Goal: Task Accomplishment & Management: Complete application form

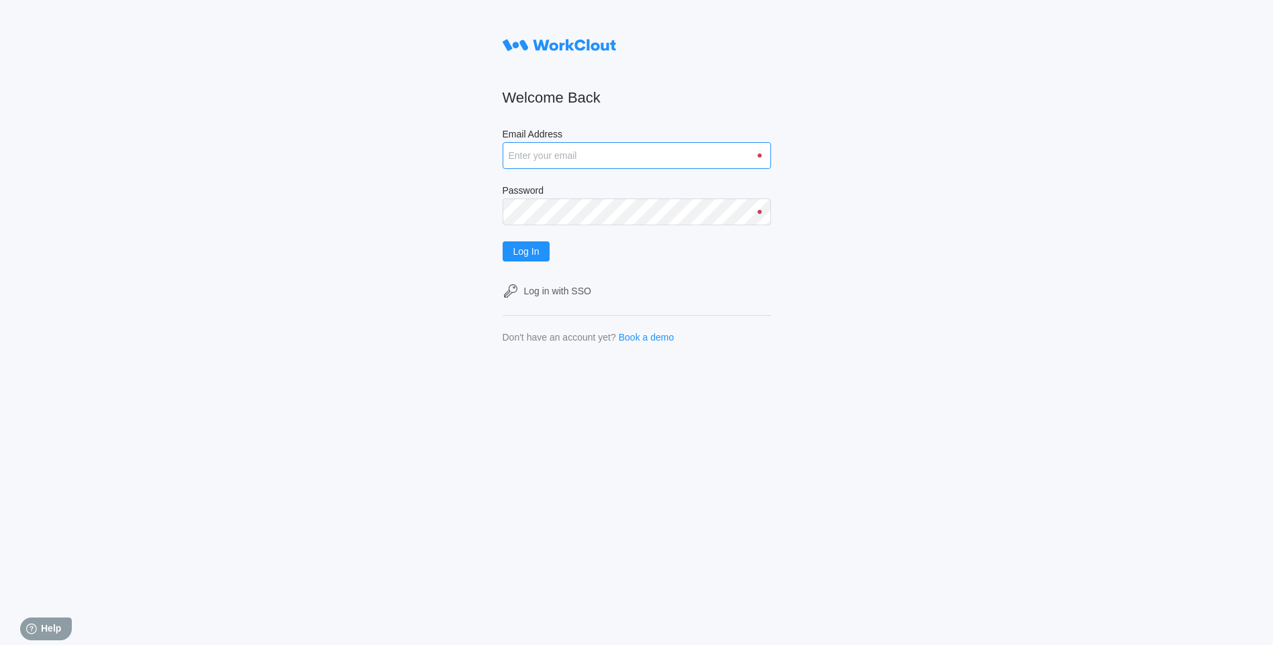
click at [553, 153] on input "Email Address" at bounding box center [636, 155] width 268 height 27
type input "orodriguez@metlx.com"
click at [530, 250] on span "Log In" at bounding box center [526, 251] width 26 height 9
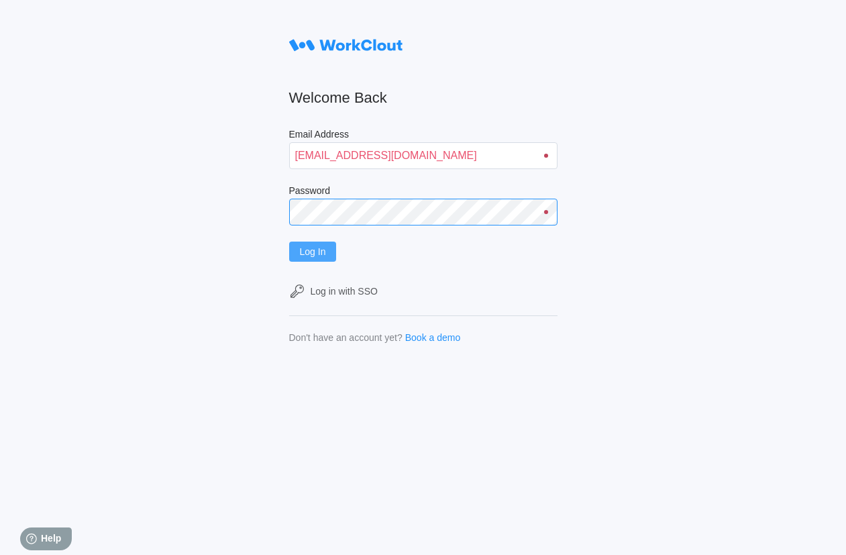
click at [131, 241] on div "Welcome Back Email Address orodriguez@metlx.com Password Log In Log in with SSO…" at bounding box center [423, 277] width 846 height 555
click at [289, 242] on button "Log In" at bounding box center [313, 252] width 48 height 20
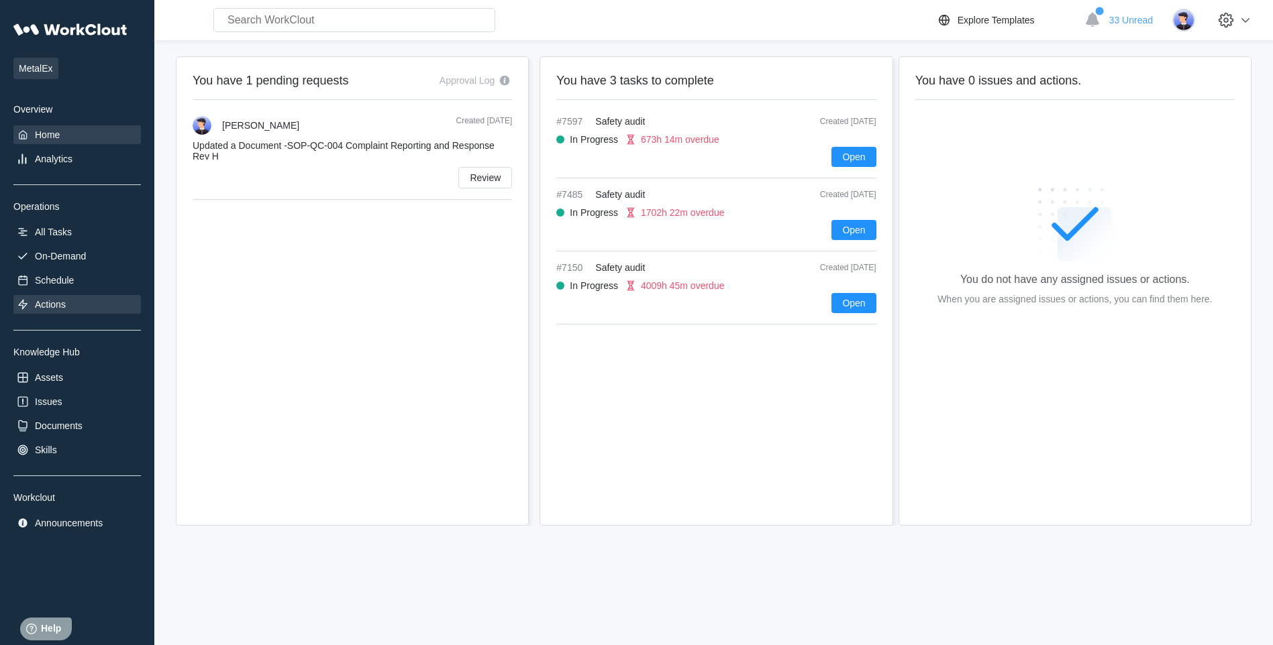
click at [54, 304] on div "Actions" at bounding box center [50, 304] width 31 height 11
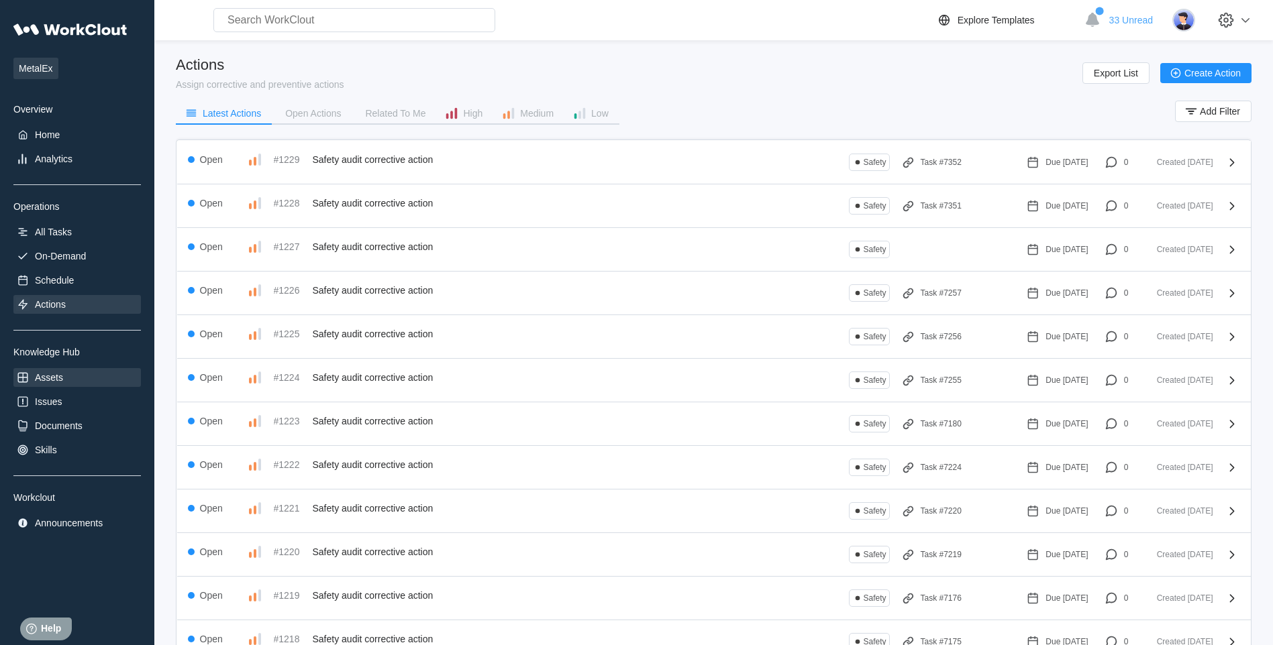
click at [67, 377] on div "Assets" at bounding box center [76, 377] width 127 height 19
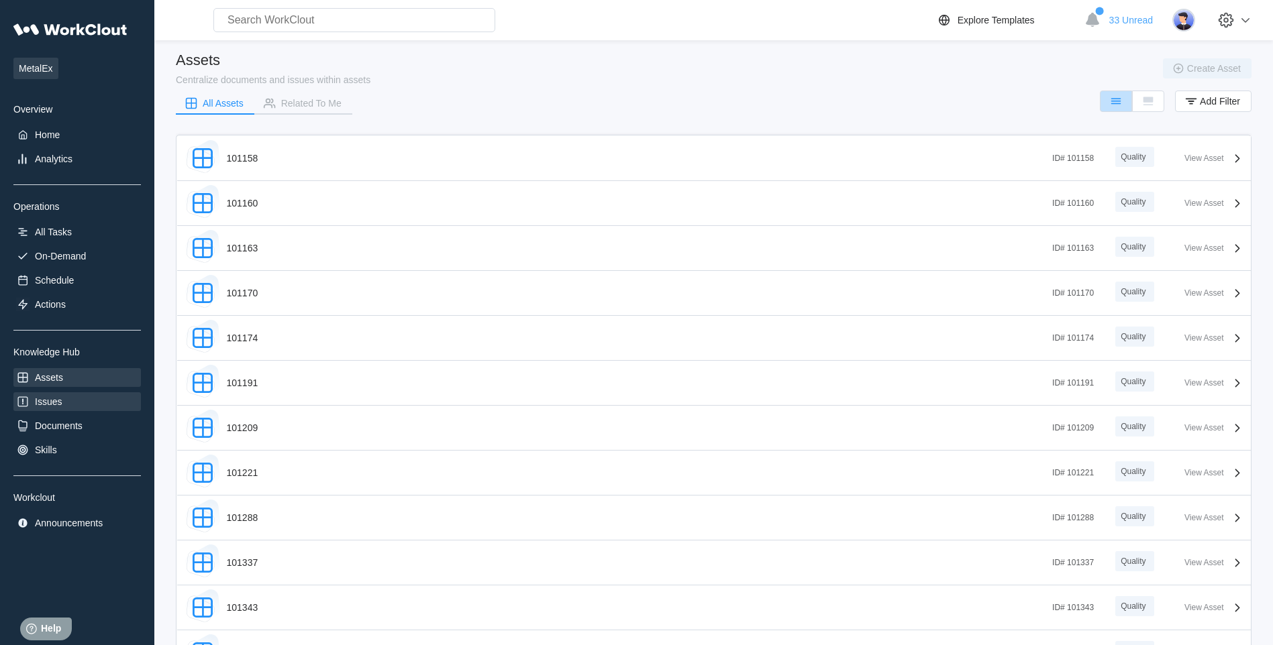
click at [58, 400] on div "Issues" at bounding box center [48, 401] width 27 height 11
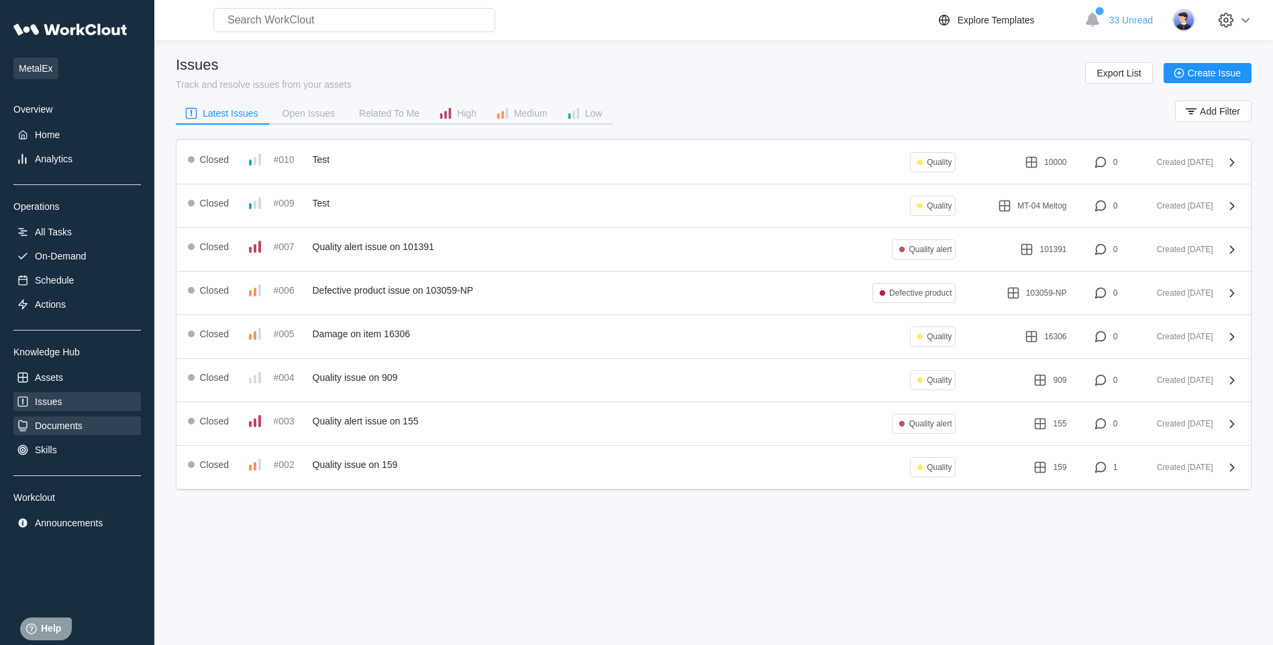
click at [64, 425] on div "Documents" at bounding box center [59, 426] width 48 height 11
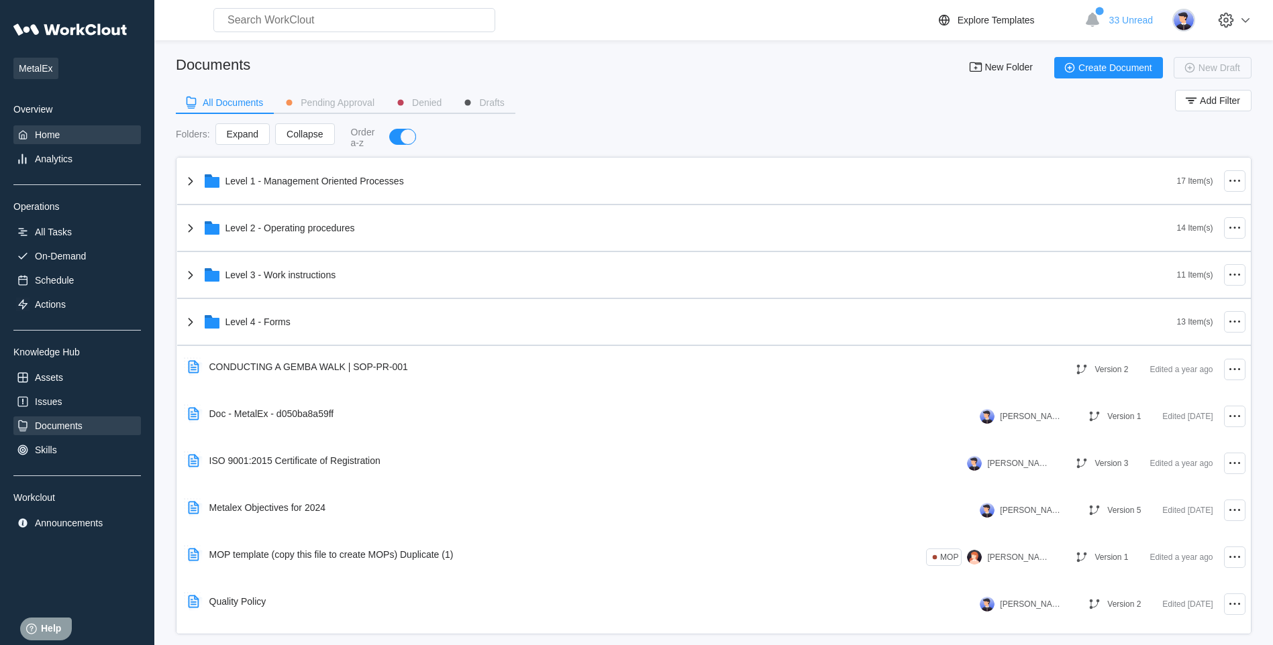
click at [48, 136] on div "Home" at bounding box center [47, 134] width 25 height 11
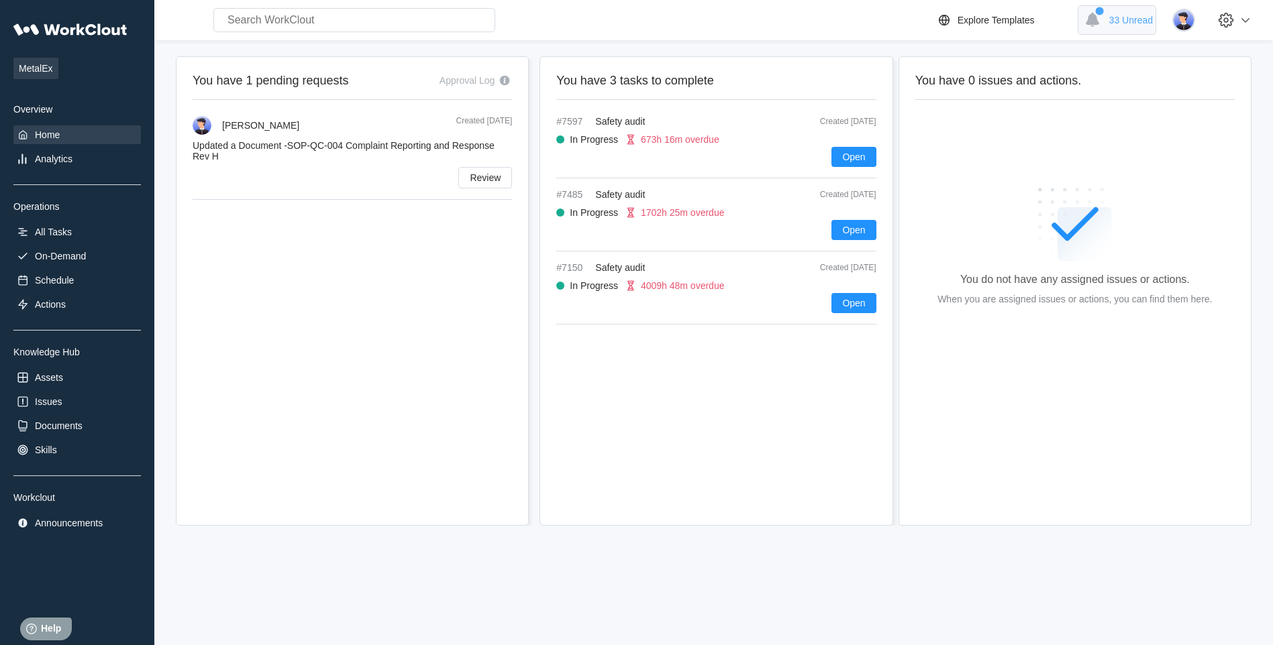
click at [845, 19] on span "33 Unread" at bounding box center [1131, 20] width 44 height 11
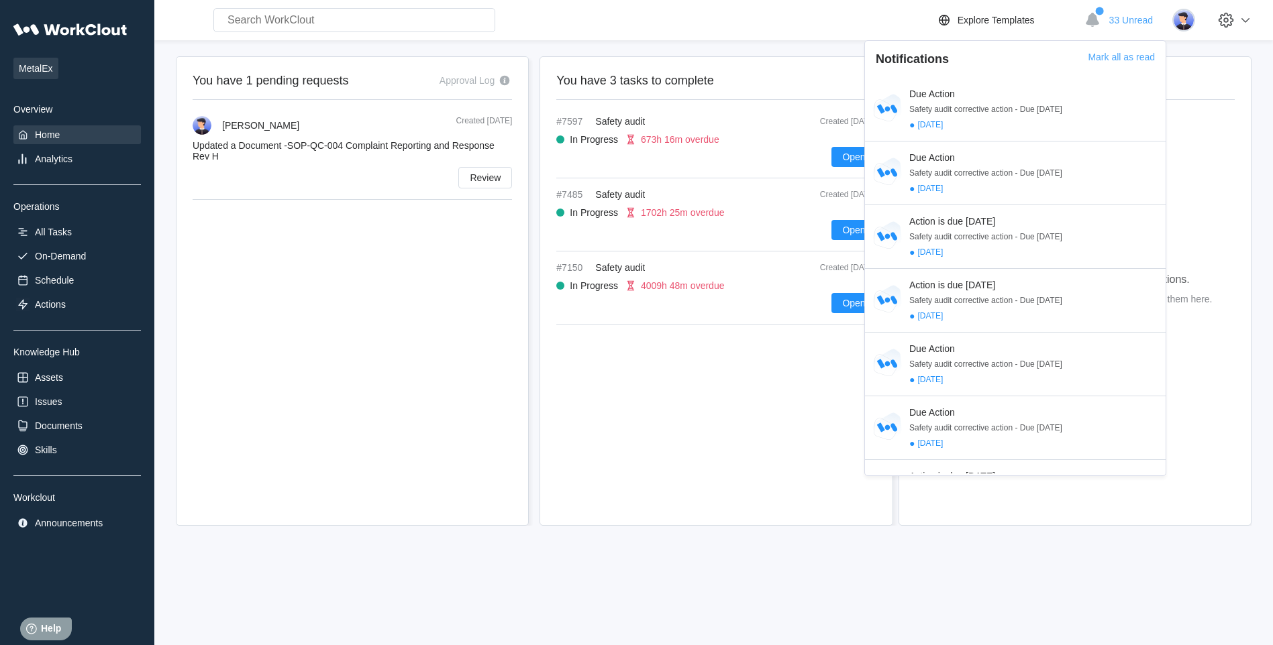
click at [482, 377] on div "You have 1 pending requests Approval Log [PERSON_NAME] Created [DATE] Updated a…" at bounding box center [352, 291] width 353 height 470
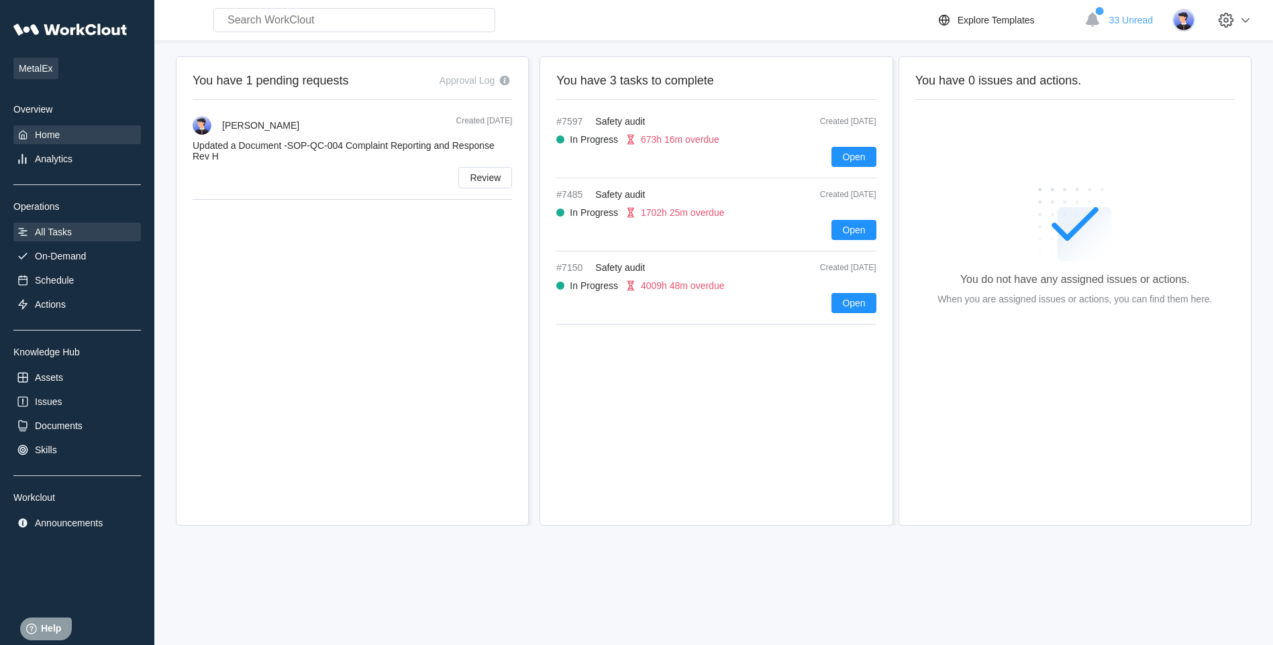
click at [65, 230] on div "All Tasks" at bounding box center [53, 232] width 37 height 11
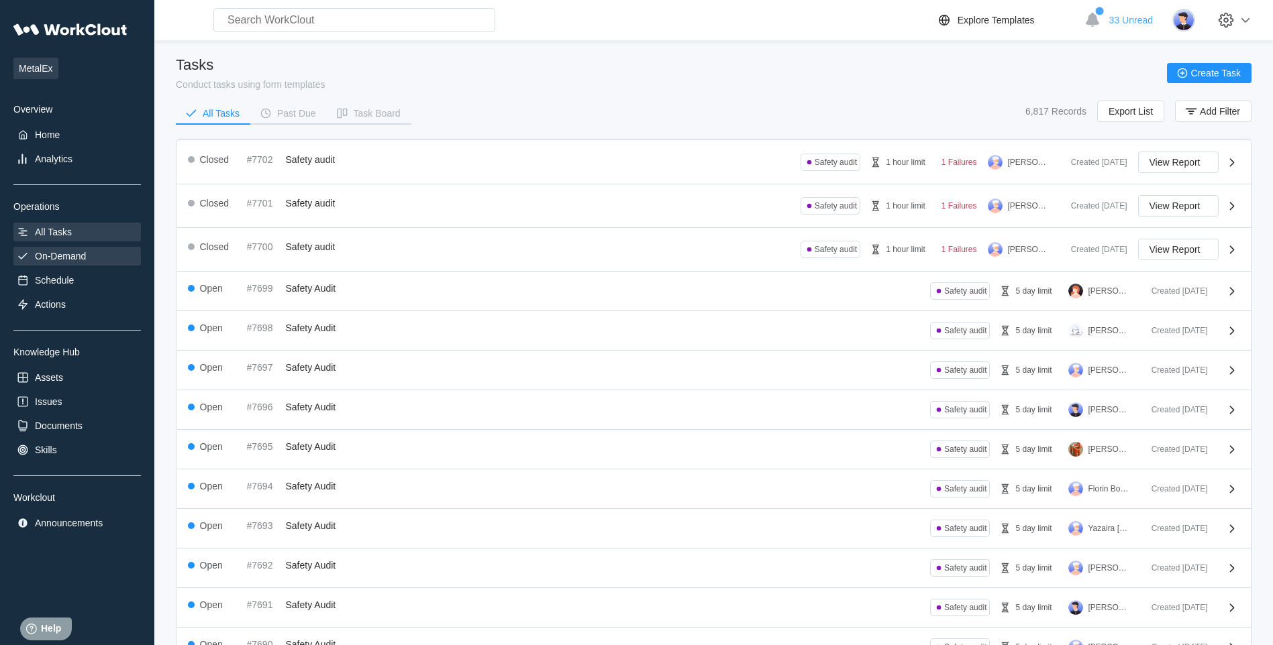
click at [64, 250] on div "On-Demand" at bounding box center [76, 256] width 127 height 19
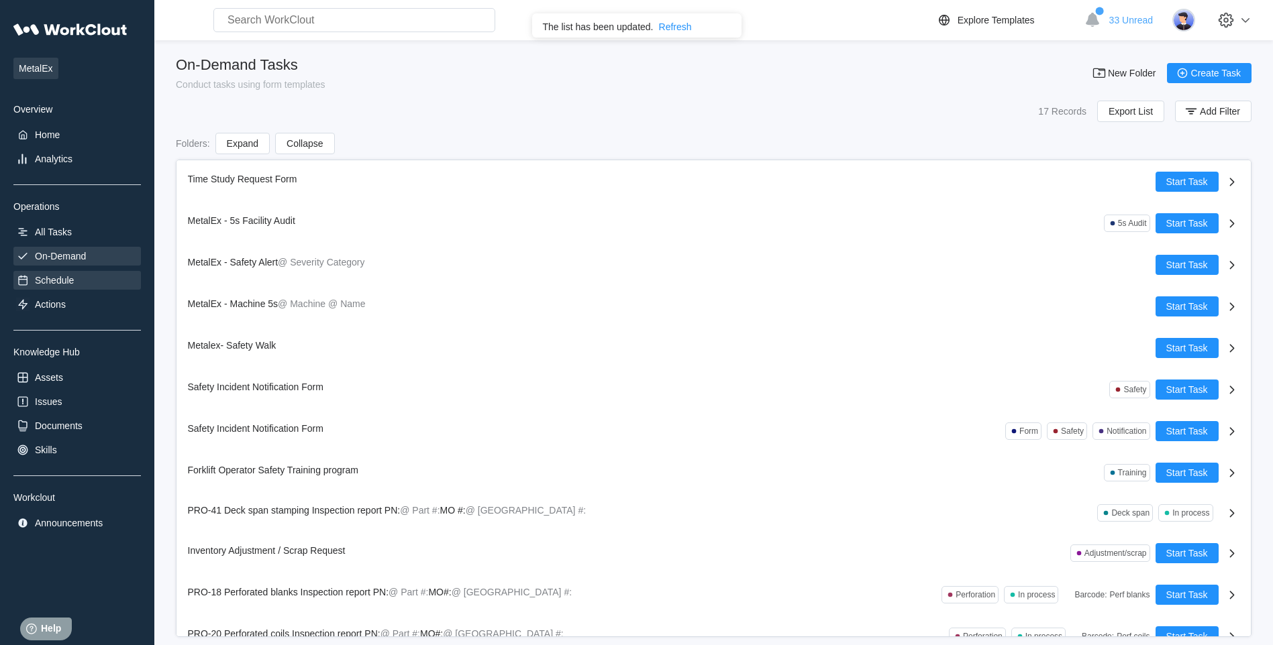
click at [58, 278] on div "Schedule" at bounding box center [54, 280] width 39 height 11
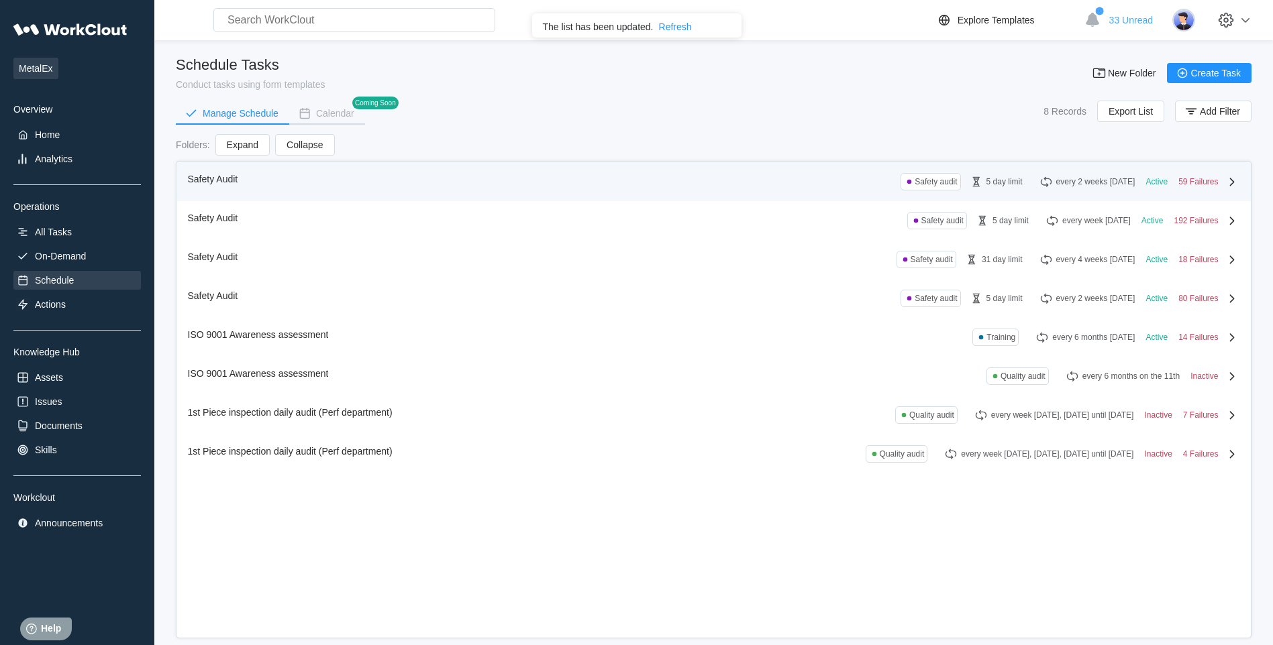
click at [239, 175] on div "Safety Audit" at bounding box center [216, 179] width 56 height 12
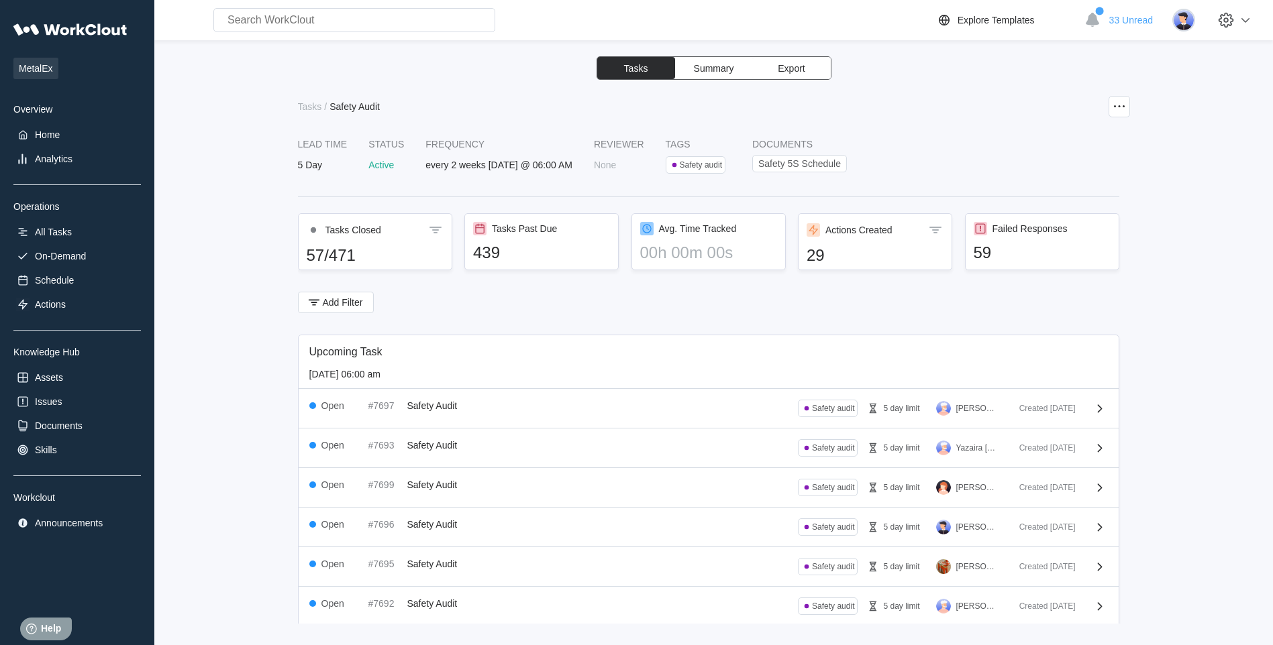
click at [715, 72] on span "Summary" at bounding box center [714, 68] width 40 height 9
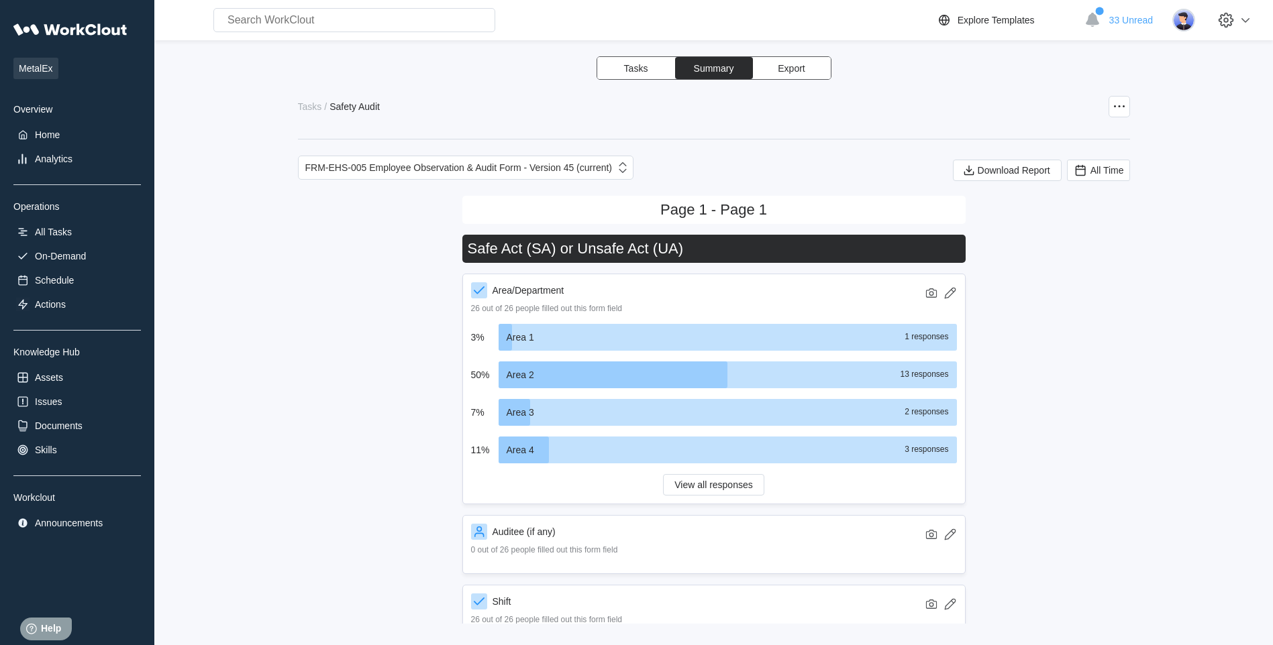
click at [645, 68] on span "Tasks" at bounding box center [636, 68] width 24 height 9
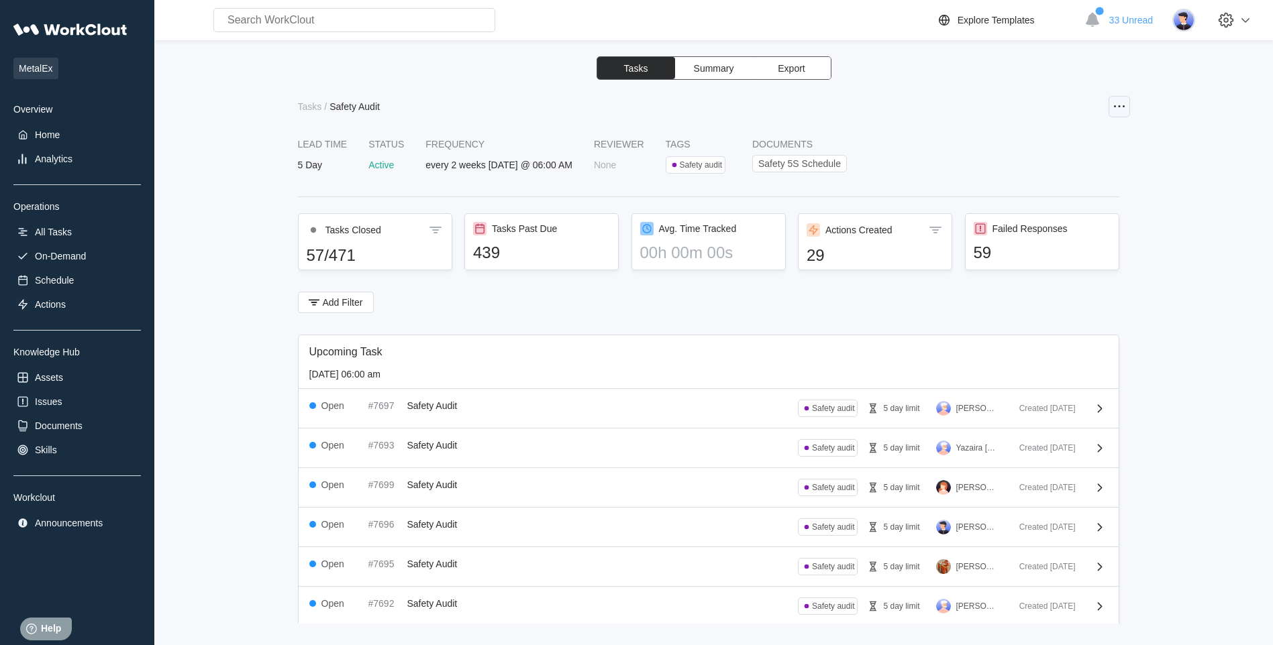
click at [845, 107] on div at bounding box center [1118, 106] width 21 height 21
click at [845, 102] on div "Tasks / Safety Audit" at bounding box center [714, 106] width 832 height 21
click at [64, 376] on div "Assets" at bounding box center [76, 377] width 127 height 19
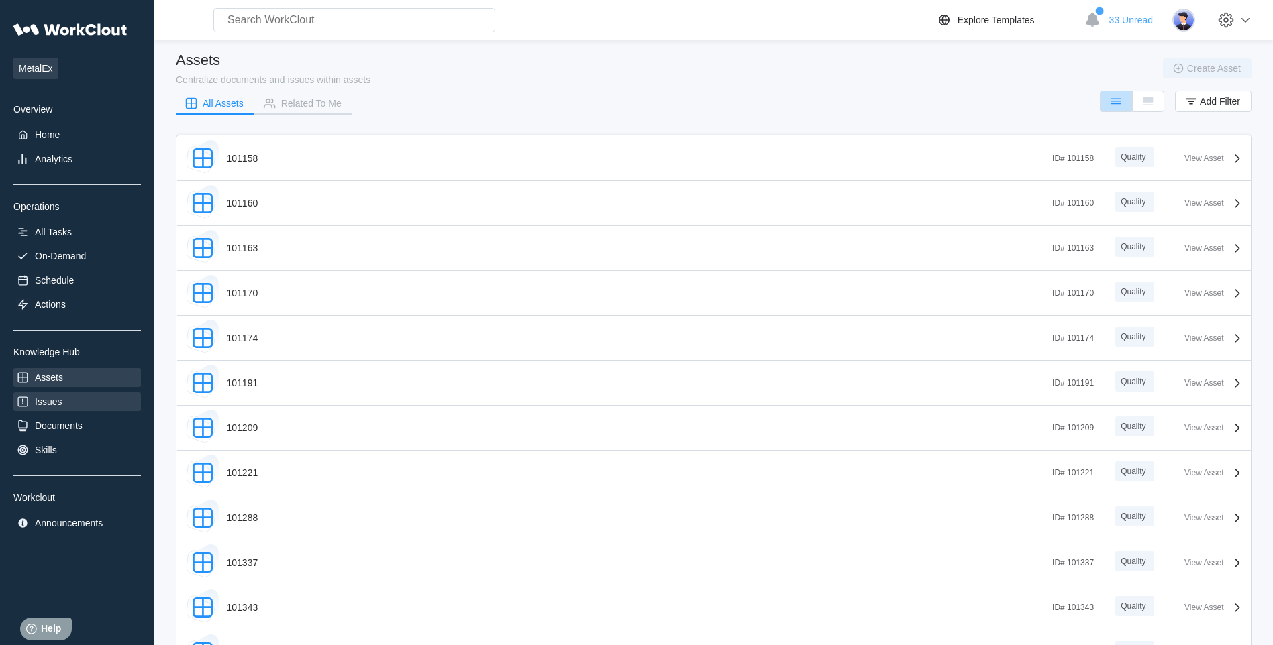
click at [51, 400] on div "Issues" at bounding box center [48, 401] width 27 height 11
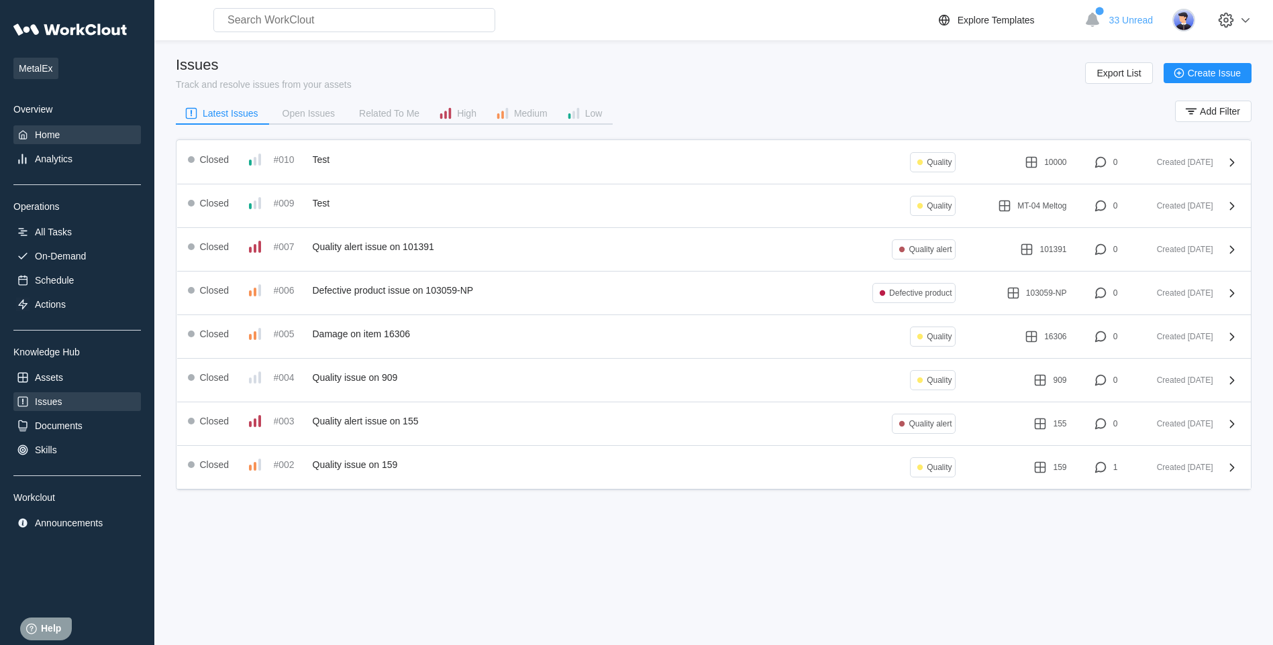
click at [57, 133] on div "Home" at bounding box center [47, 134] width 25 height 11
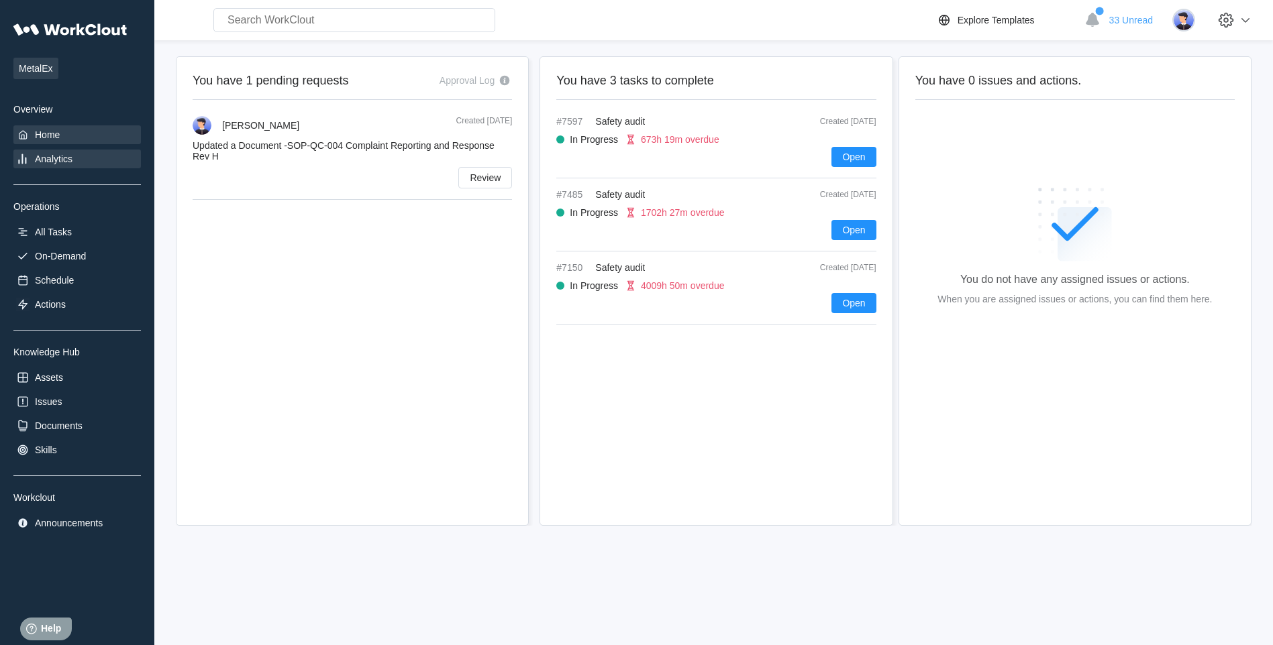
click at [56, 156] on div "Analytics" at bounding box center [54, 159] width 38 height 11
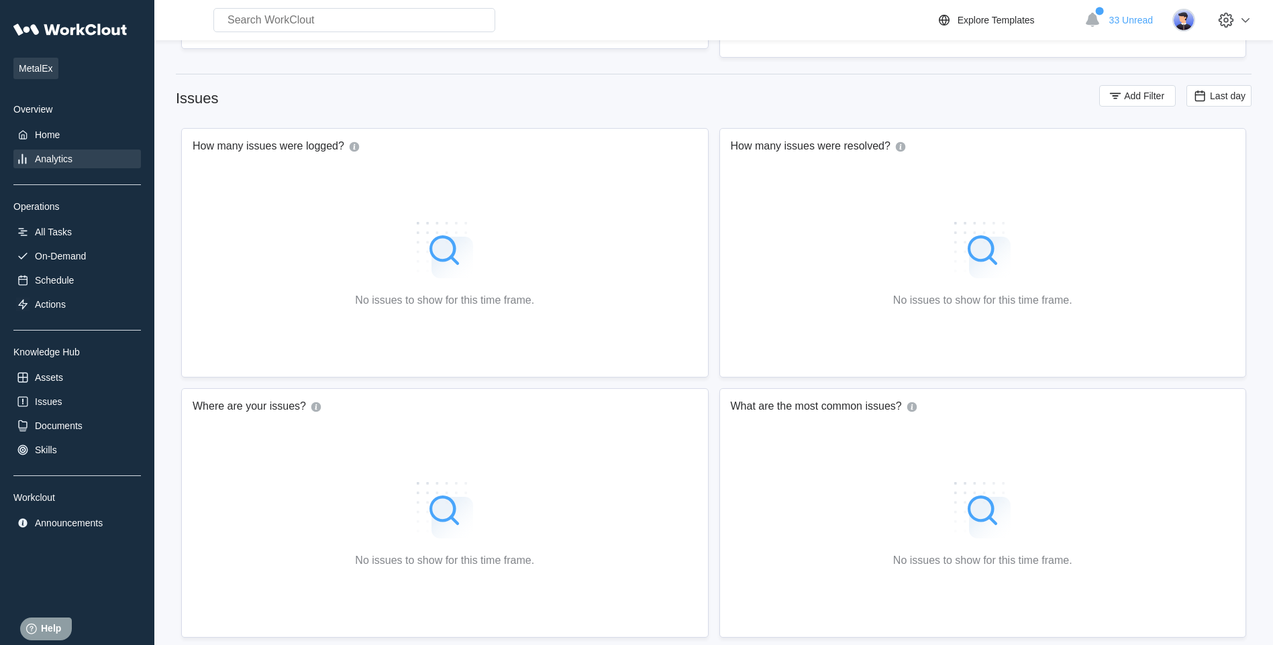
scroll to position [738, 0]
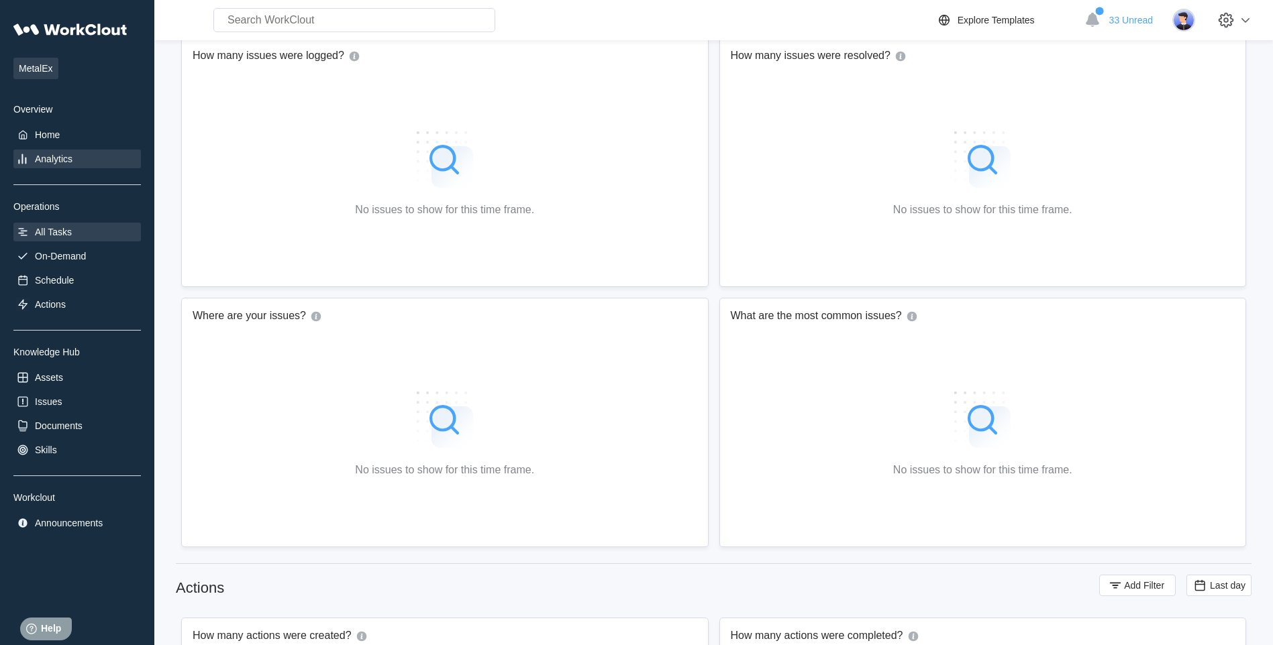
click at [69, 233] on div "All Tasks" at bounding box center [53, 232] width 37 height 11
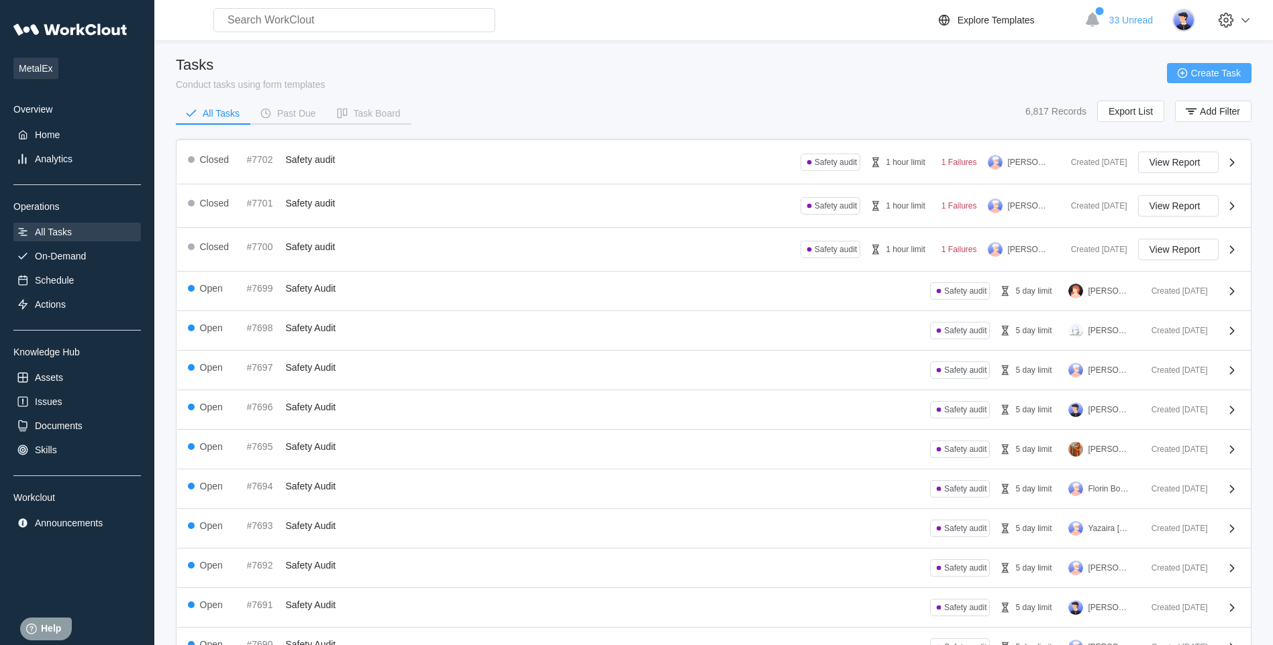
click at [845, 72] on span "Create Task" at bounding box center [1216, 72] width 50 height 9
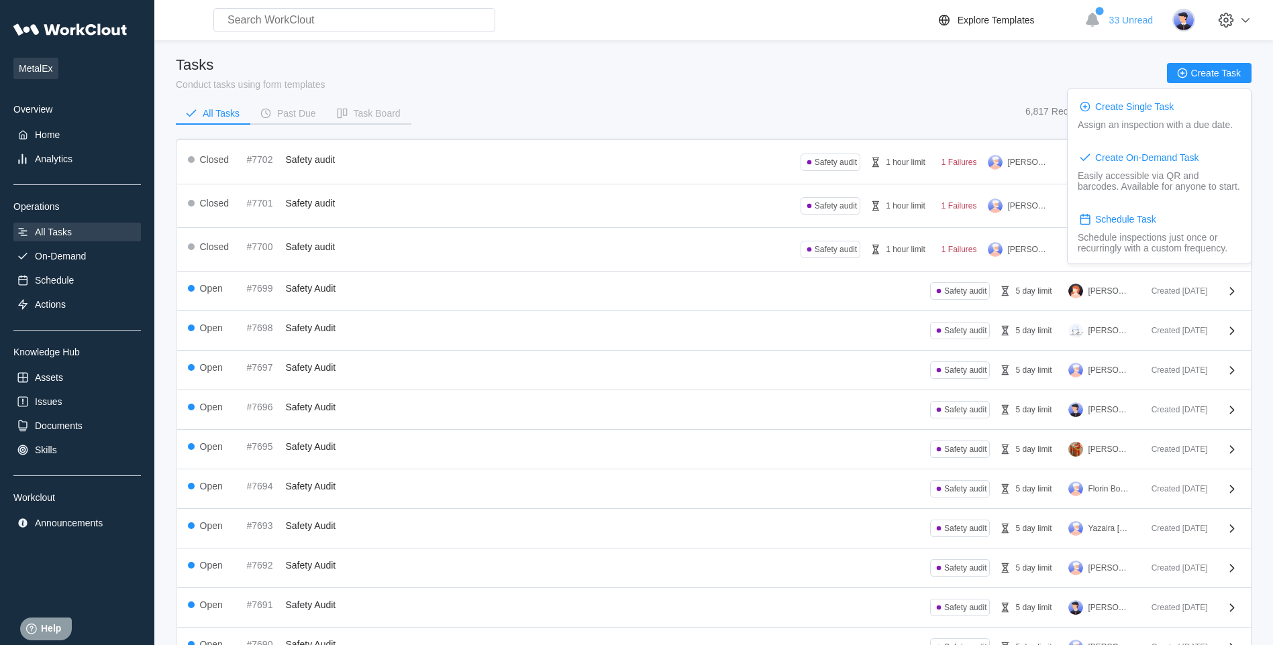
click at [844, 74] on div "Tasks Conduct tasks using form templates Create Task" at bounding box center [713, 73] width 1075 height 34
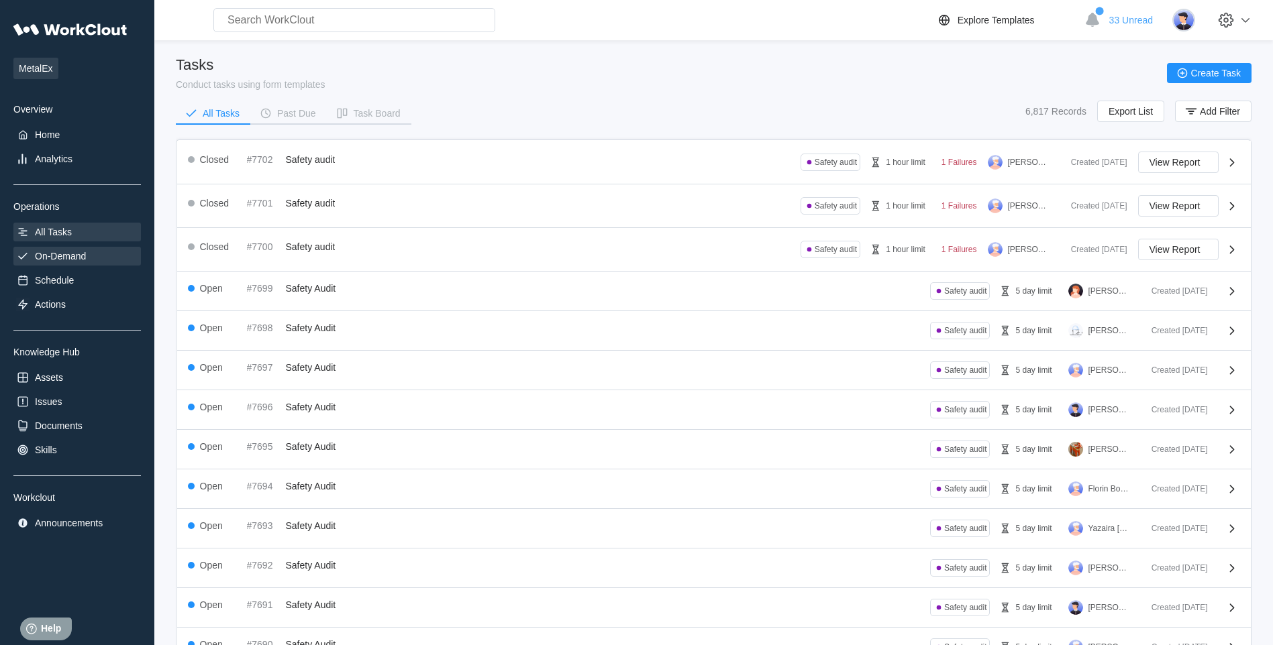
click at [74, 248] on div "On-Demand" at bounding box center [76, 256] width 127 height 19
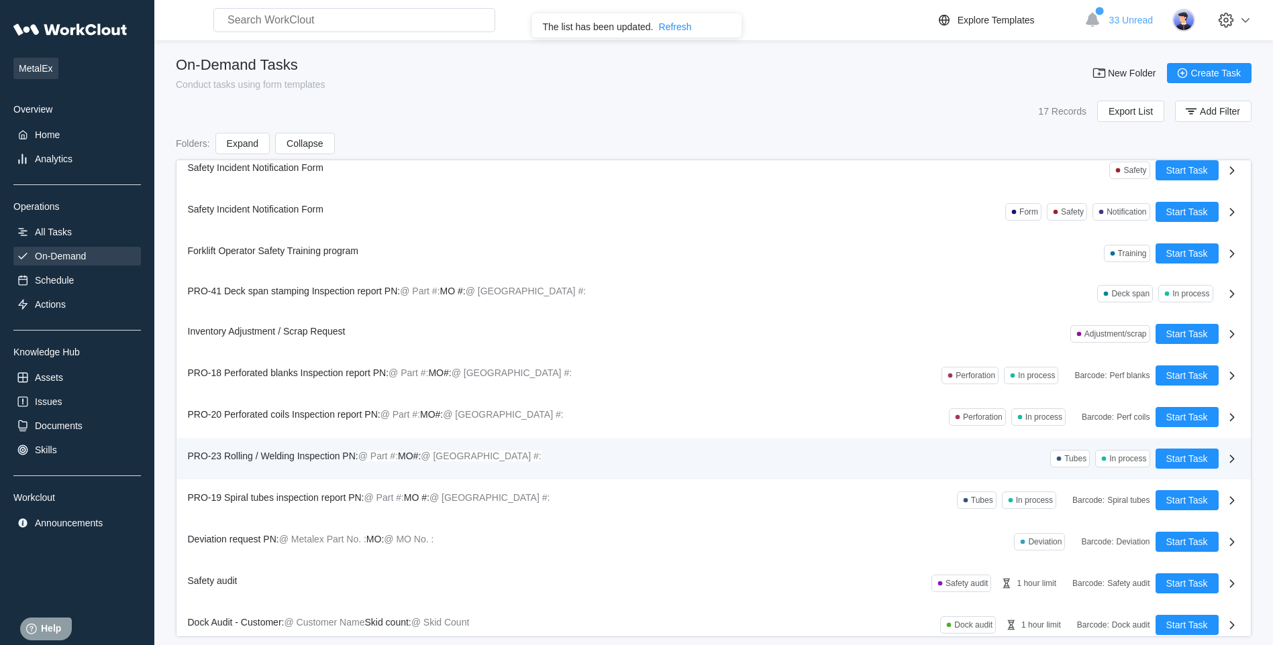
scroll to position [229, 0]
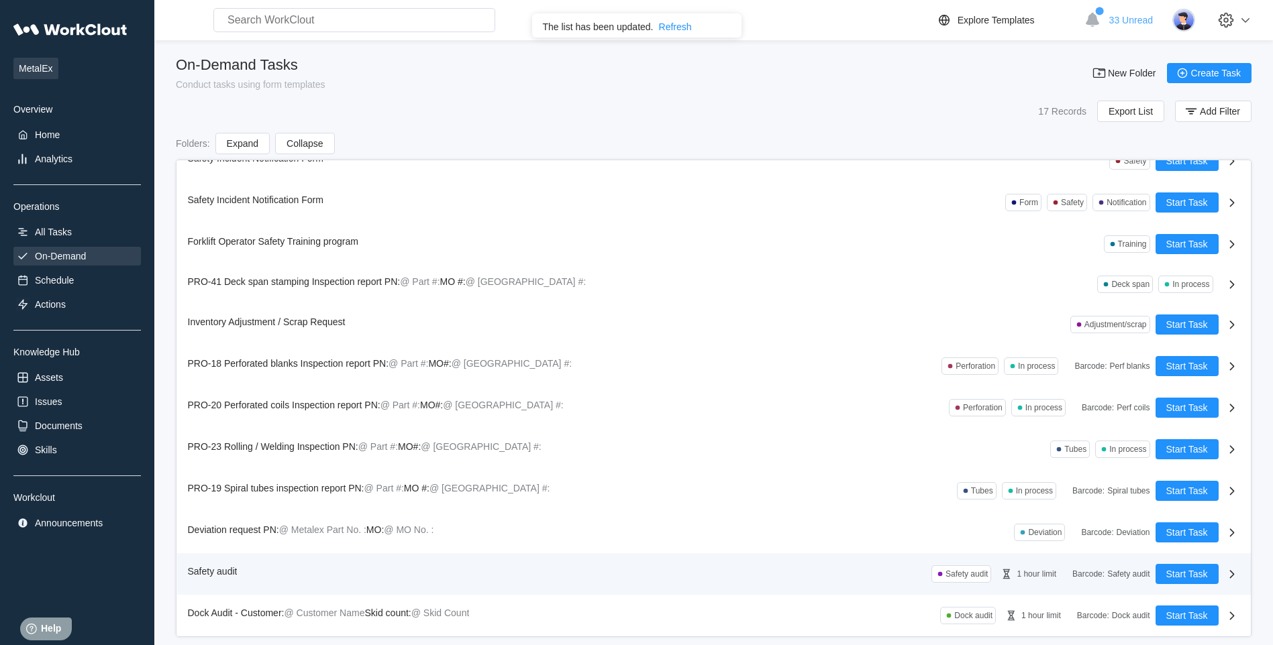
click at [237, 554] on div "Safety audit" at bounding box center [215, 571] width 55 height 15
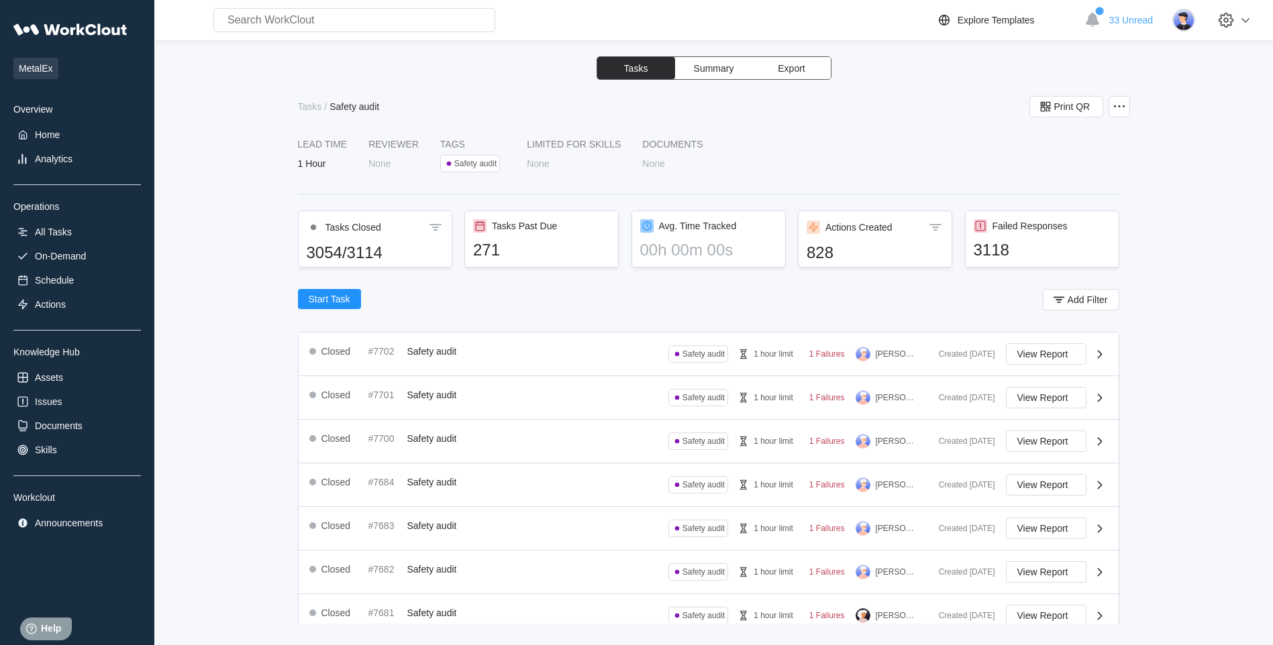
click at [484, 162] on div "Safety audit" at bounding box center [475, 163] width 42 height 9
click at [845, 105] on icon at bounding box center [1119, 107] width 16 height 16
click at [845, 148] on div "LEAD TIME 1 Hour Reviewer None Tags Safety audit LIMITED FOR SKILLS None Docume…" at bounding box center [708, 161] width 821 height 44
click at [349, 301] on span "Start Task" at bounding box center [330, 299] width 42 height 9
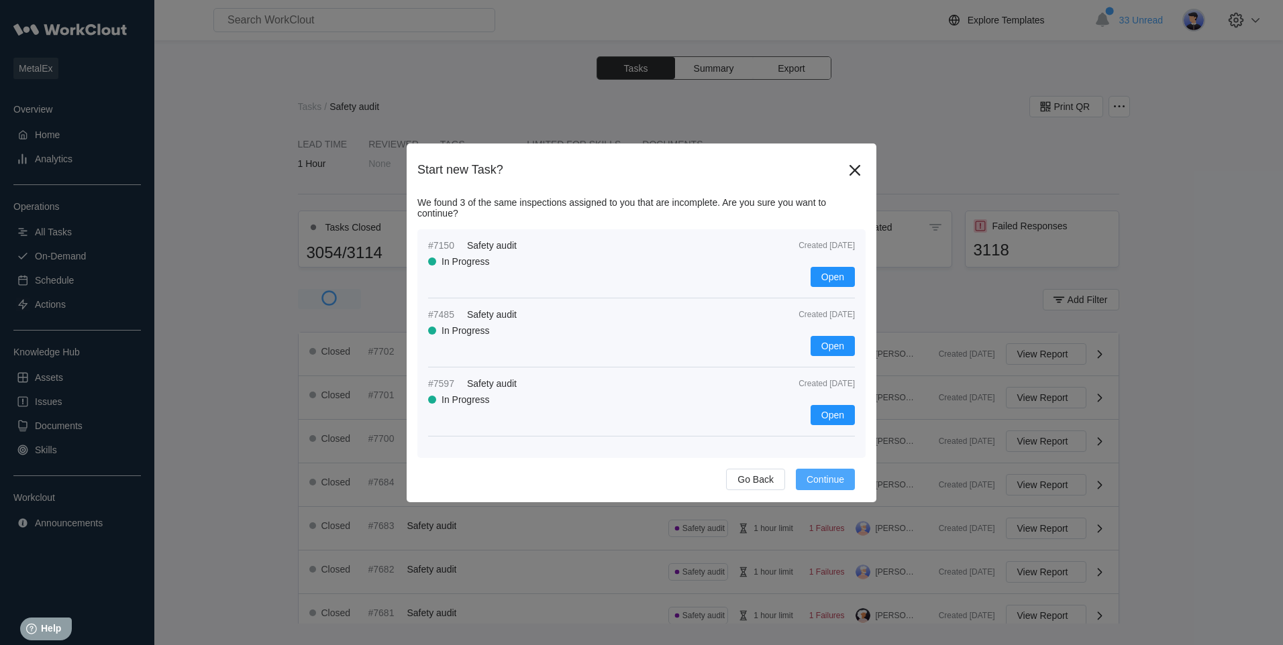
click at [818, 478] on span "Continue" at bounding box center [825, 479] width 38 height 9
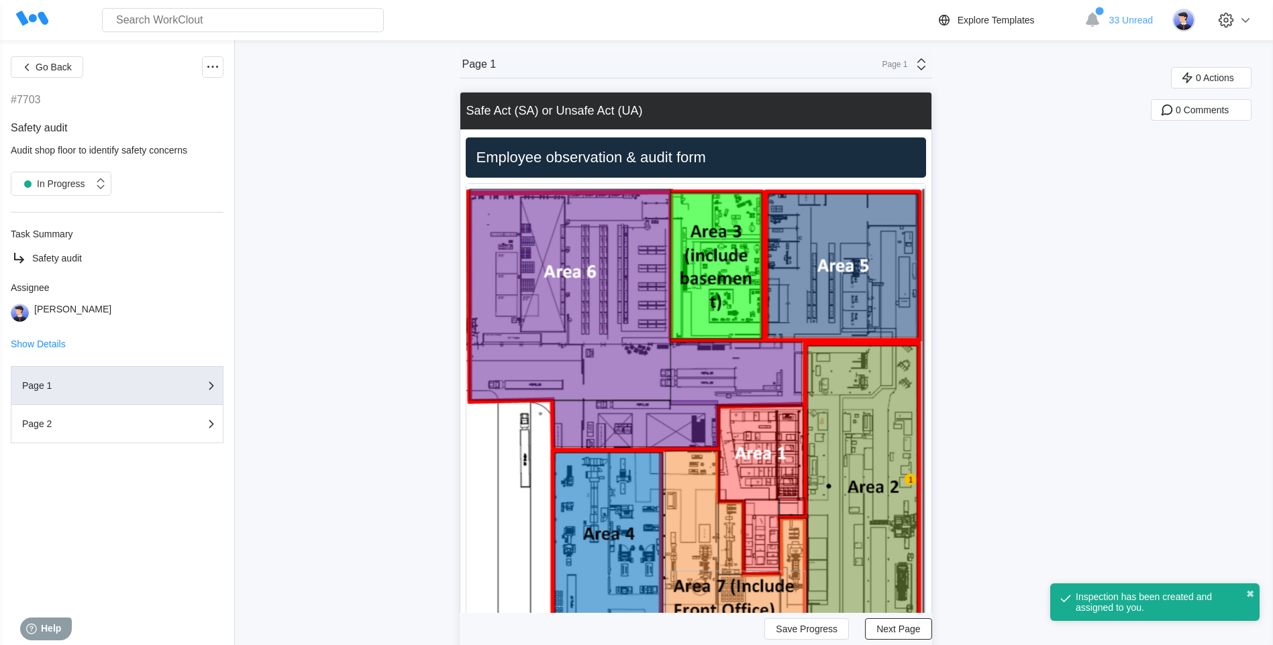
scroll to position [67, 0]
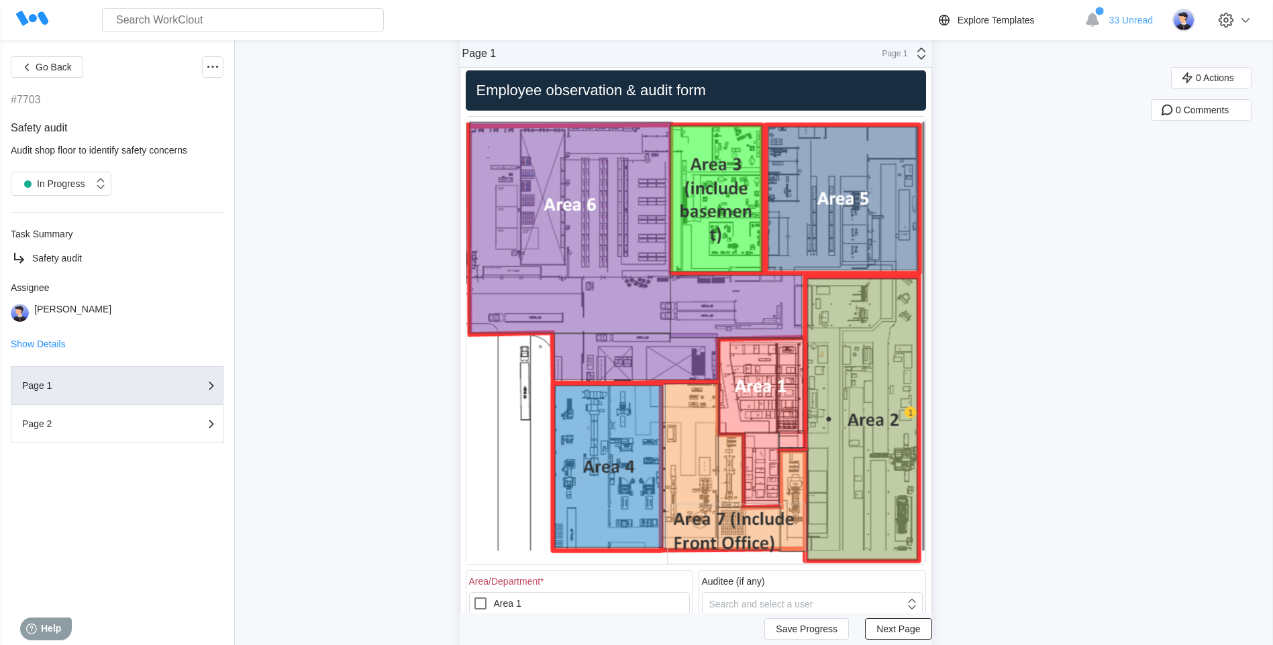
click at [594, 246] on img at bounding box center [695, 341] width 459 height 448
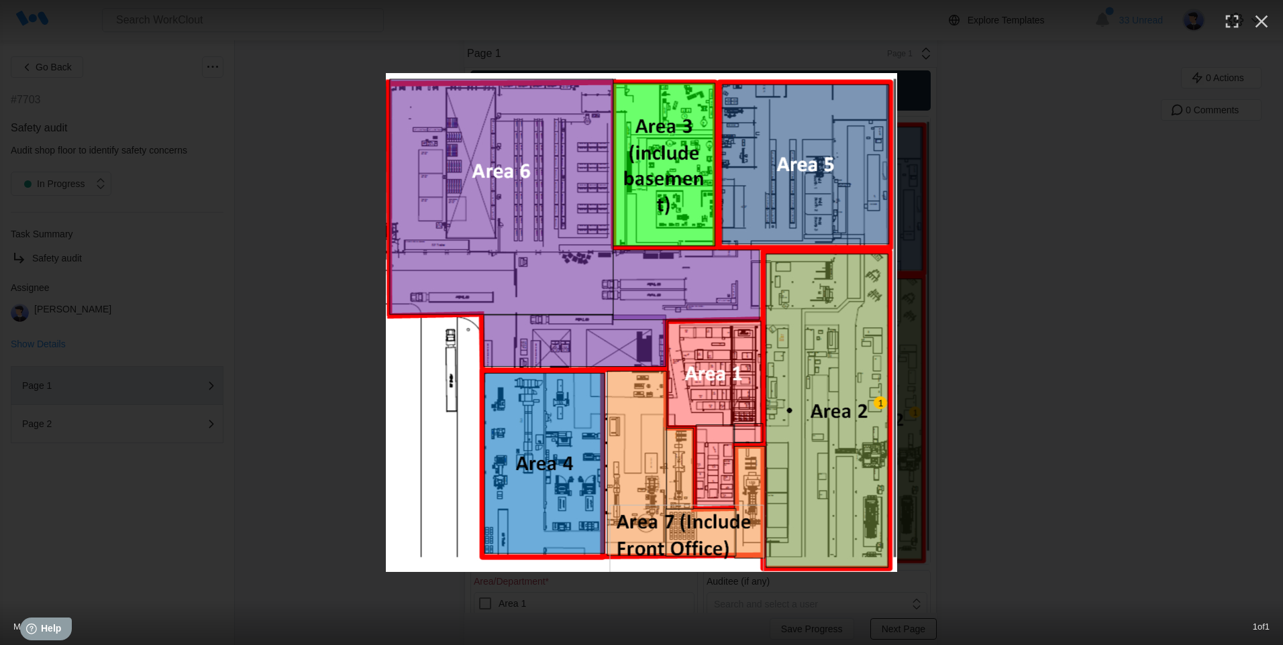
click at [521, 230] on img at bounding box center [641, 322] width 511 height 499
drag, startPoint x: 1263, startPoint y: 13, endPoint x: 1236, endPoint y: 36, distance: 34.7
click at [845, 14] on icon "button" at bounding box center [1260, 21] width 21 height 21
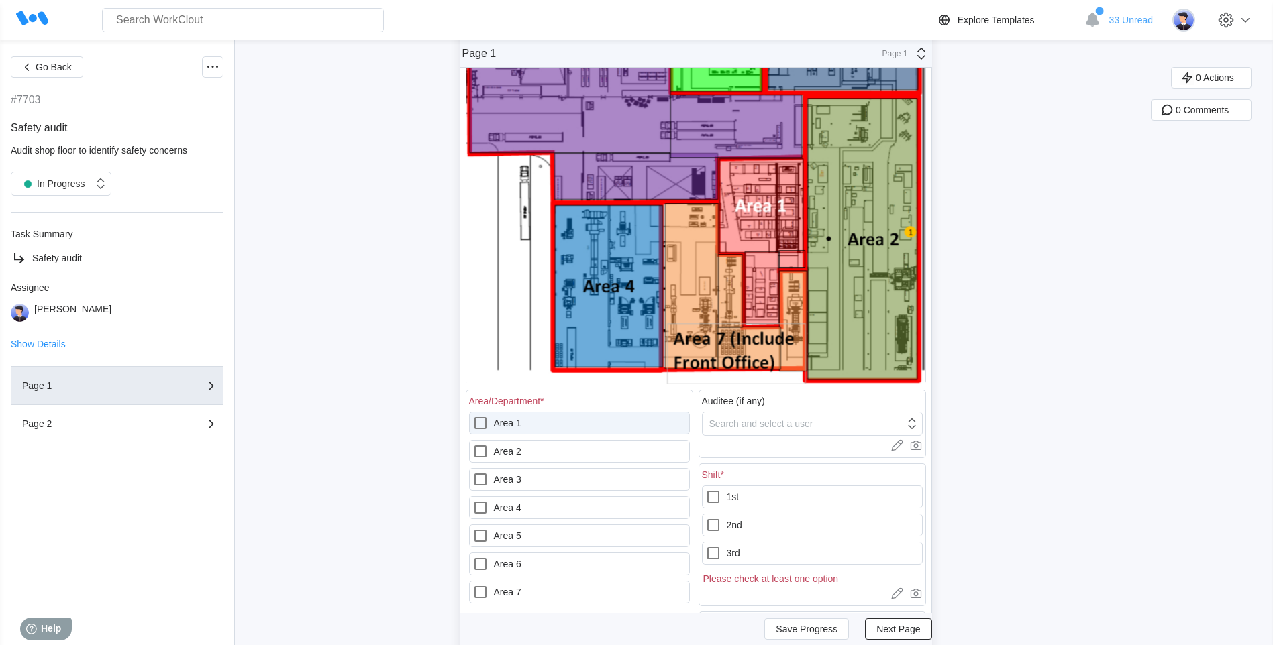
scroll to position [268, 0]
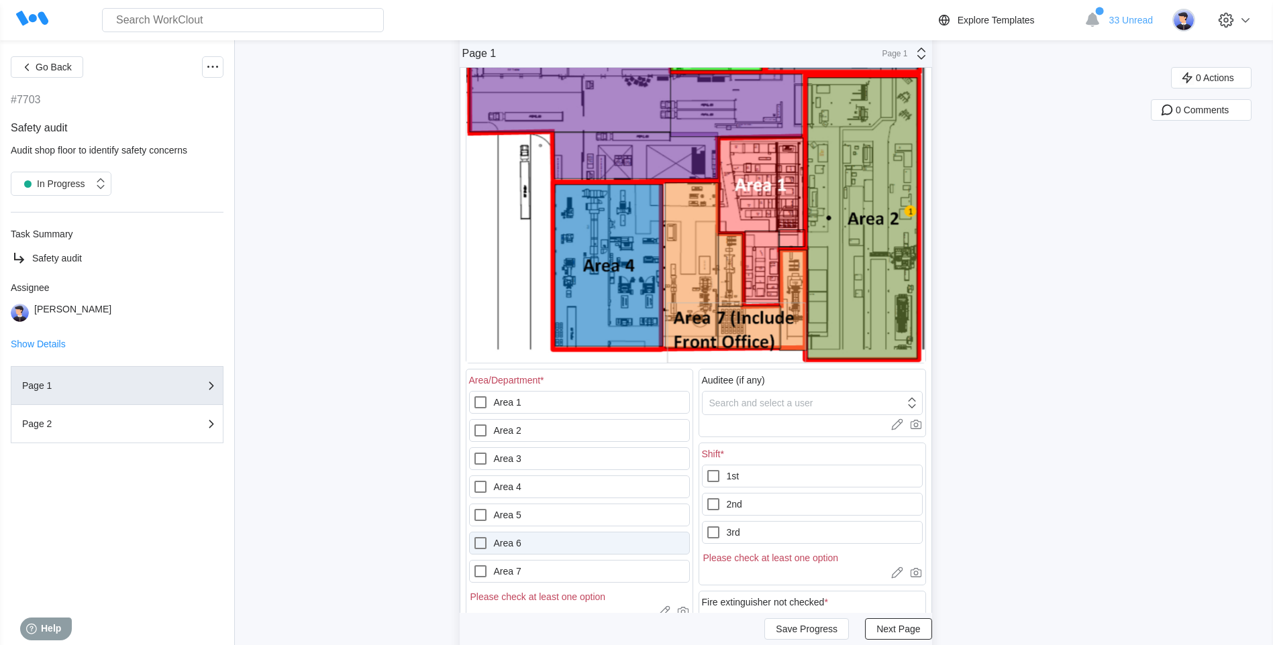
click at [482, 542] on icon at bounding box center [480, 543] width 16 height 16
click at [473, 536] on 6 "Area 6" at bounding box center [472, 535] width 1 height 1
checkbox 6 "true"
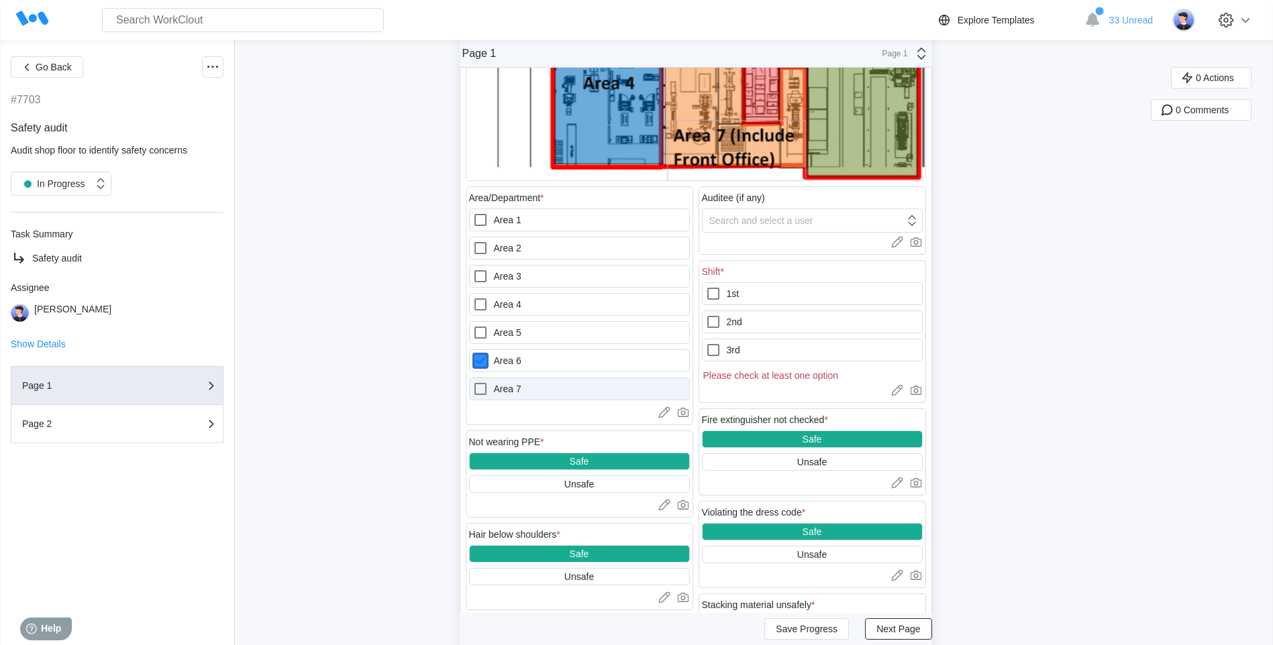
scroll to position [470, 0]
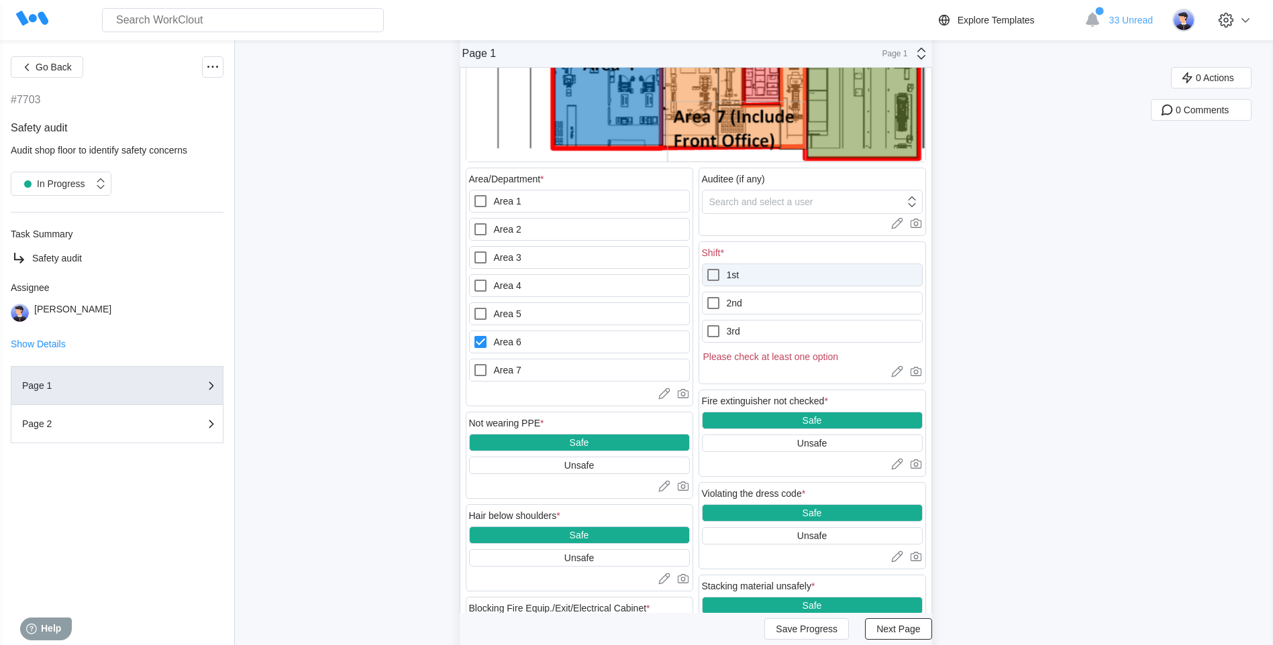
click at [716, 276] on icon at bounding box center [713, 275] width 16 height 16
click at [706, 268] on input "1st" at bounding box center [705, 267] width 1 height 1
checkbox input "true"
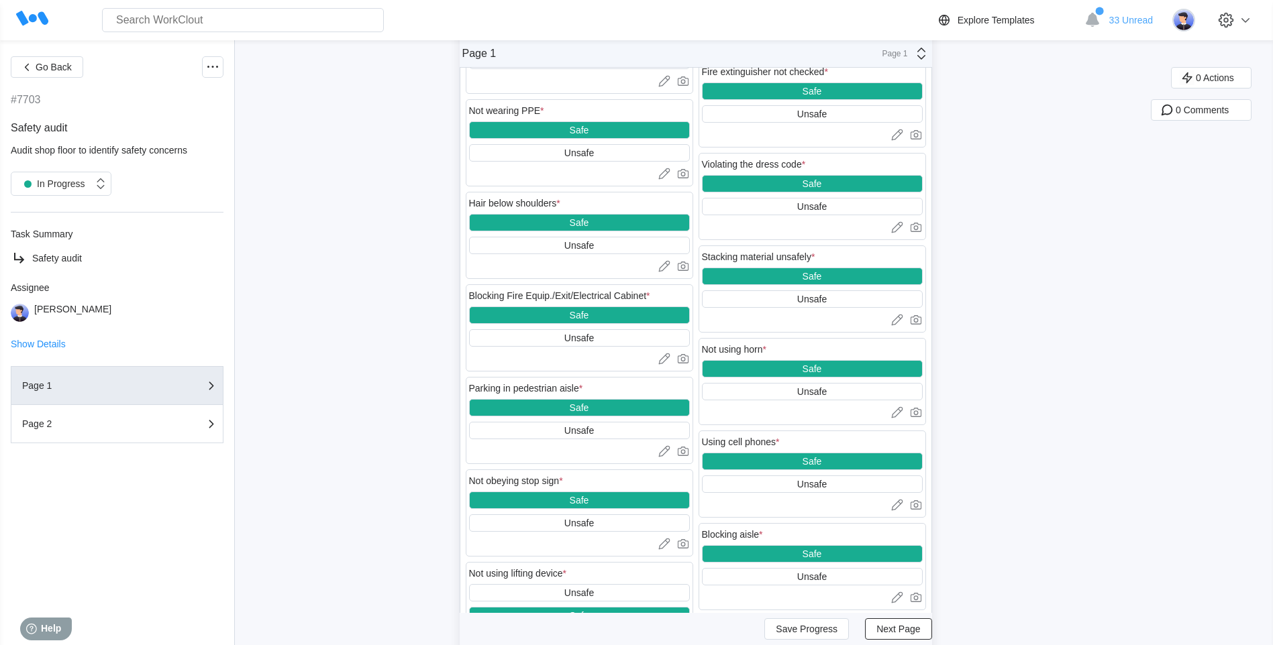
scroll to position [805, 0]
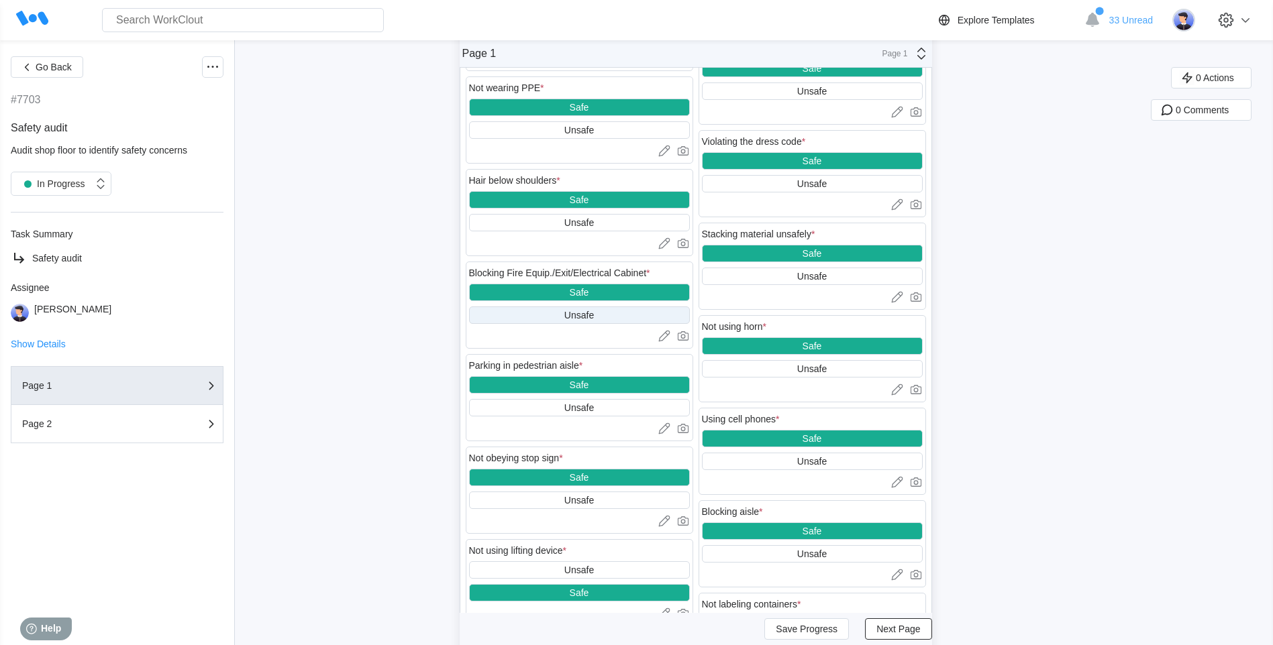
click at [589, 314] on div "Unsafe" at bounding box center [579, 315] width 30 height 11
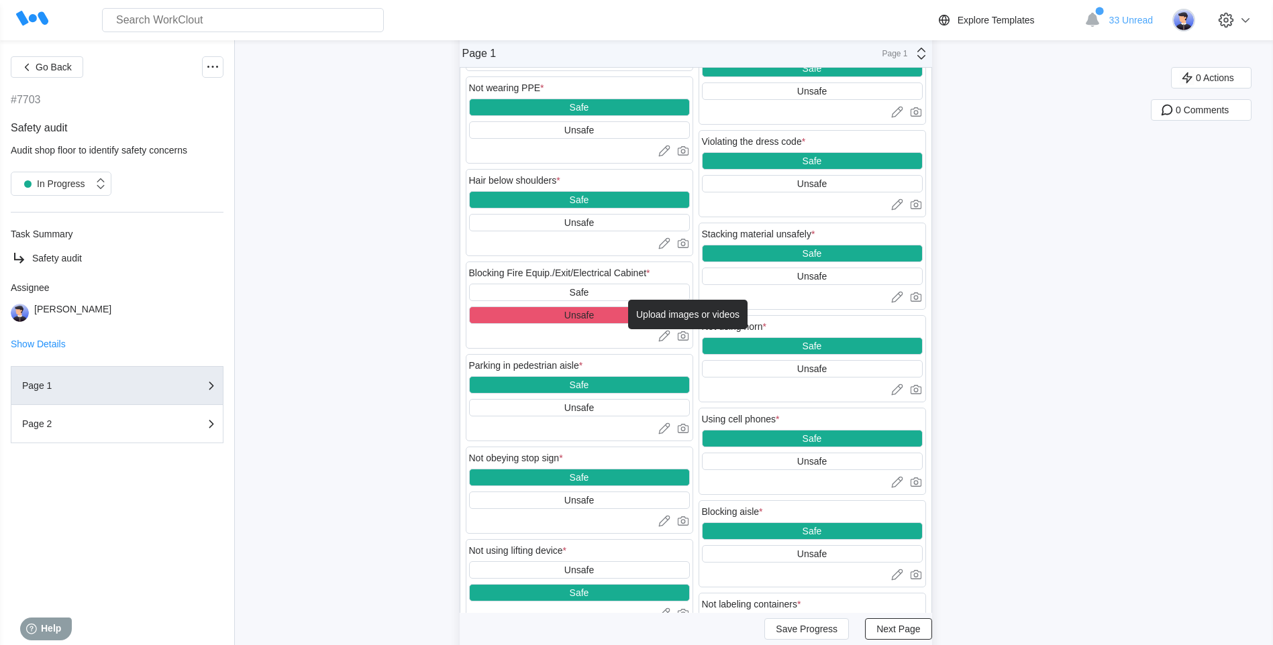
click at [688, 333] on icon at bounding box center [682, 335] width 13 height 13
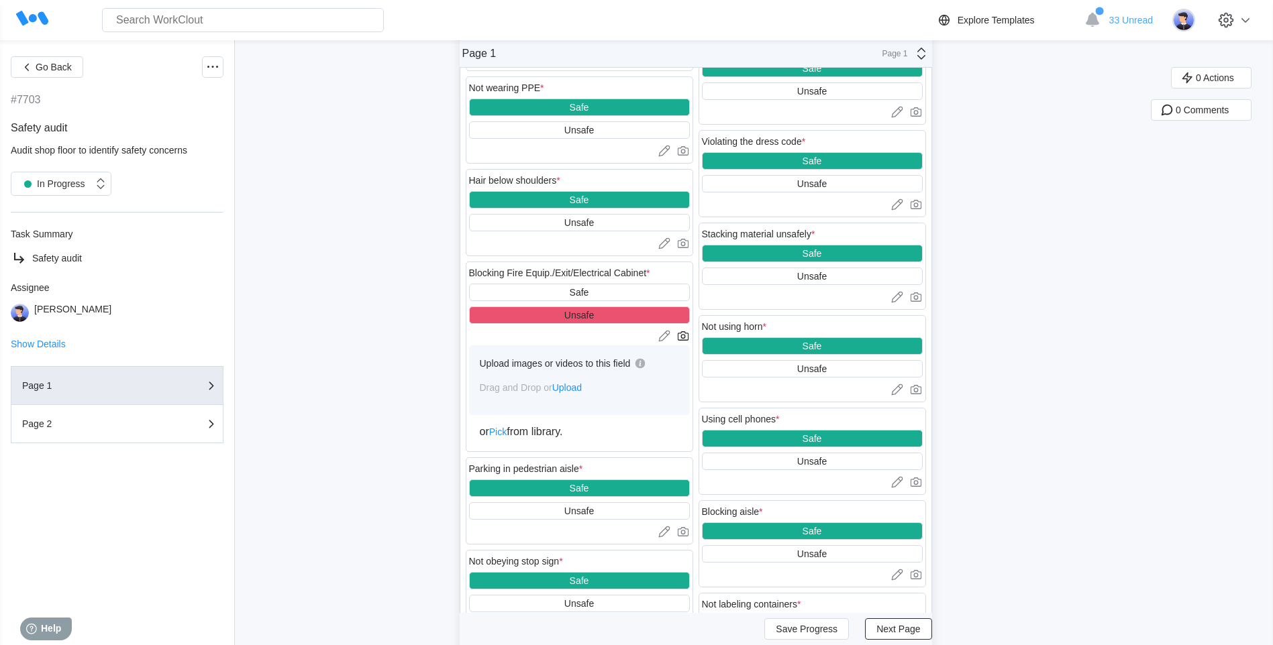
click at [575, 390] on span "Upload" at bounding box center [567, 387] width 30 height 11
click at [526, 388] on span "Drag and Drop or Upload" at bounding box center [531, 387] width 103 height 11
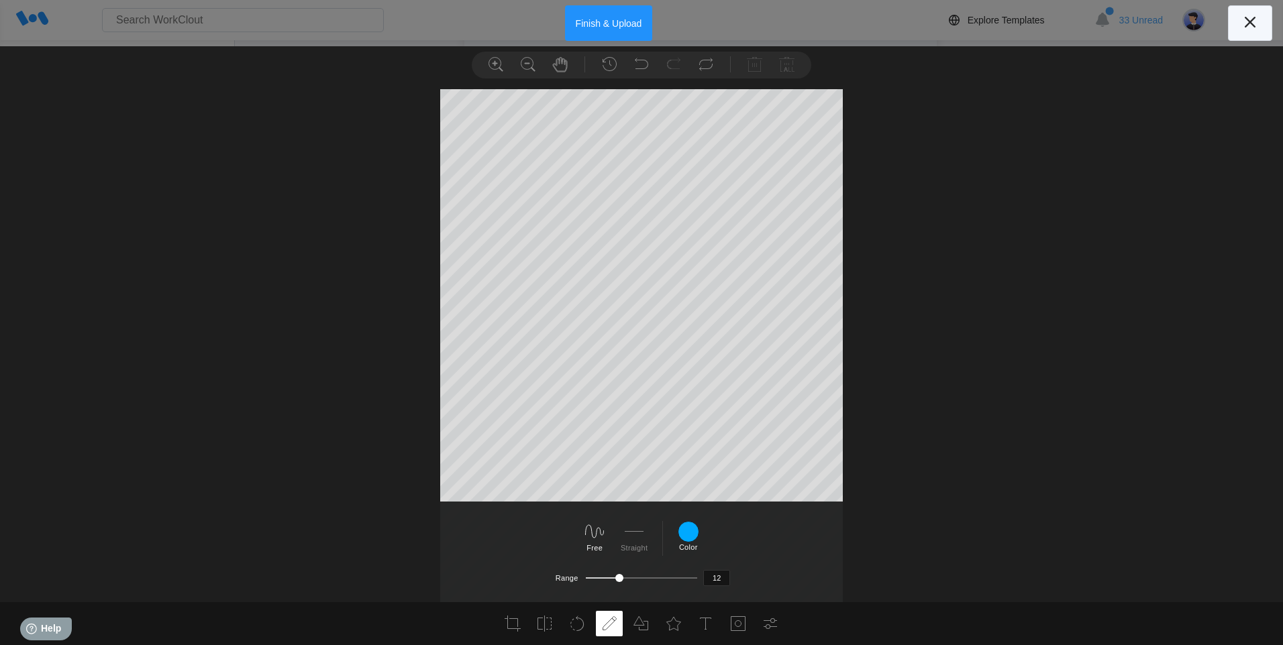
click at [845, 17] on icon at bounding box center [1249, 21] width 21 height 21
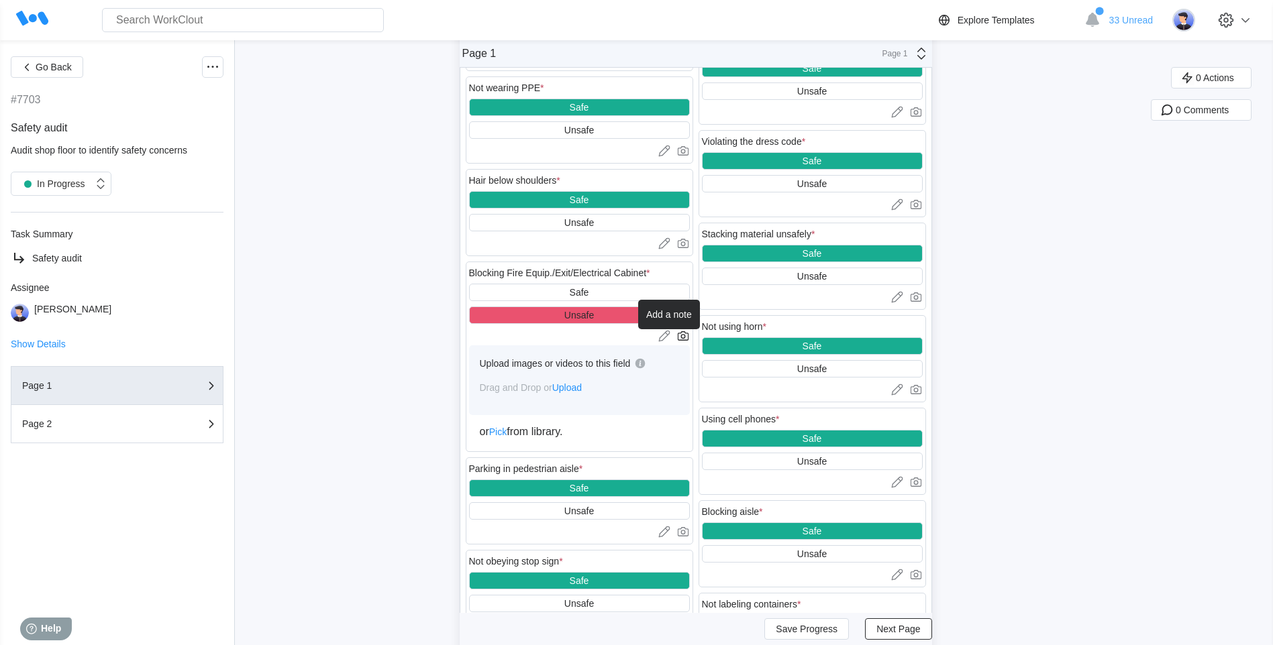
click at [665, 335] on icon at bounding box center [663, 335] width 13 height 13
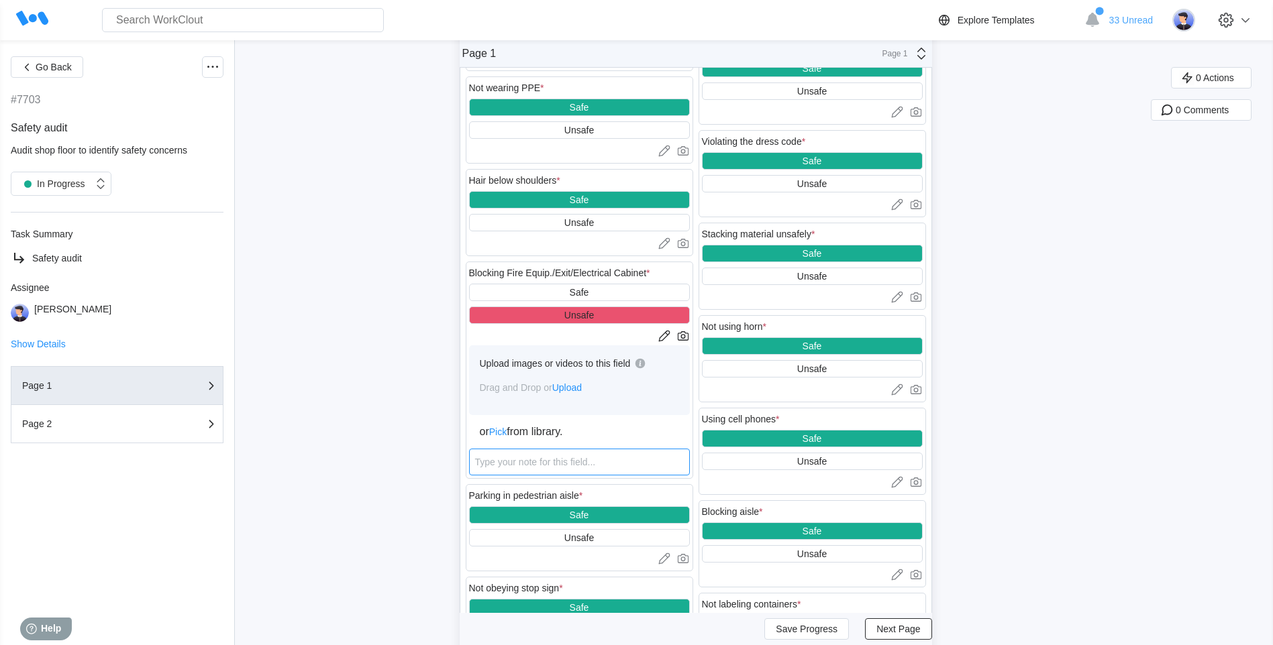
click at [558, 460] on textarea at bounding box center [579, 462] width 221 height 27
type textarea "P"
type textarea "x"
type textarea "Pr"
type textarea "x"
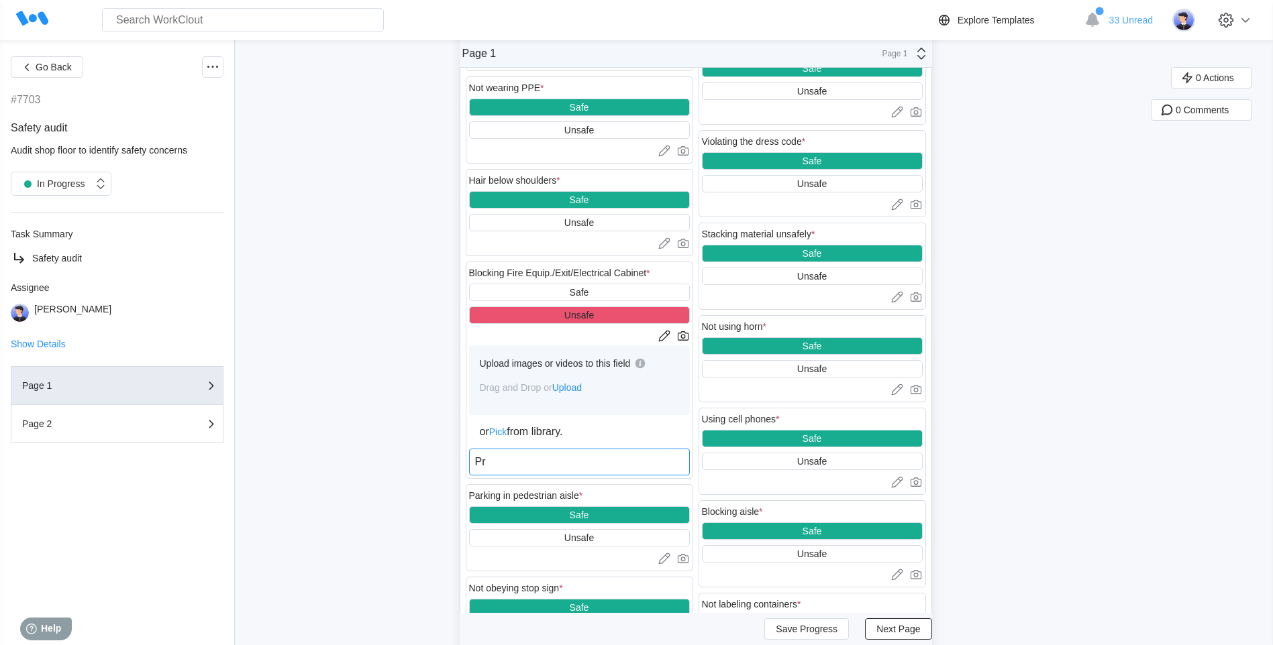
type textarea "Pro"
type textarea "x"
type textarea "Prop"
type textarea "x"
type textarea "Propa"
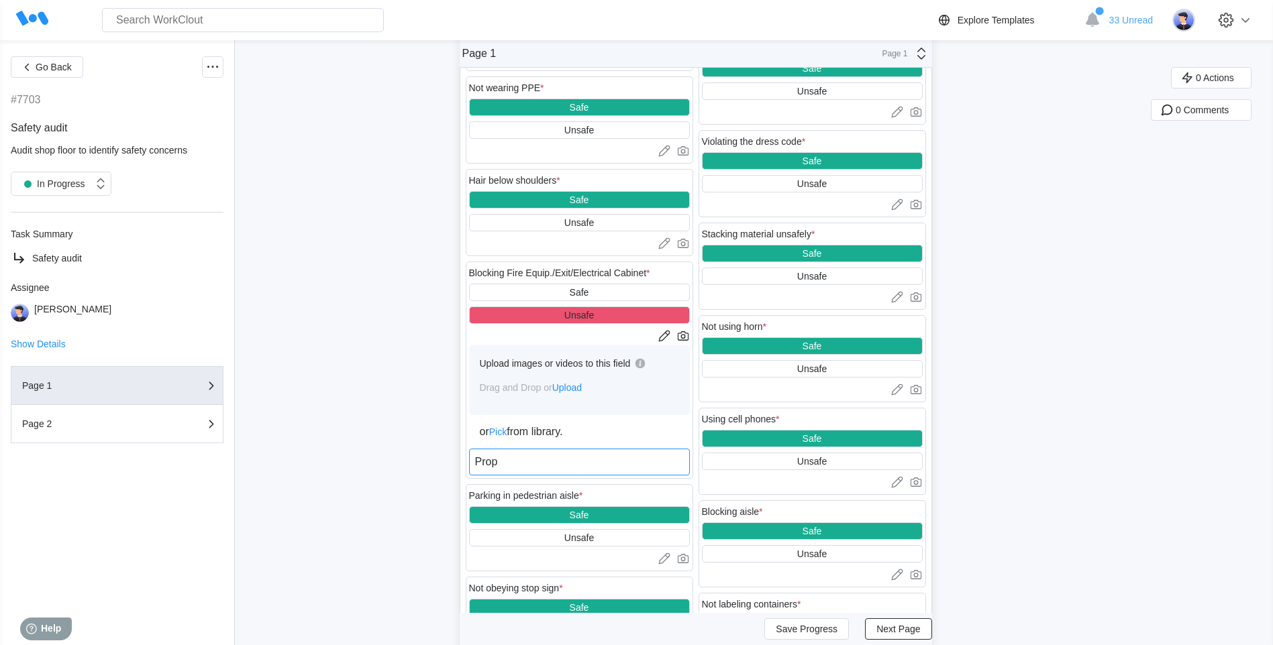
type textarea "x"
type textarea "Propai"
type textarea "x"
type textarea "Propain"
type textarea "x"
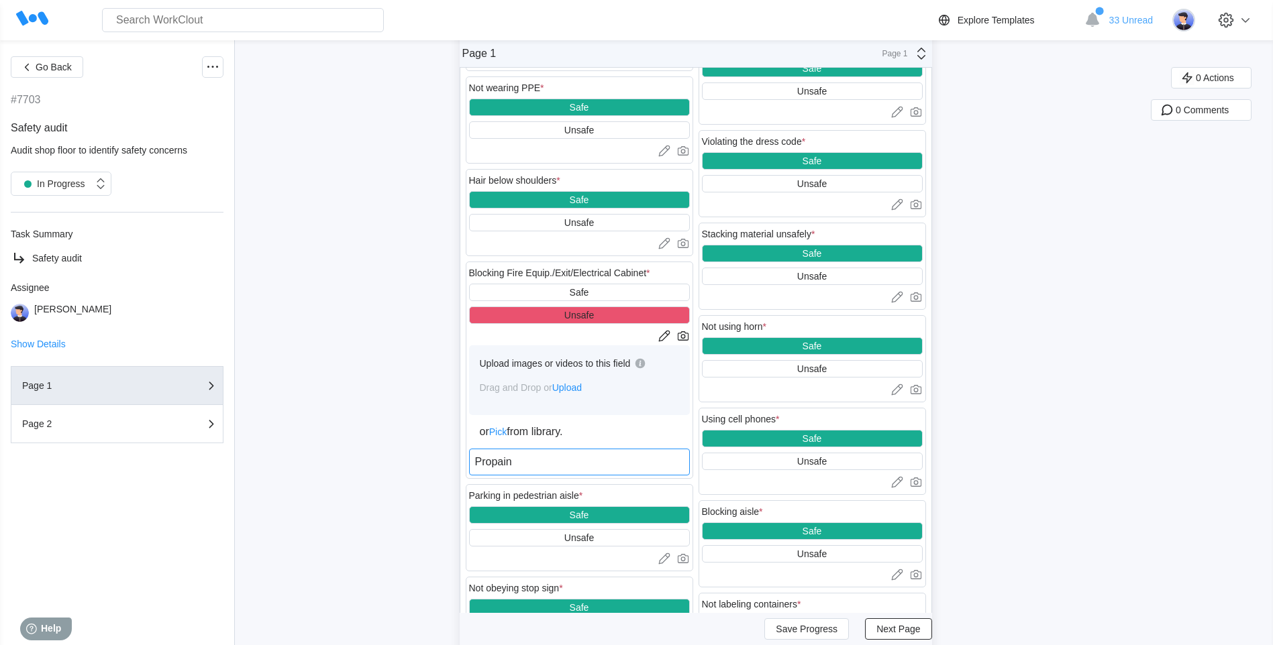
type textarea "Propain"
type textarea "x"
type textarea "Propain T"
type textarea "x"
type textarea "Propain Tqa"
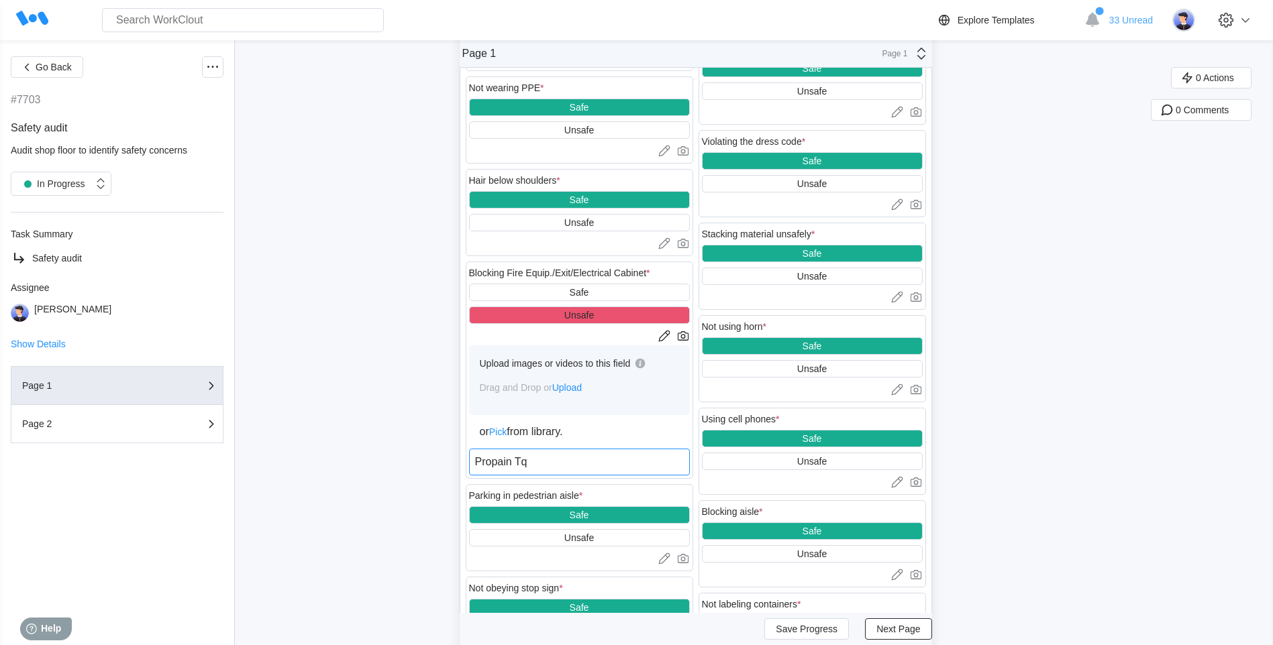
type textarea "x"
type textarea "Propain Tqac"
type textarea "x"
type textarea "Propain Tqack"
type textarea "x"
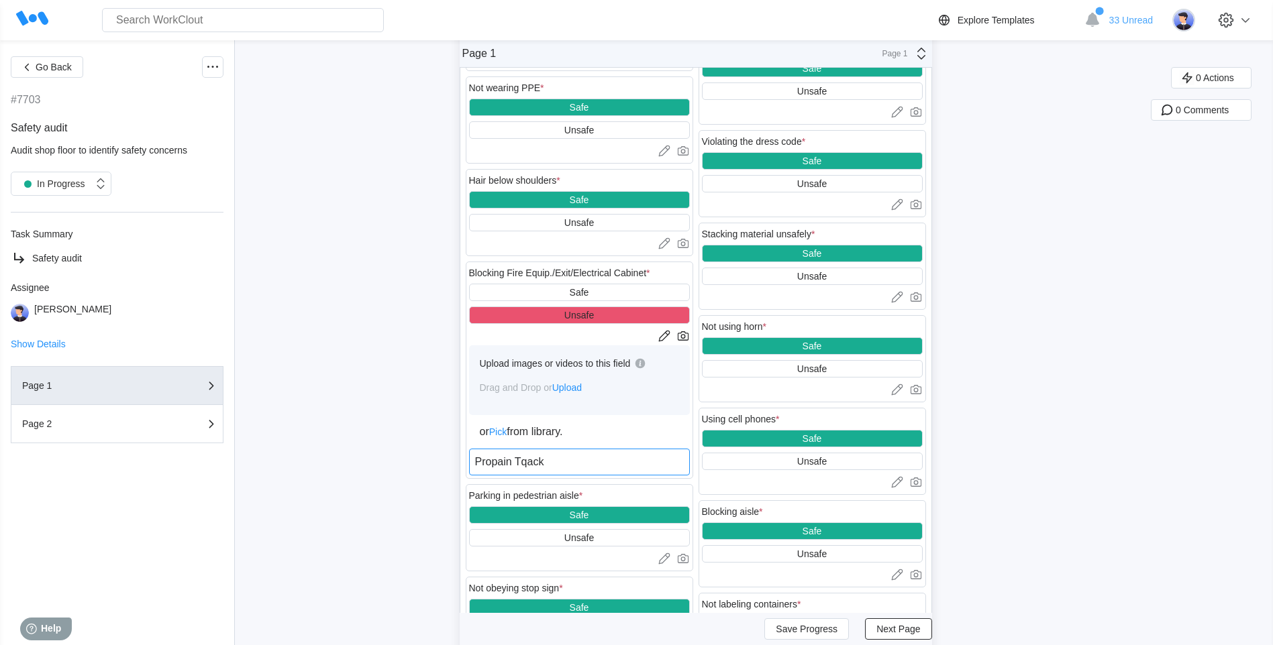
type textarea "Propain Tqack"
type textarea "x"
type textarea "Propain Tqack l"
type textarea "x"
type textarea "Propain Tqack le"
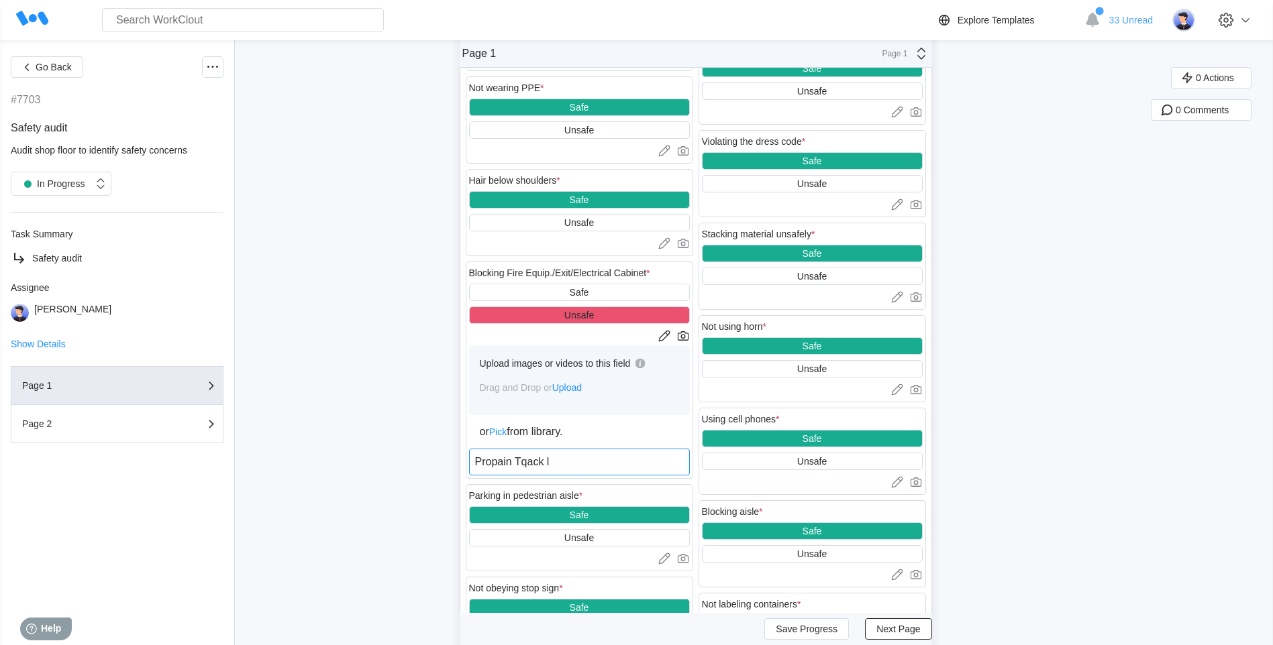
type textarea "x"
type textarea "Propain Tqack lef"
type textarea "x"
type textarea "Propain Tqack left"
type textarea "x"
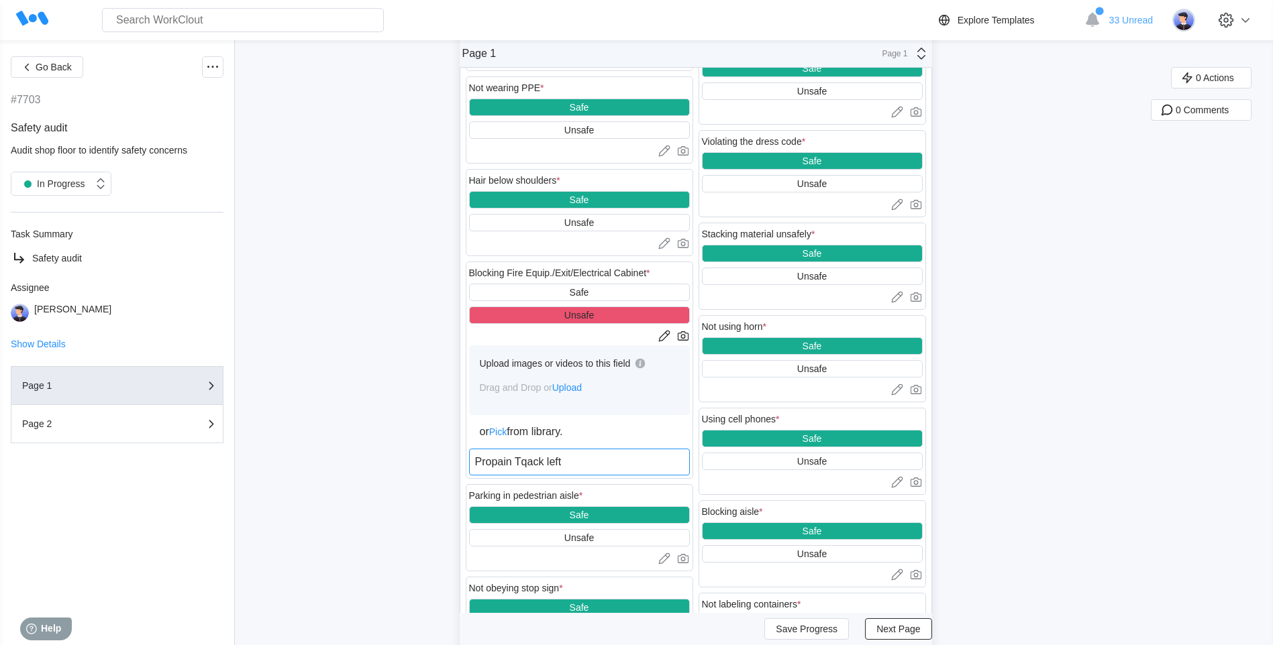
type textarea "Propain Tqack left"
type textarea "x"
type textarea "Propain Tqack left i"
type textarea "x"
type textarea "Propain Tqack left in"
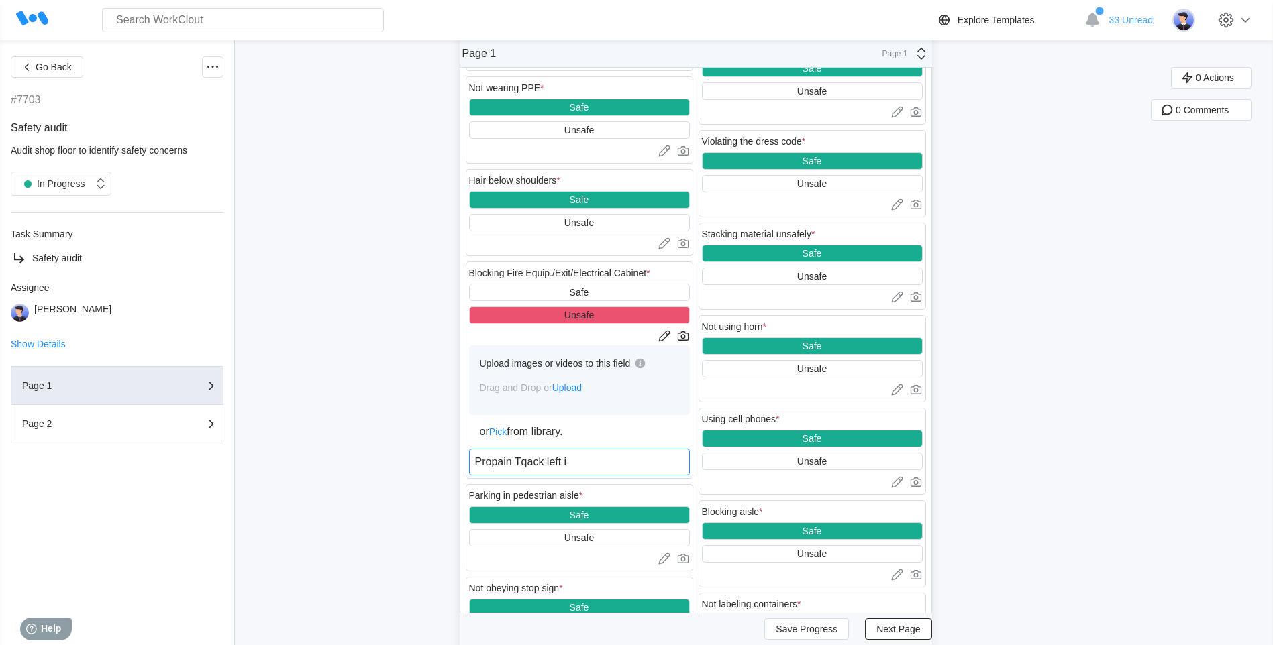
type textarea "x"
type textarea "Propain Tqack left in"
type textarea "x"
type textarea "Propain Tqack left in f"
type textarea "x"
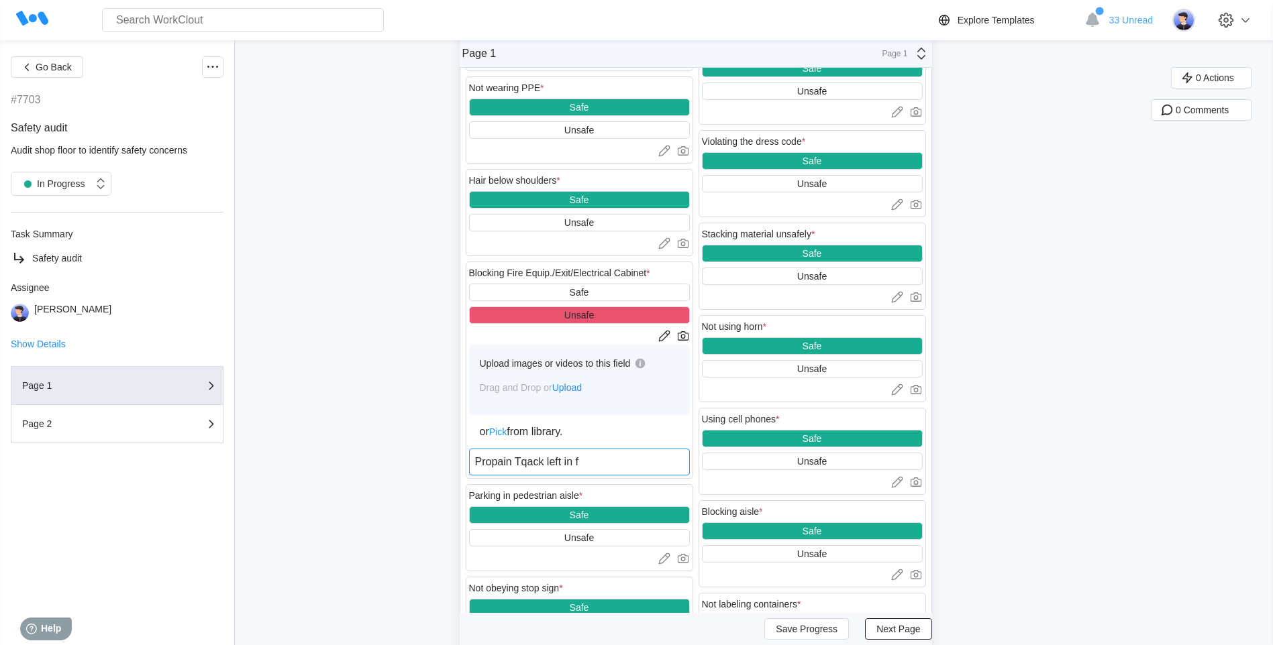
type textarea "Propain Tqack left in fr"
type textarea "x"
type textarea "Propain Tqack left in fro"
type textarea "x"
type textarea "Propain Tqack left in frou"
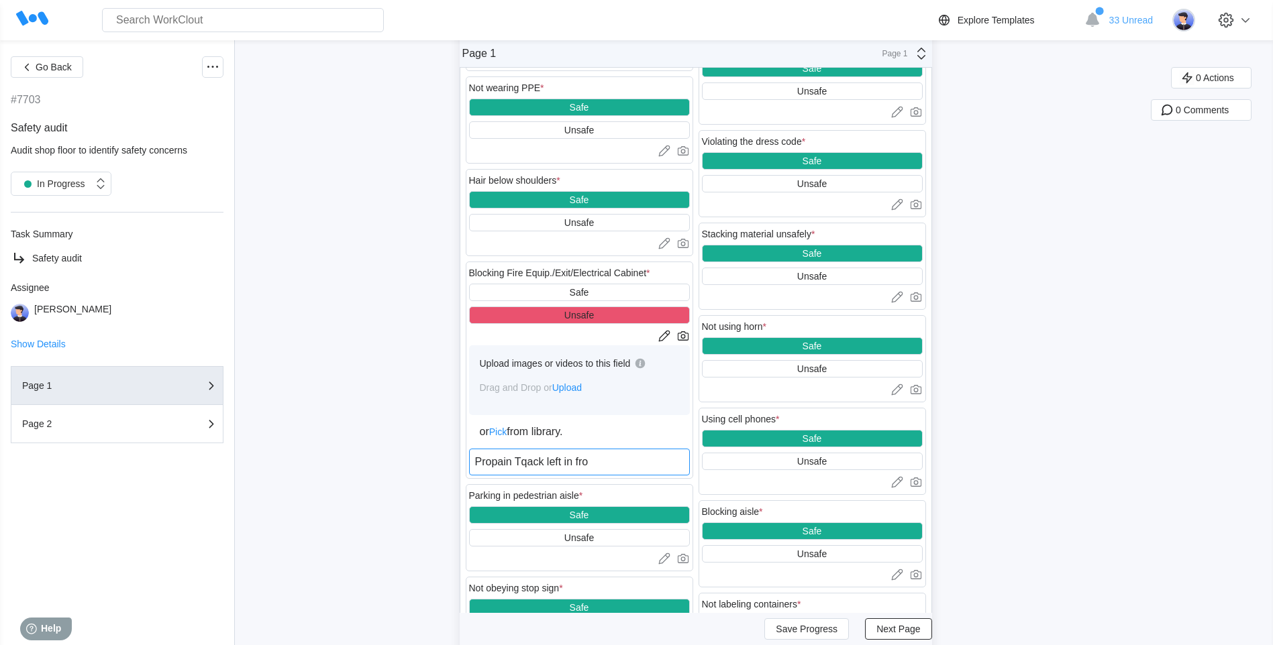
type textarea "x"
type textarea "Propain Tqack left in froun"
type textarea "x"
type textarea "Propain Tqack left in frount"
type textarea "x"
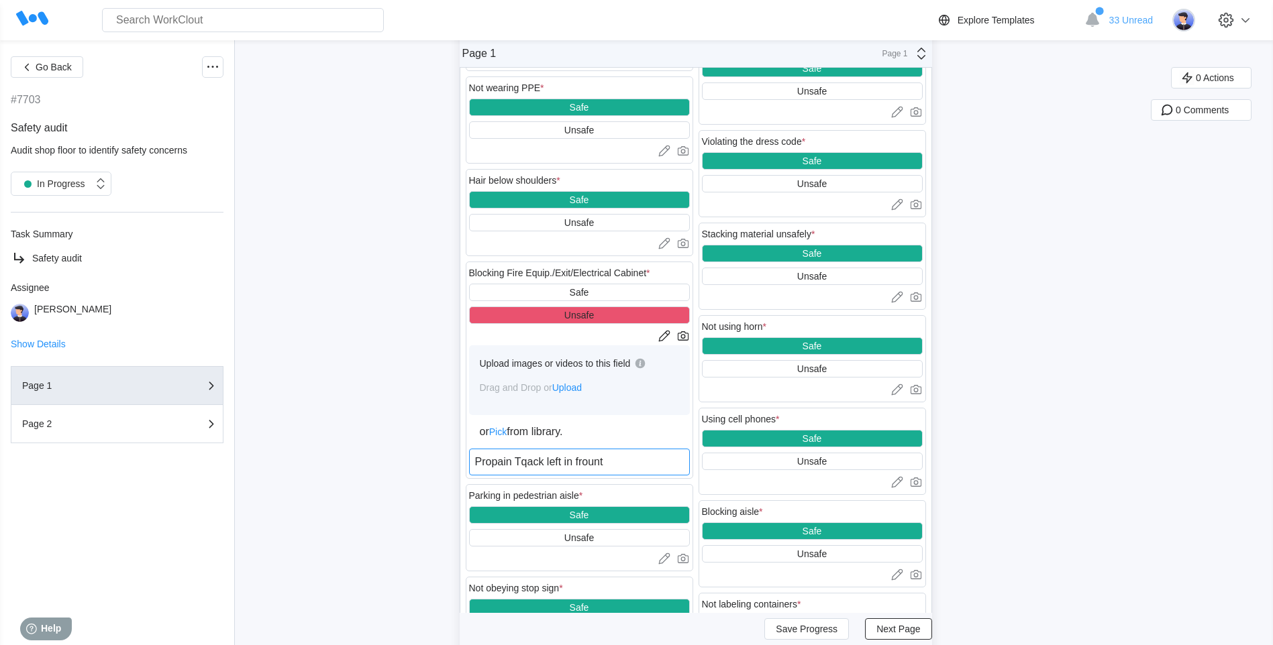
type textarea "Propain Tqack left in frount"
type textarea "x"
type textarea "Propain Tqack left in frount o"
type textarea "x"
type textarea "Propain Tqack left in frount of"
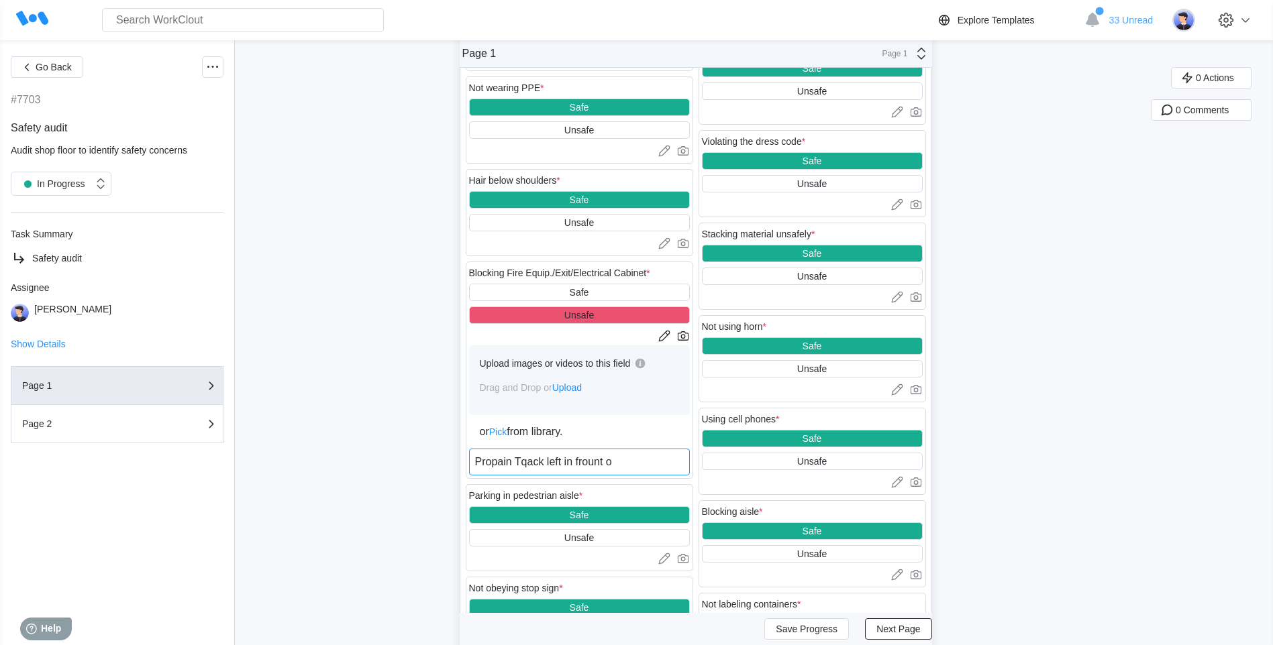
type textarea "x"
type textarea "Propain Tqack left in frount of"
type textarea "x"
type textarea "[PERSON_NAME] left in frount of F"
type textarea "x"
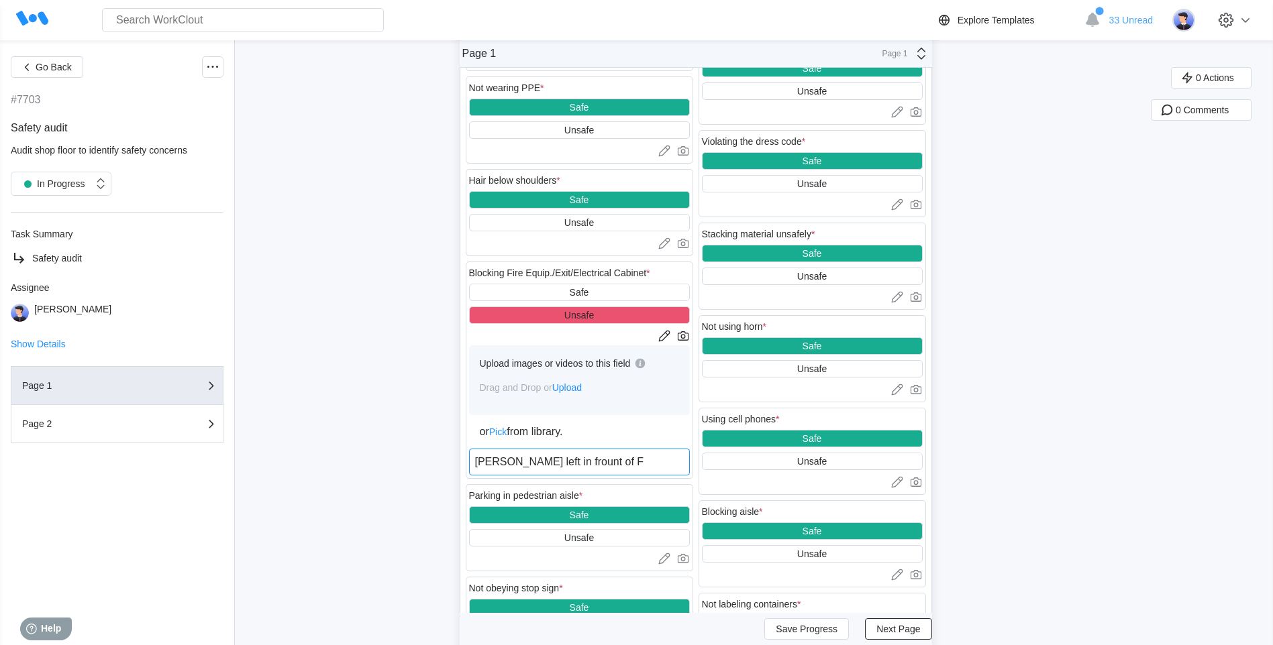
type textarea "Propain Tqack left in frount of Fi"
type textarea "x"
type textarea "Propain Tqack left in frount of Fir"
type textarea "x"
type textarea "Propain Tqack left in frount of Fire"
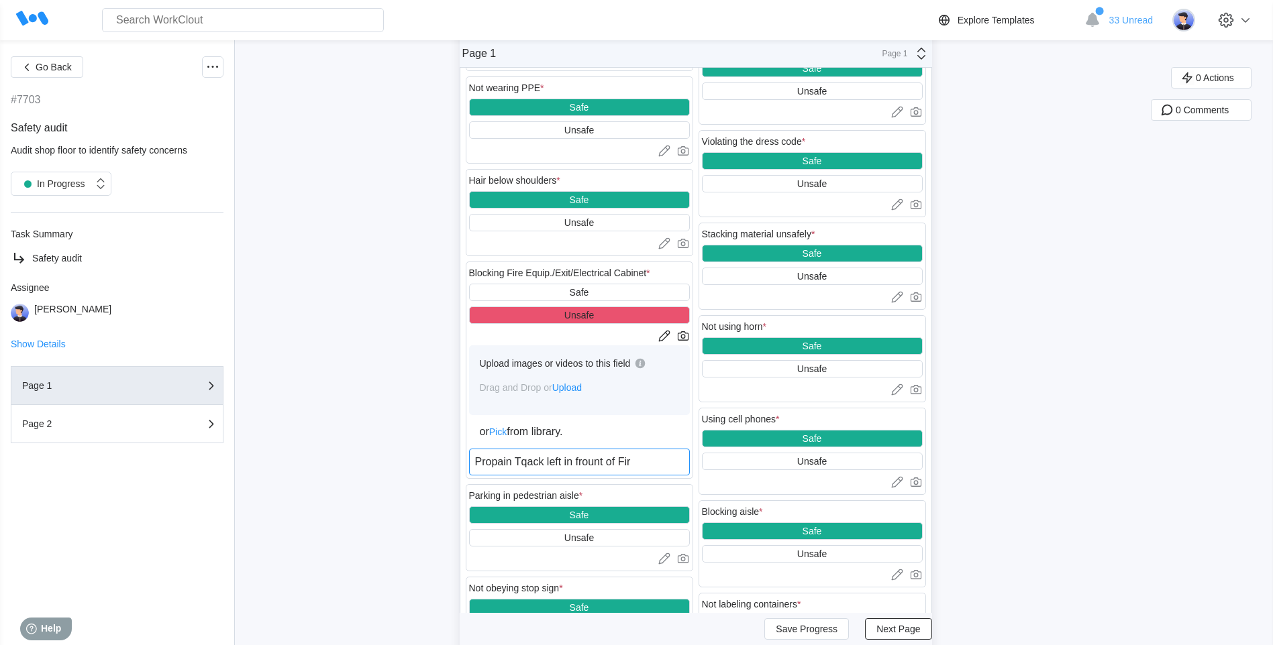
type textarea "x"
type textarea "Propain Tqack left in frount of Fire"
type textarea "x"
type textarea "Propain Tqack left in frount of Fire E"
type textarea "x"
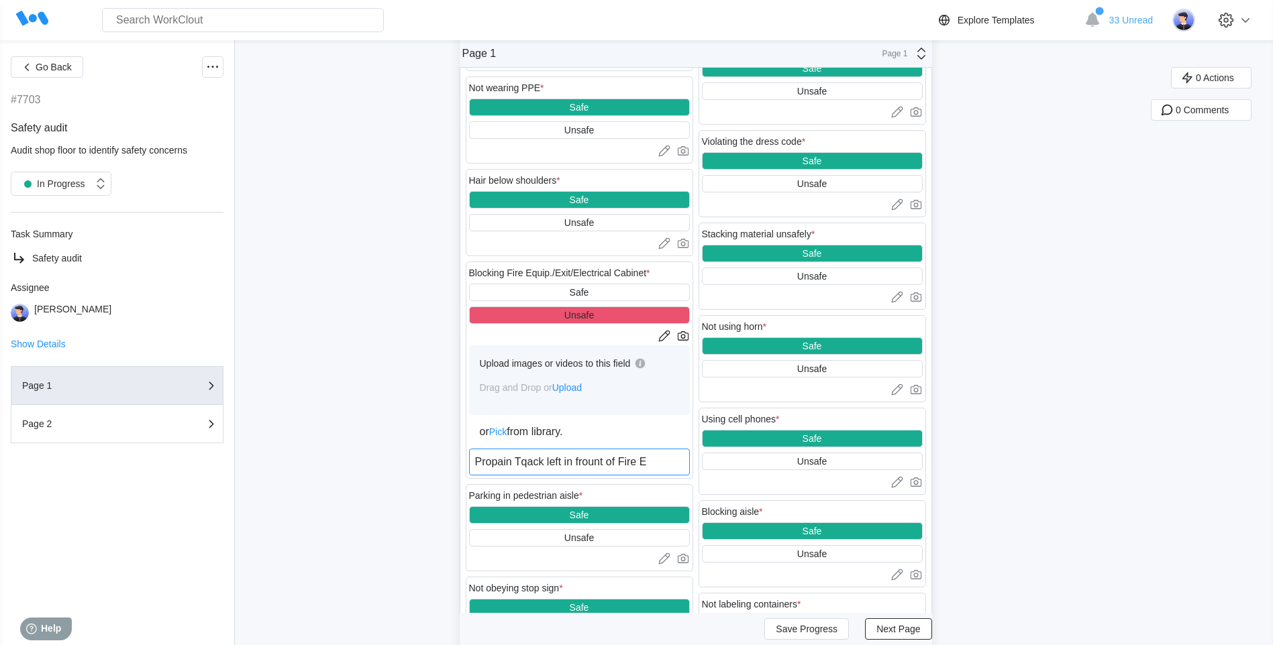
type textarea "Propain Tqack left in frount of Fire Ex"
type textarea "x"
type textarea "Propain Tqack left in frount of Fire Ext"
type textarea "x"
type textarea "Propain Tqack left in frount of Fire Exta"
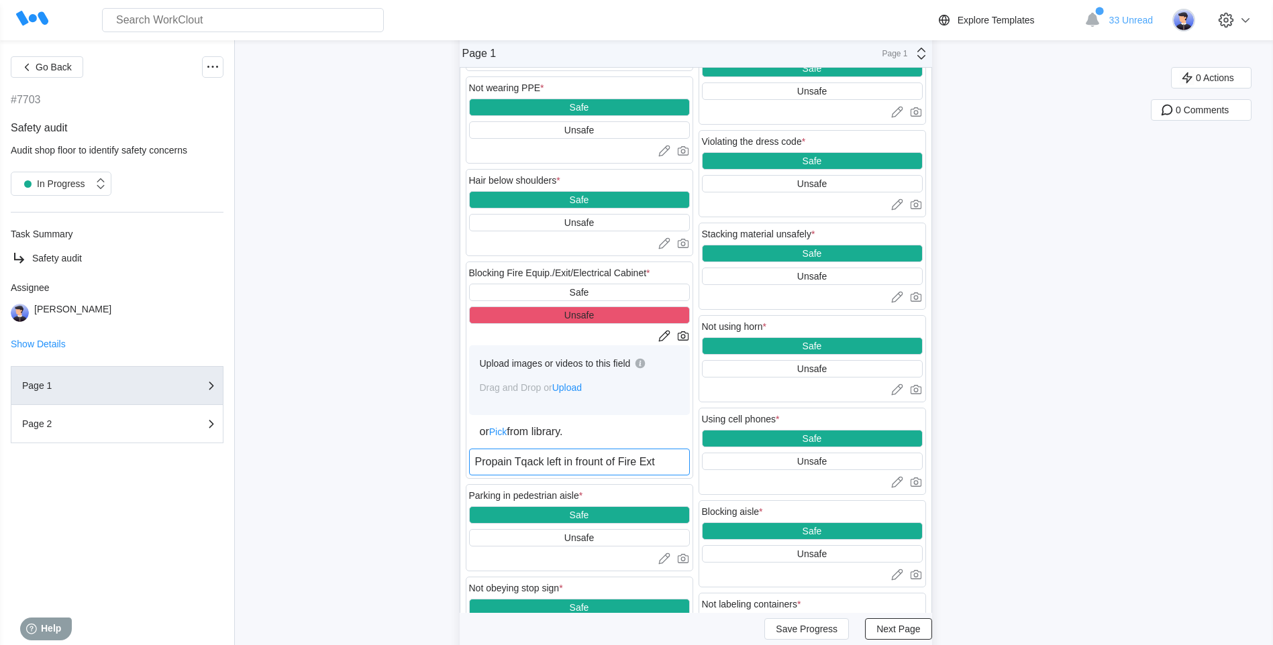
type textarea "x"
type textarea "Propain Tqack left in frount of Fire Extag"
type textarea "x"
type textarea "Propain Tqack left in frount of Fire Extagu"
type textarea "x"
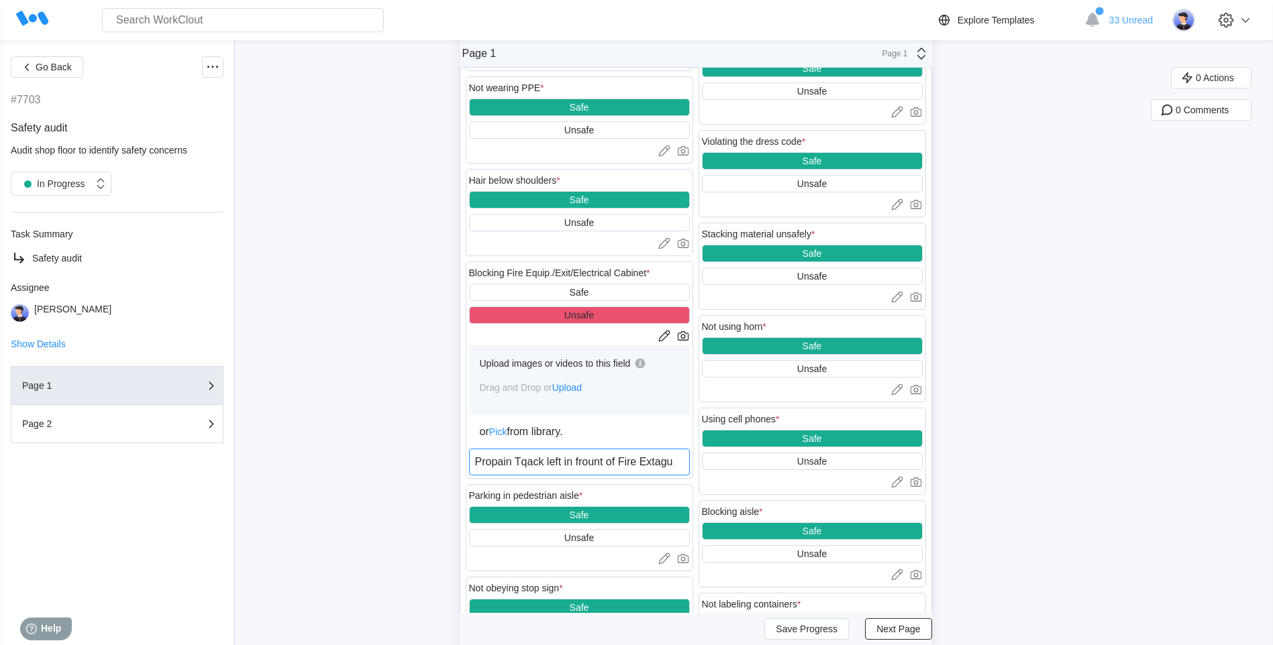
type textarea "Propain Tqack left in frount of Fire Extagus"
type textarea "x"
type textarea "Propain Tqack left in frount of Fire Extagusr"
type textarea "x"
type textarea "Propain Tqack left in frount of Fire Extagusre"
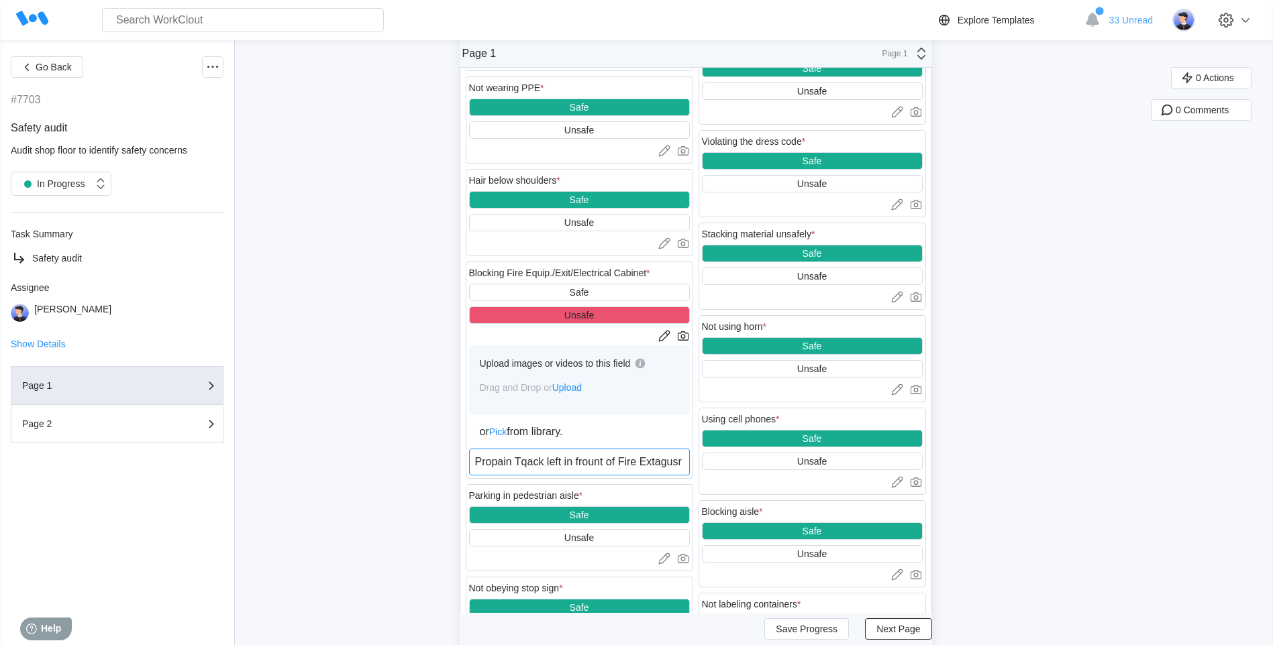
type textarea "x"
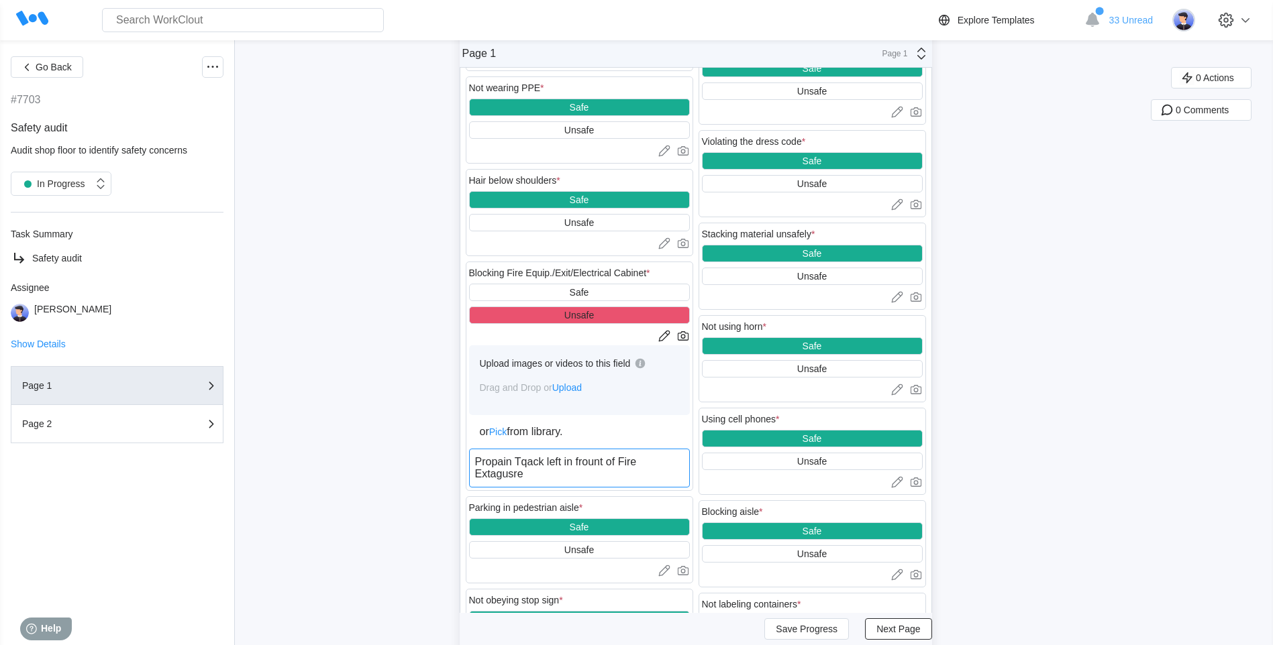
type textarea "Propain Tqack left in frount of Fire Extagusre"
type textarea "x"
click at [665, 473] on textarea "Propain Tqack left in frount of Fire Extagusre" at bounding box center [579, 468] width 221 height 39
type textarea "Propain Tack left in frount of Fire Extagusre"
type textarea "x"
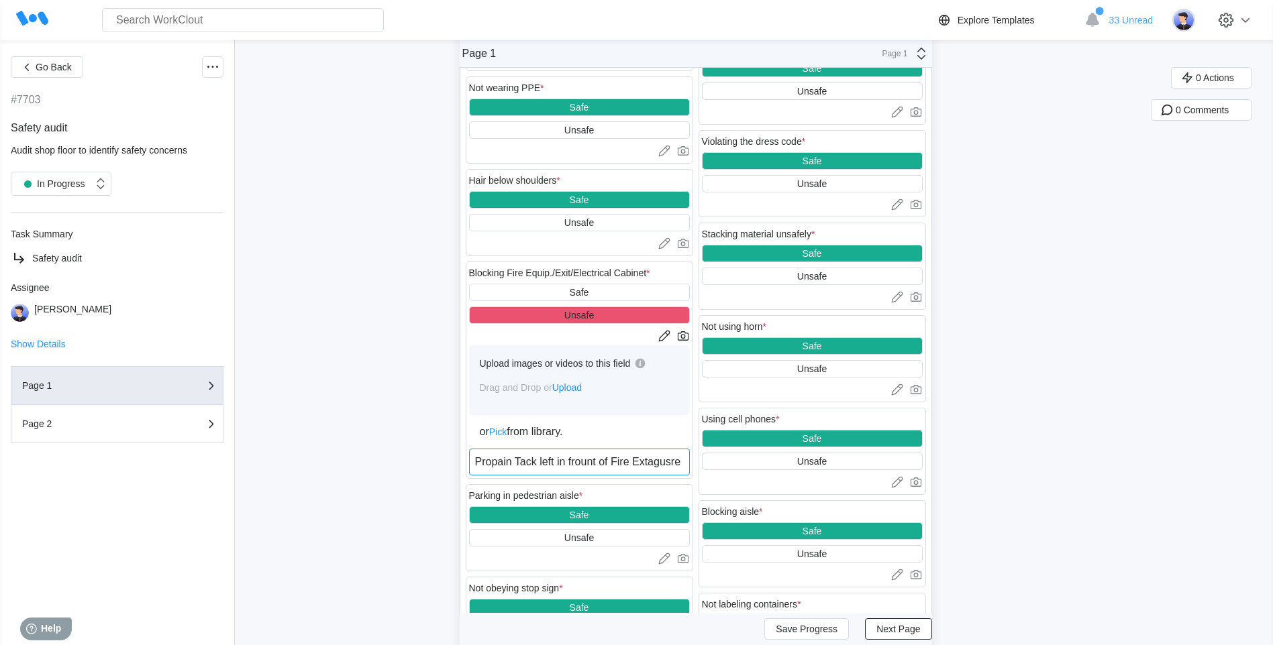
click at [537, 462] on textarea "Propain Tack left in frount of Fire Extagusre" at bounding box center [579, 462] width 221 height 27
type textarea "Propain Tak left in frount of Fire Extagusre"
type textarea "x"
type textarea "Propain Tank left in frount of Fire Extagusre"
type textarea "x"
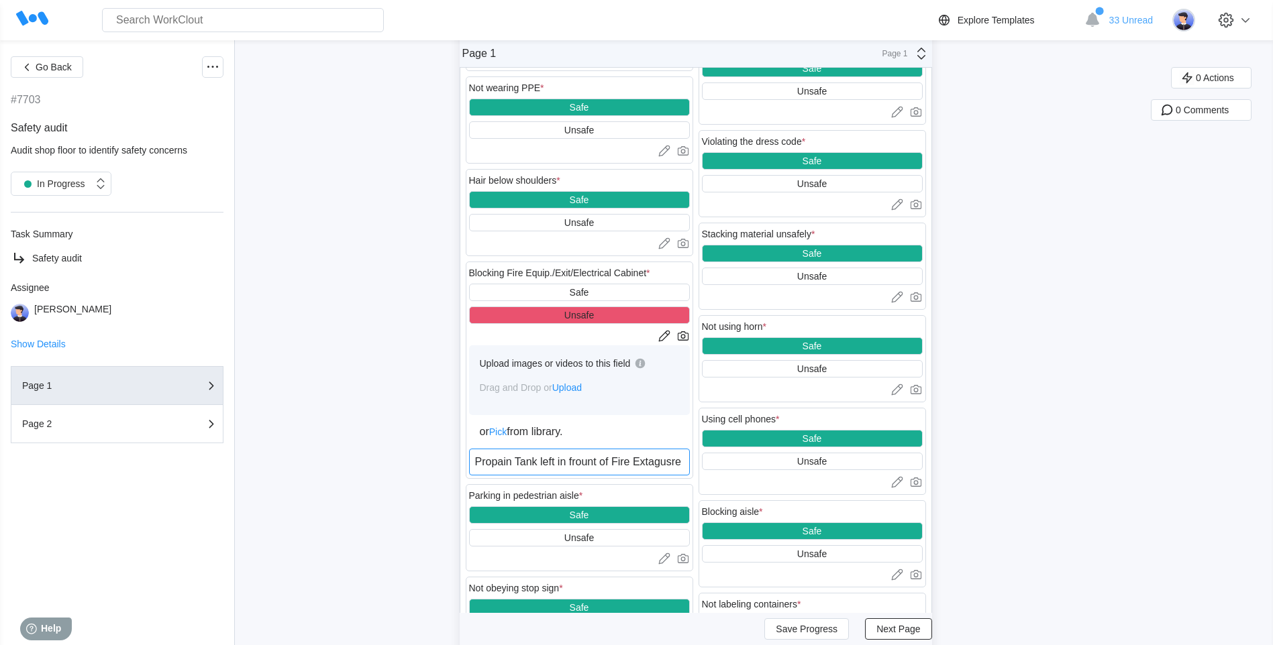
click at [519, 463] on textarea "Propain Tank left in frount of Fire Extagusre" at bounding box center [579, 462] width 221 height 27
type textarea "Propai Tank left in frount of Fire Extagusre"
type textarea "x"
type textarea "Propa Tank left in frount of Fire Extagusre"
type textarea "x"
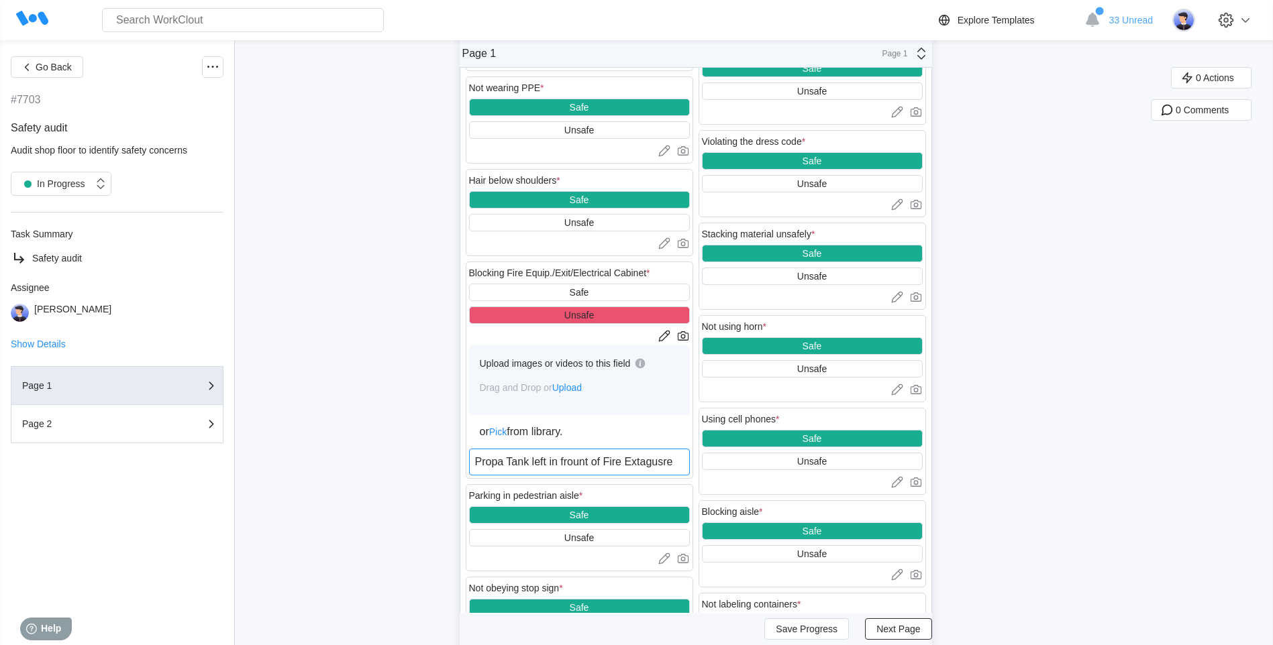
type textarea "Propan Tank left in frount of Fire Extagusre"
type textarea "x"
type textarea "Propane Tank left in frount of Fire Extagusre"
type textarea "x"
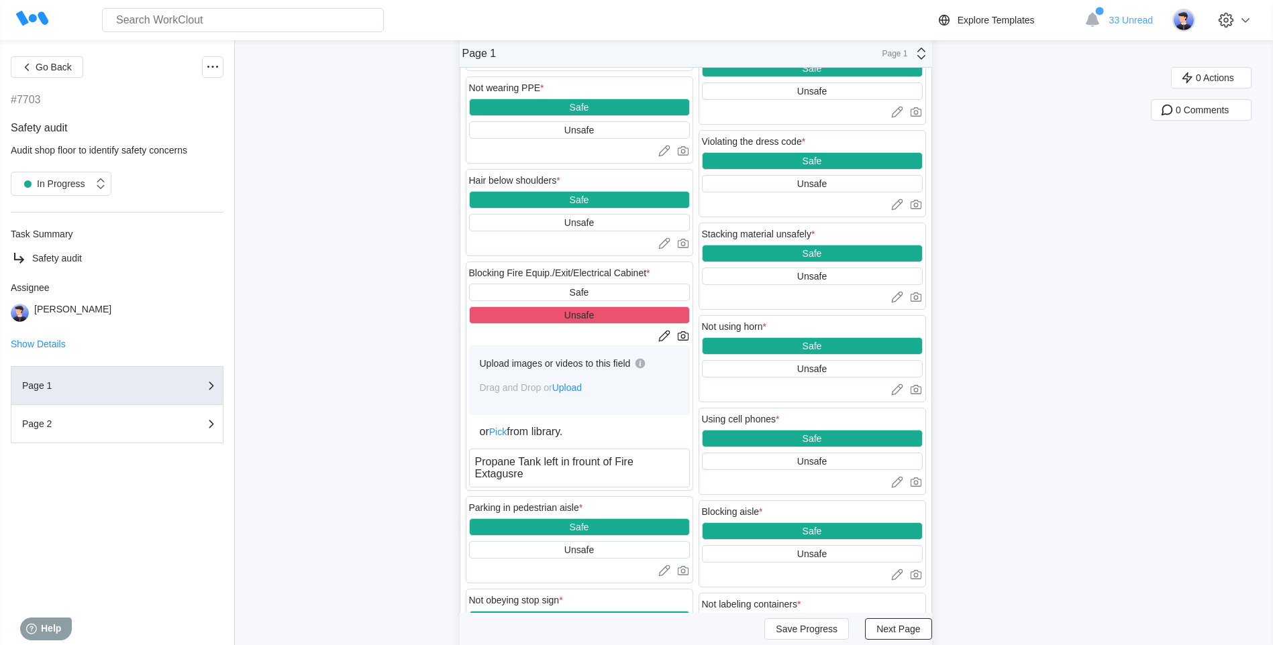
type textarea "Propane Tank left in front of Fire Extagusre"
type textarea "x"
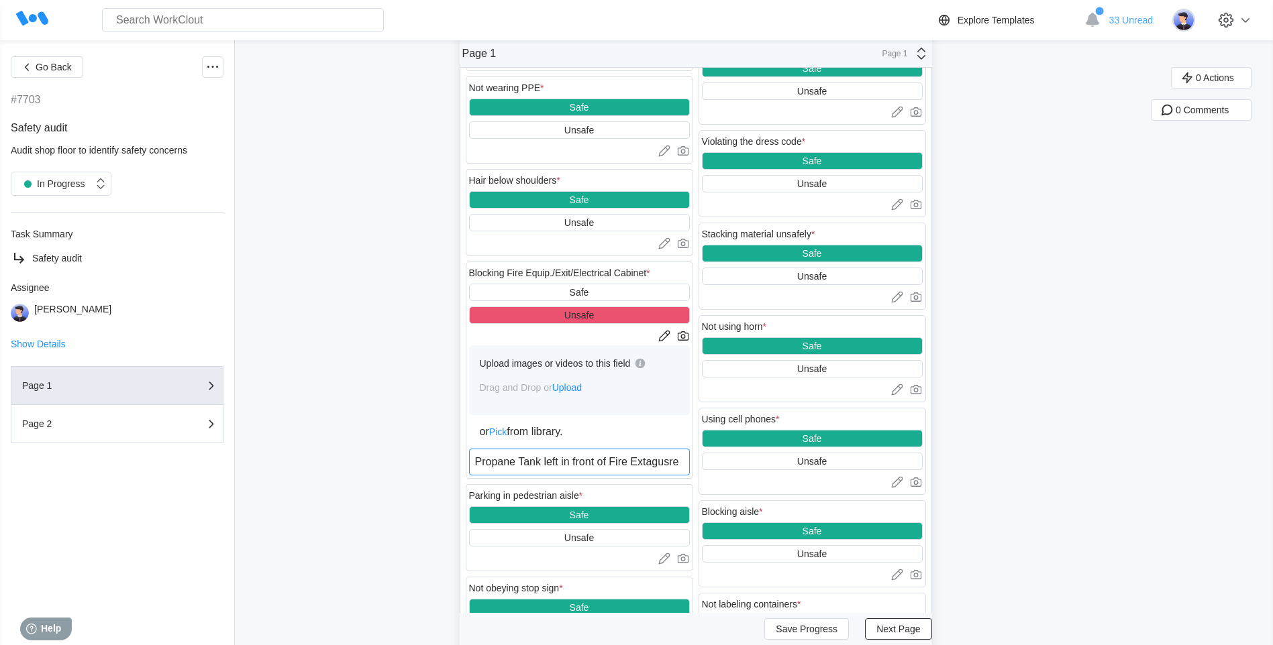
click at [686, 462] on textarea "Propane Tank left in front of Fire Extagusre" at bounding box center [579, 462] width 221 height 27
type textarea "Propane Tank left in front of Fire Extagusre"
type textarea "x"
type textarea "Propane Tank left in front of Fire Extagusr"
type textarea "x"
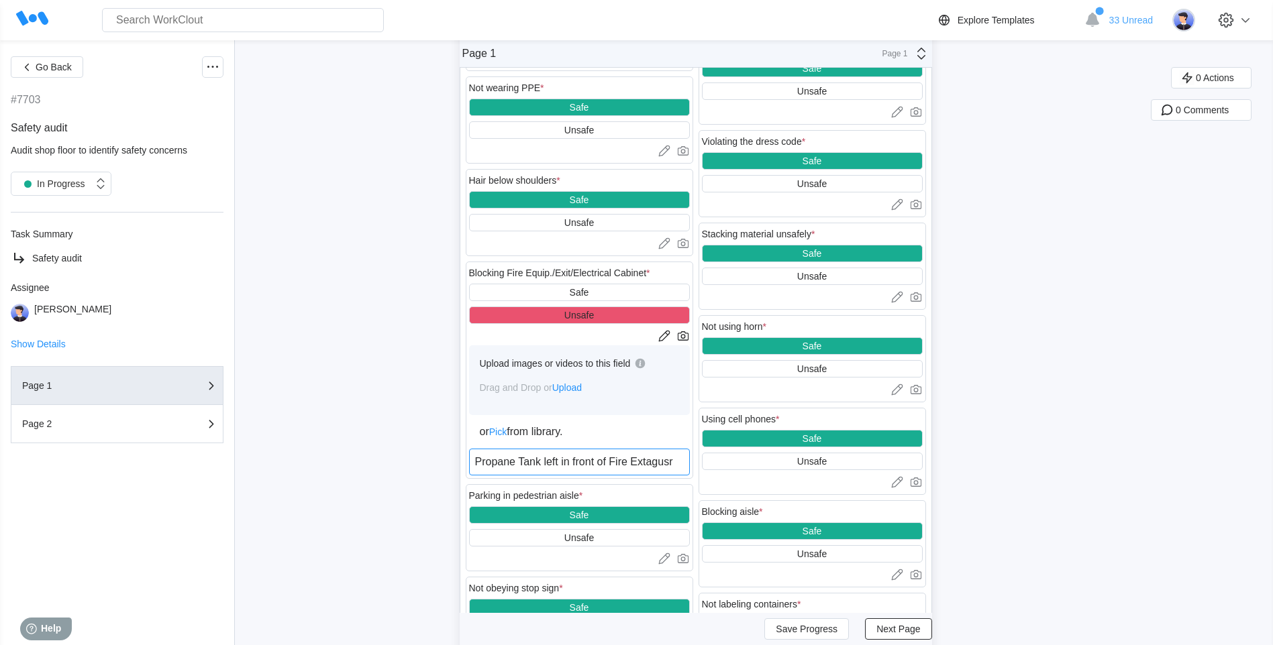
type textarea "Propane Tank left in front of Fire Extagus"
type textarea "x"
type textarea "Propane Tank left in front of Fire Extagu"
type textarea "x"
type textarea "Propane Tank left in front of Fire Extag"
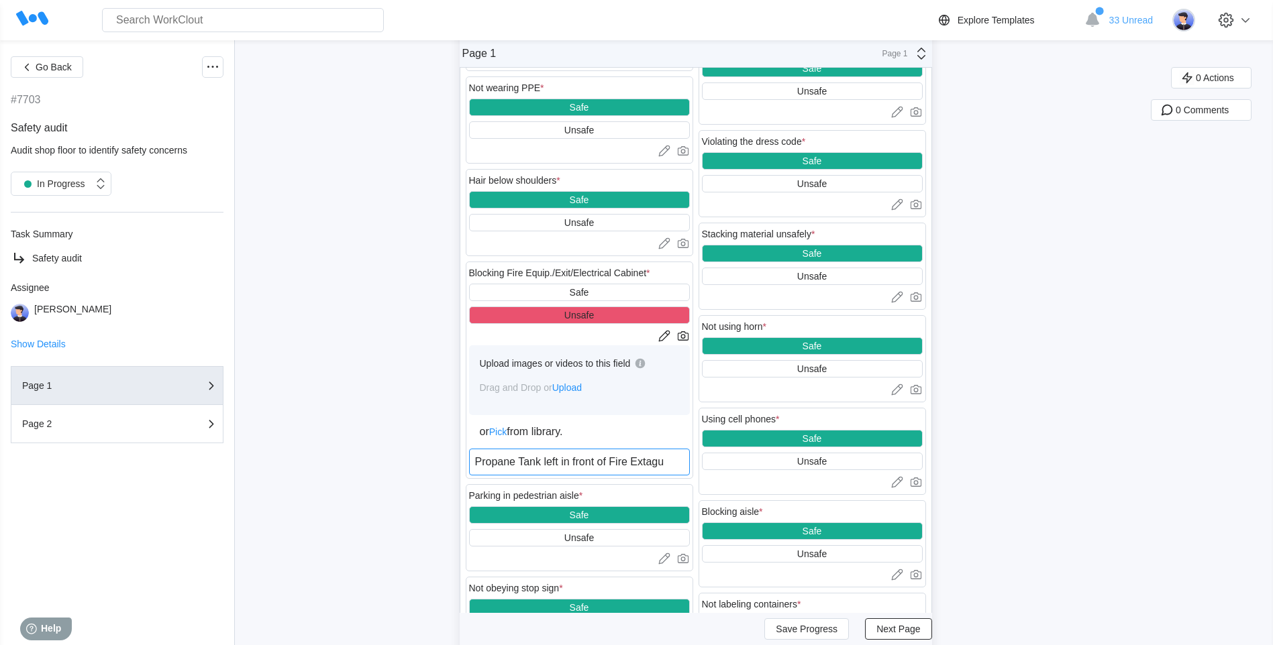
type textarea "x"
type textarea "Propane Tank left in front of Fire Exta"
type textarea "x"
type textarea "Propane Tank left in front of Fire Ext"
type textarea "x"
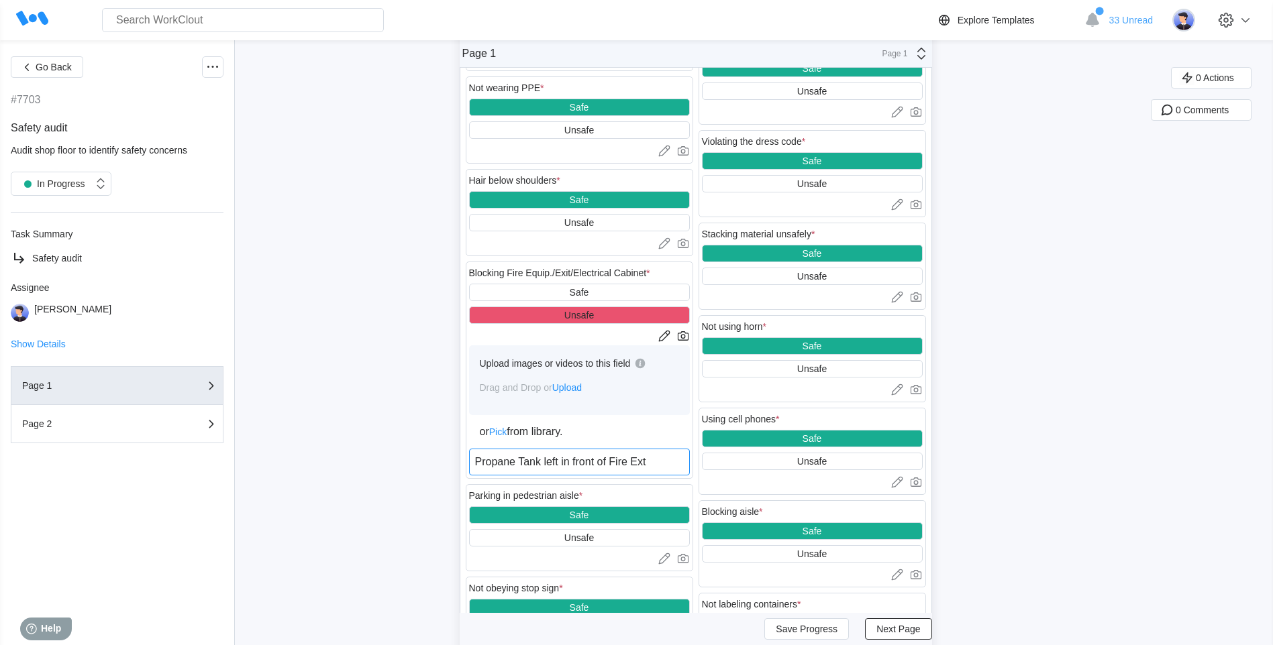
type textarea "Propane Tank left in front of Fire Ex"
type textarea "x"
type textarea "Propane Tank left in front of Fire Ext"
type textarea "x"
type textarea "Propane Tank left in front of Fire Exti"
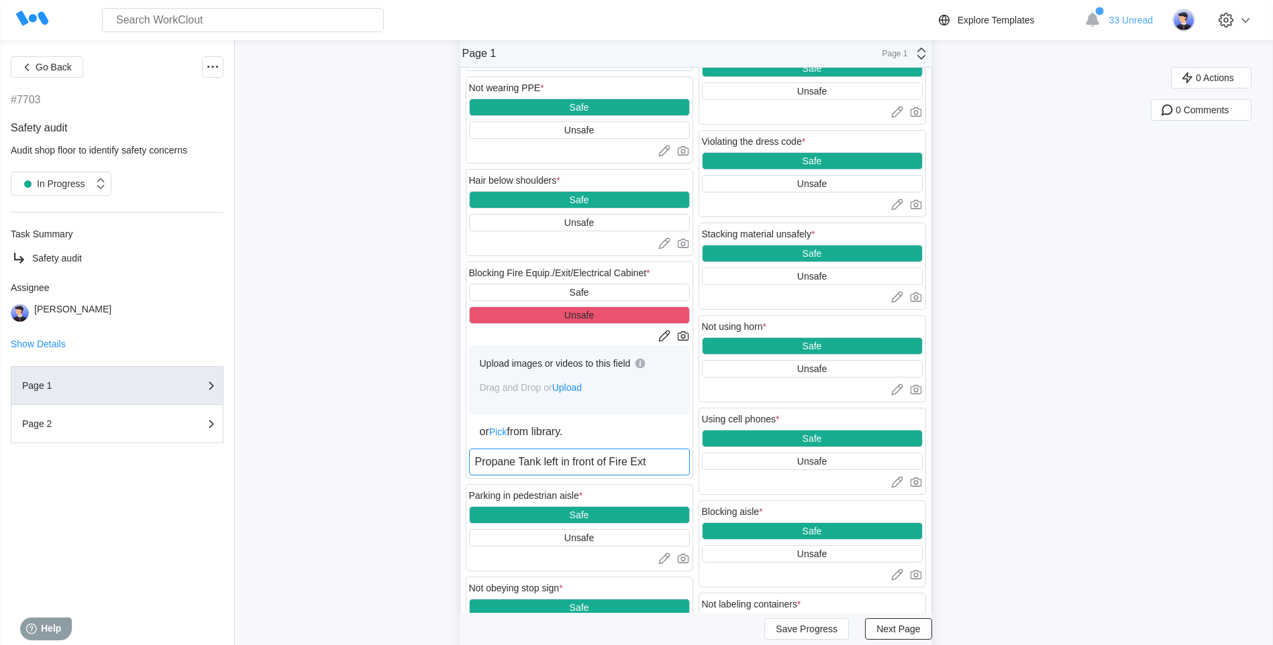
type textarea "x"
type textarea "Propane Tank left in front of Fire Extin"
type textarea "x"
type textarea "Propane Tank left in front of Fire Exting"
type textarea "x"
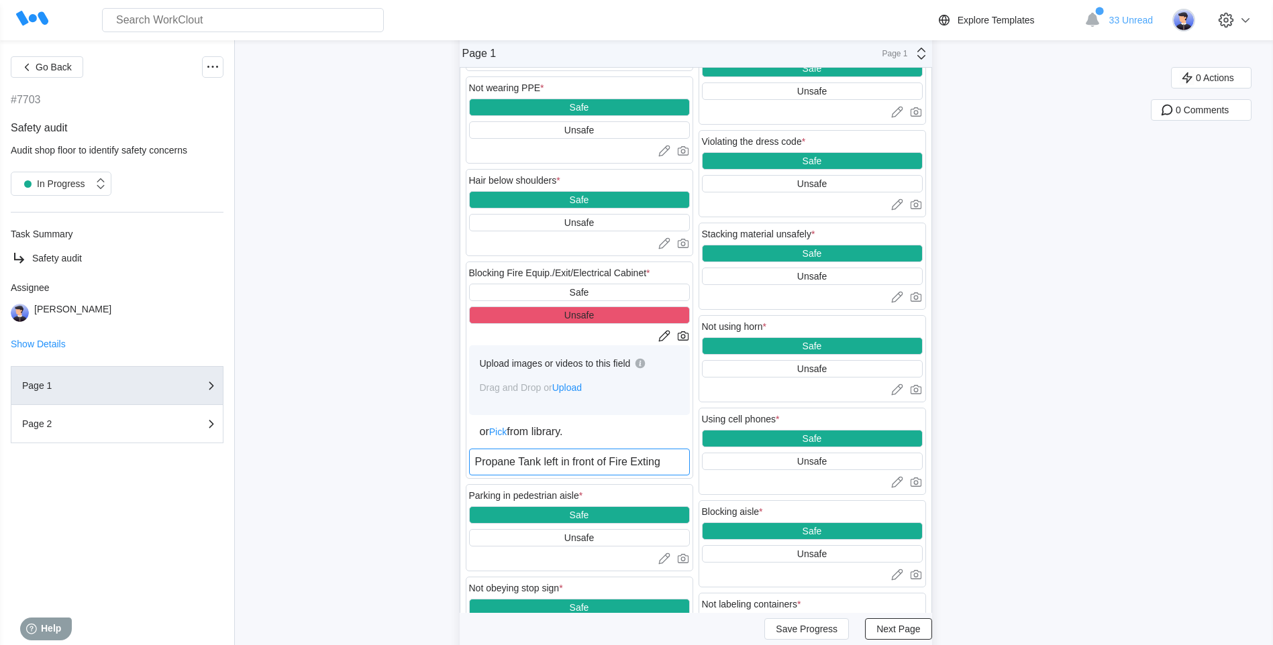
type textarea "Propane Tank left in front of Fire Extingu"
type textarea "x"
type textarea "Propane Tank left in front of Fire Extingui"
type textarea "x"
type textarea "Propane Tank left in front of Fire Extinguis"
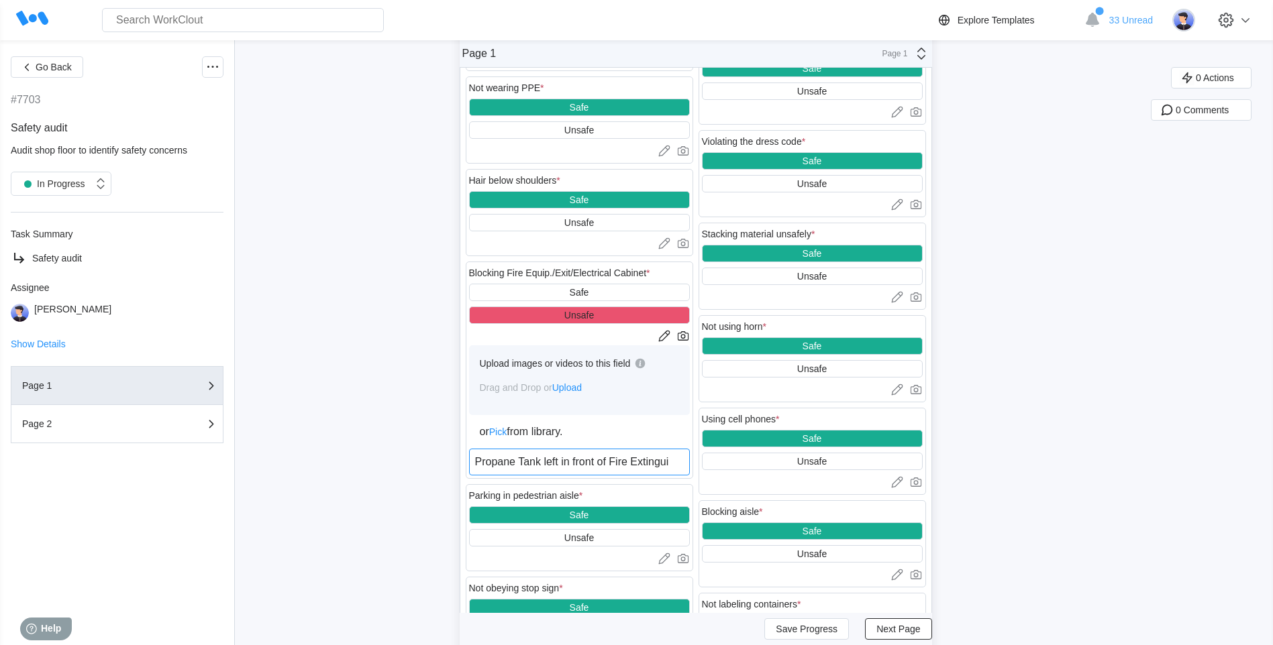
type textarea "x"
type textarea "Propane Tank left in front of Fire Extinguish"
type textarea "x"
type textarea "Propane Tank left in front of Fire Extinguishe"
type textarea "x"
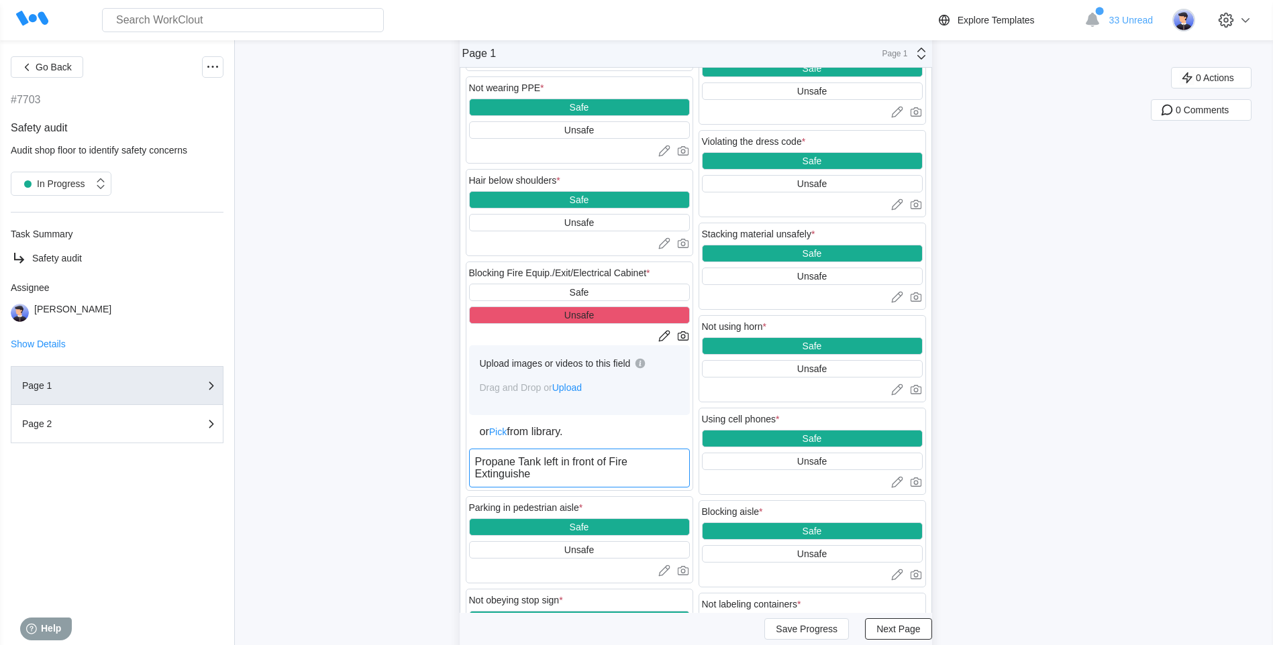
type textarea "Propane Tank left in front of Fire Extinguisher"
type textarea "x"
type textarea "Propane Tank left in front of Fire Extinguisher"
type textarea "x"
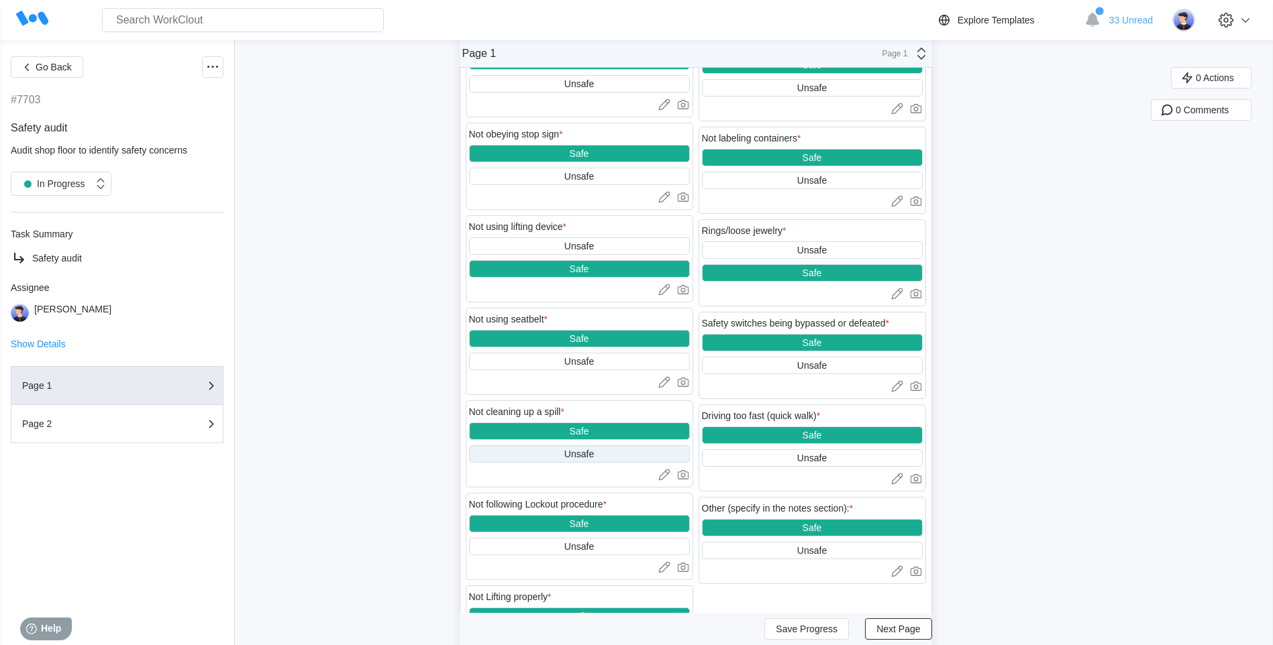
scroll to position [1476, 0]
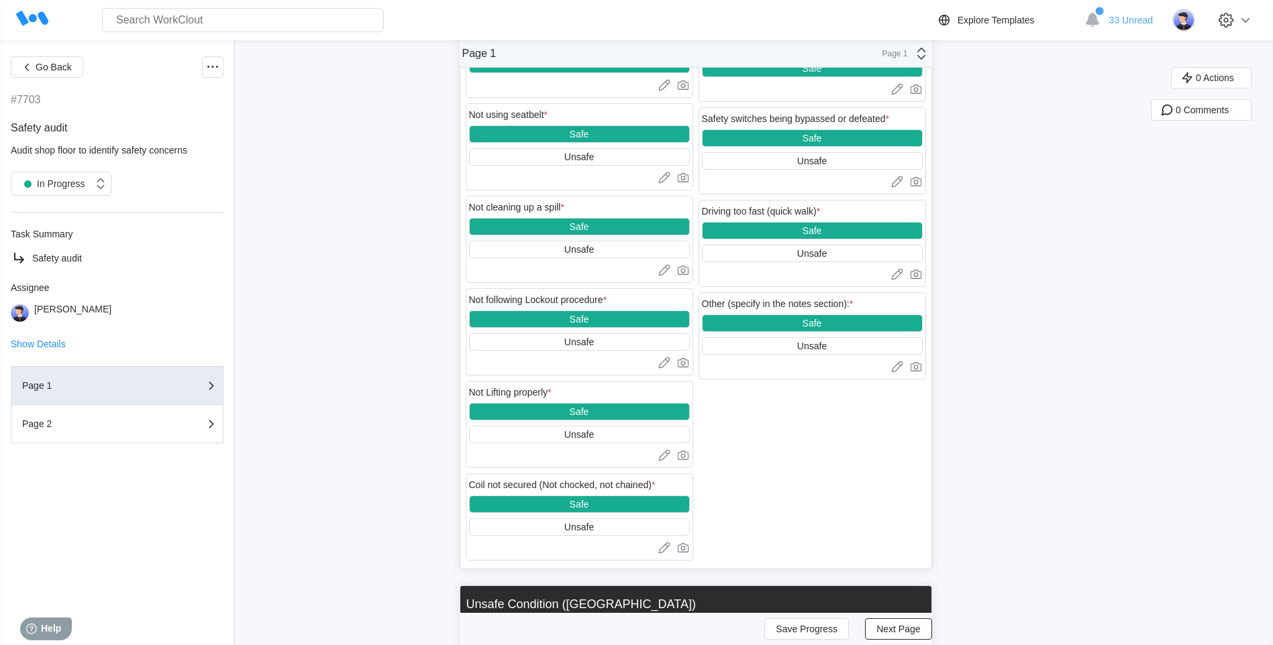
type textarea "Propane Tank left in front of Fire Extinguisher"
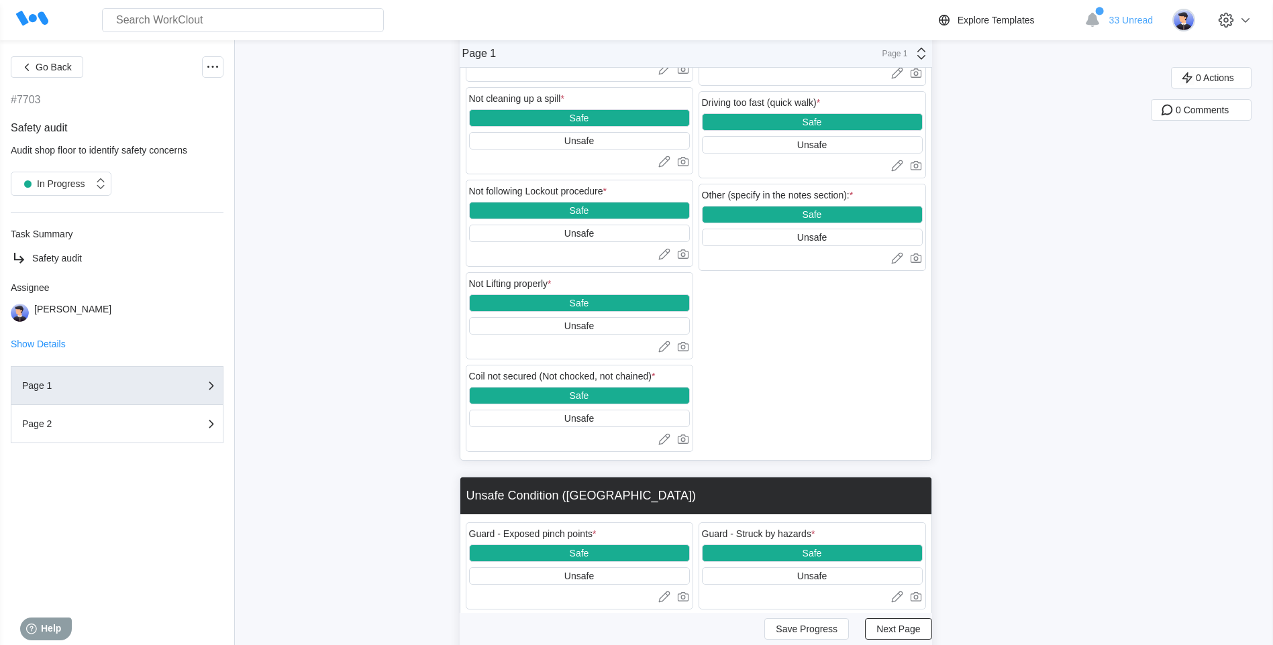
scroll to position [1610, 0]
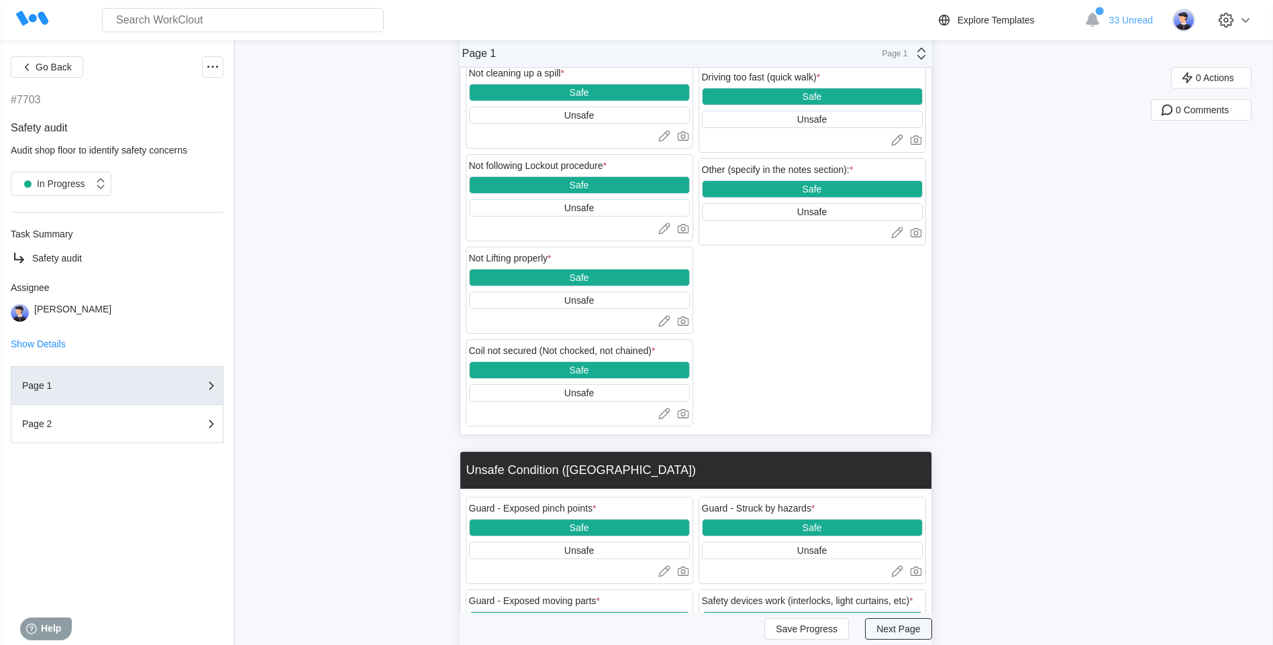
click at [845, 554] on span "Next Page" at bounding box center [898, 629] width 44 height 9
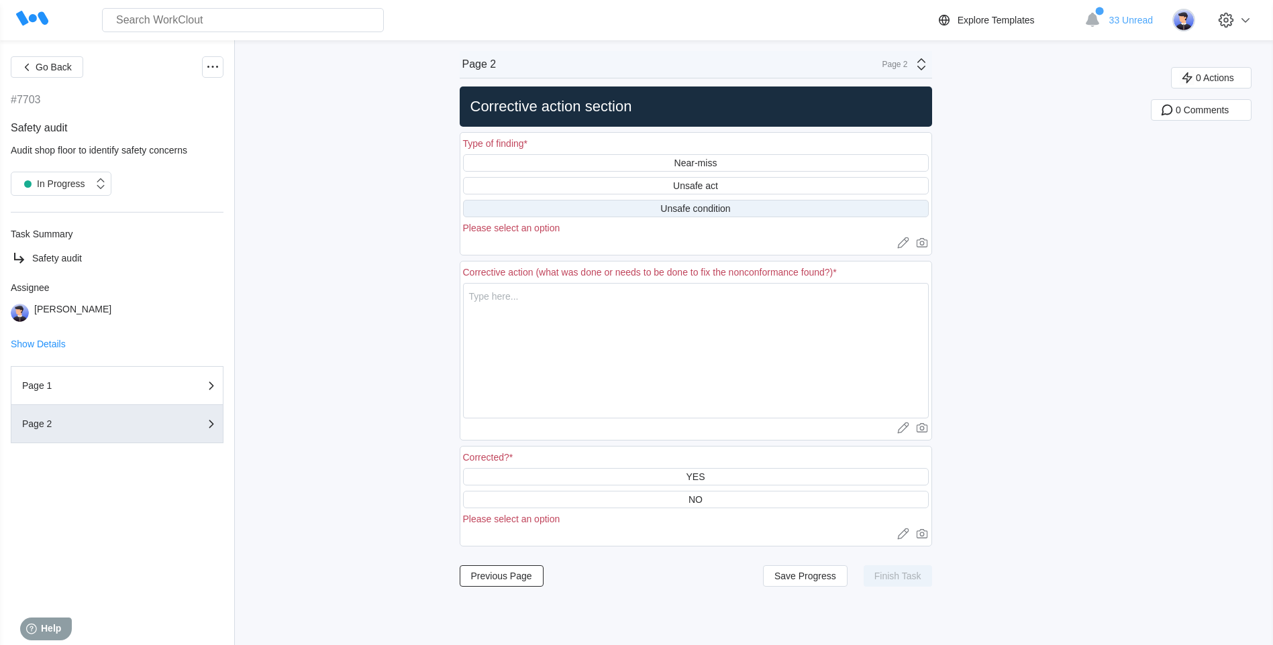
click at [715, 205] on div "Unsafe condition" at bounding box center [695, 208] width 70 height 11
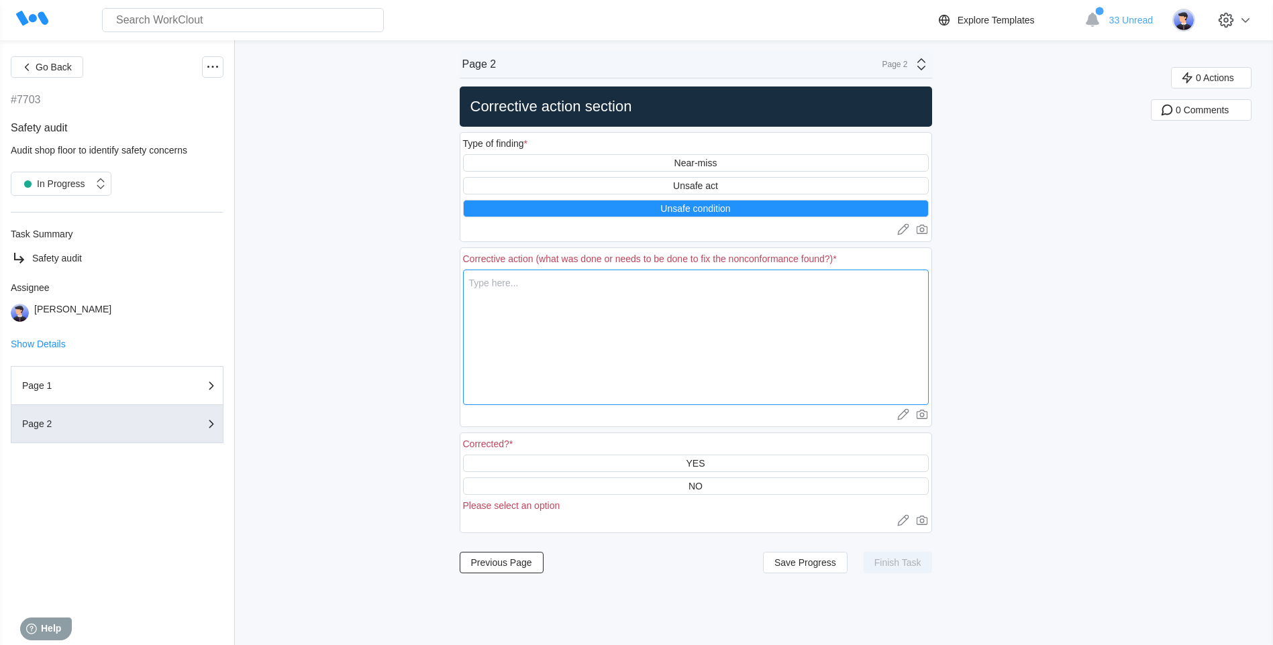
click at [559, 288] on textarea at bounding box center [696, 338] width 466 height 136
type textarea "W"
type textarea "x"
type textarea "Wa"
type textarea "x"
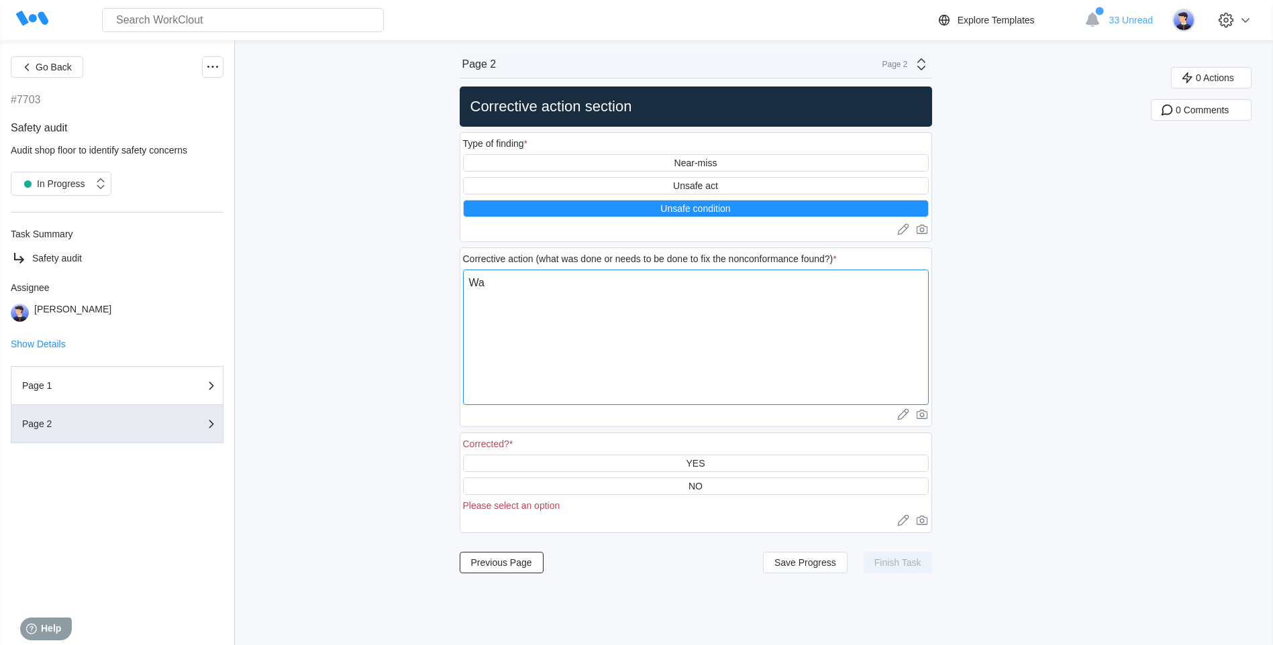
type textarea "Was"
type textarea "x"
type textarea "Was"
type textarea "x"
type textarea "Was m"
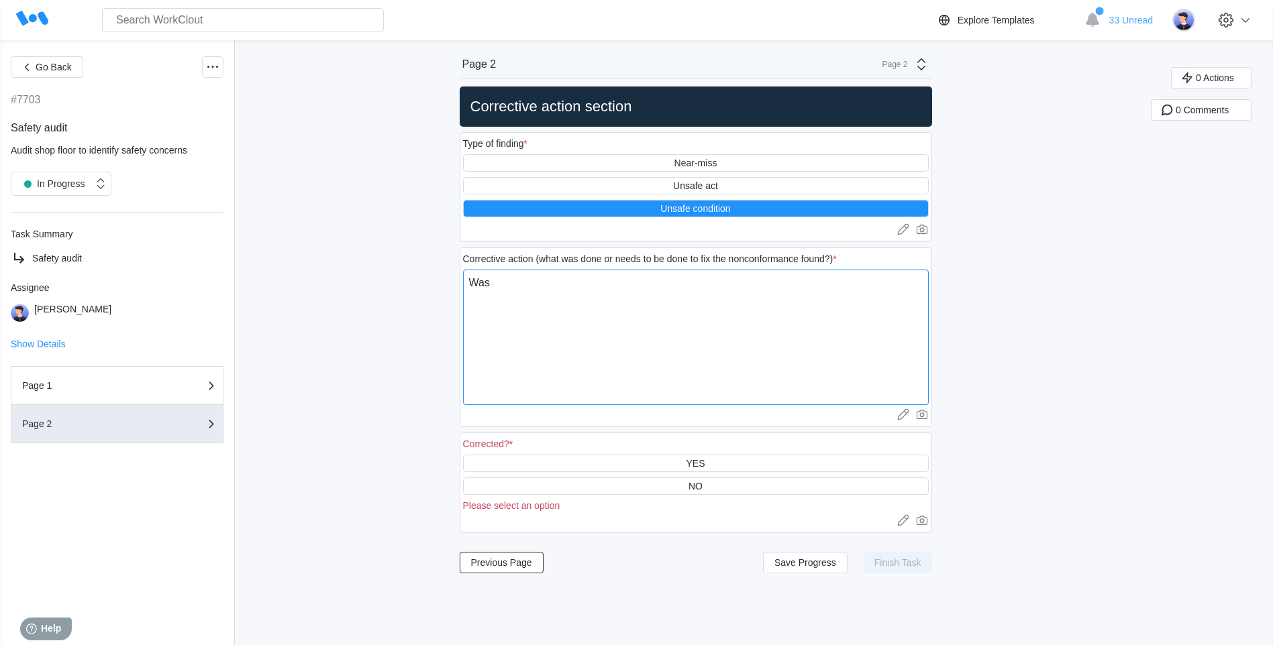
type textarea "x"
type textarea "Was mo"
type textarea "x"
type textarea "Was mov"
type textarea "x"
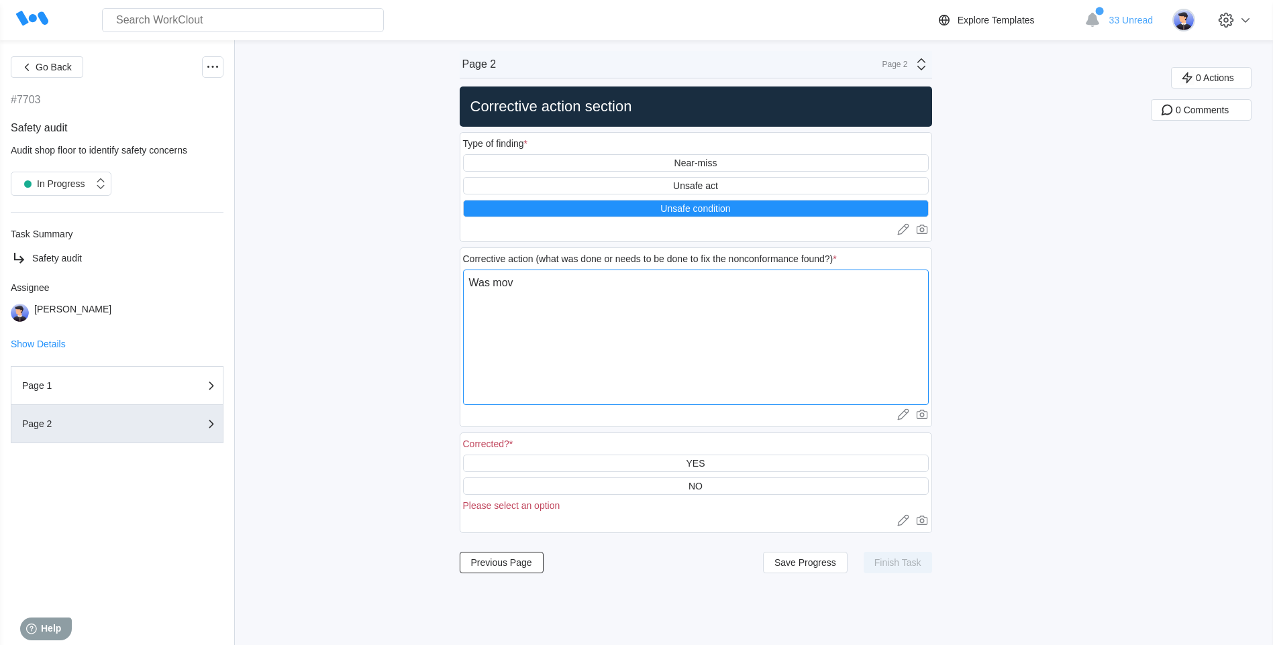
type textarea "Was move"
type textarea "x"
type textarea "Was moved"
type textarea "x"
type textarea "Was moved"
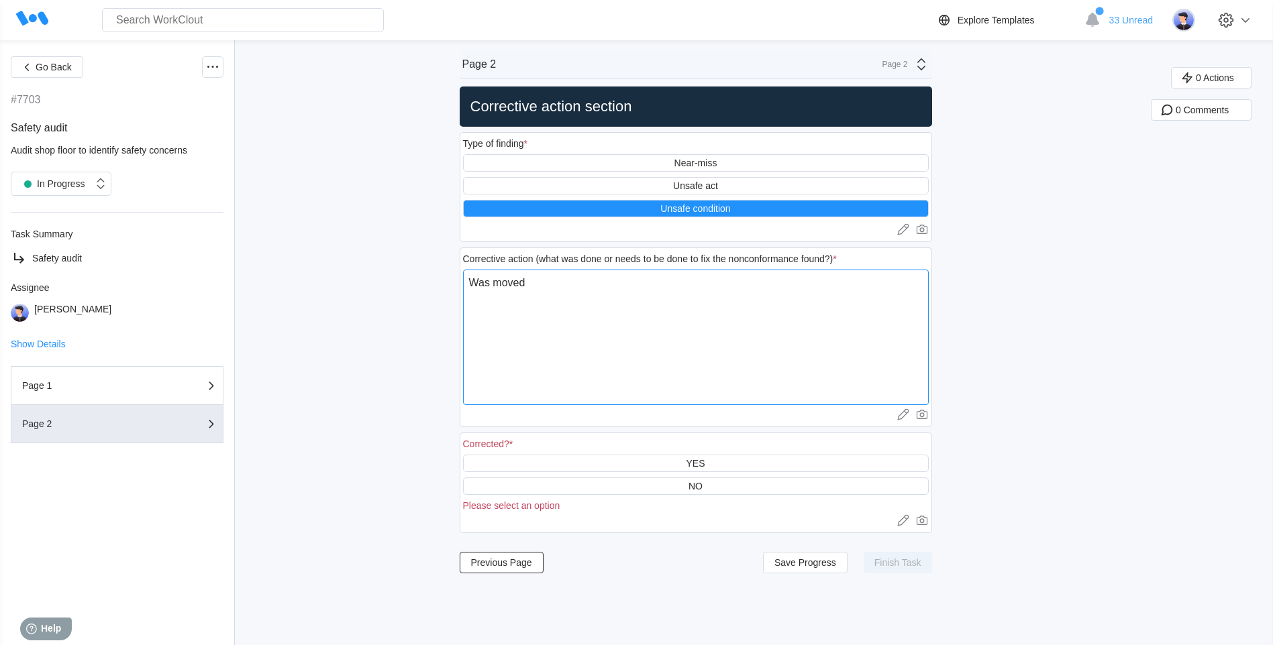
type textarea "x"
type textarea "Was moved a"
type textarea "x"
type textarea "Was moved an"
type textarea "x"
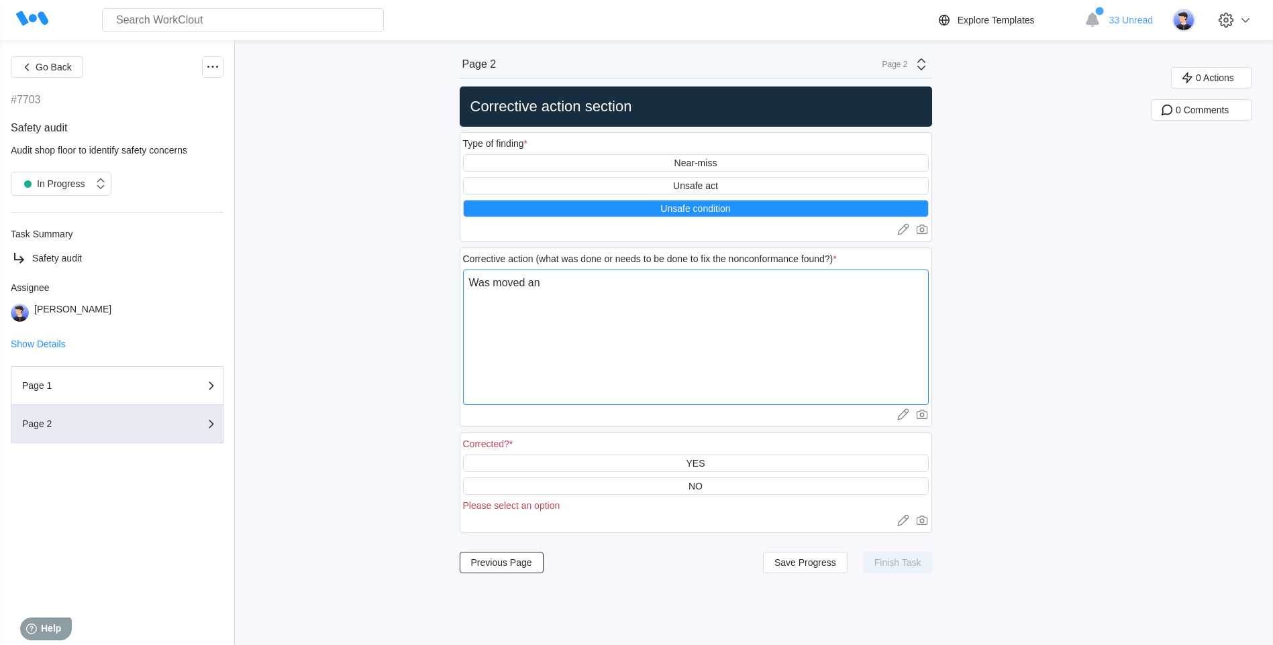
type textarea "Was moved and"
type textarea "x"
type textarea "Was moved and"
type textarea "x"
type textarea "Was moved and w"
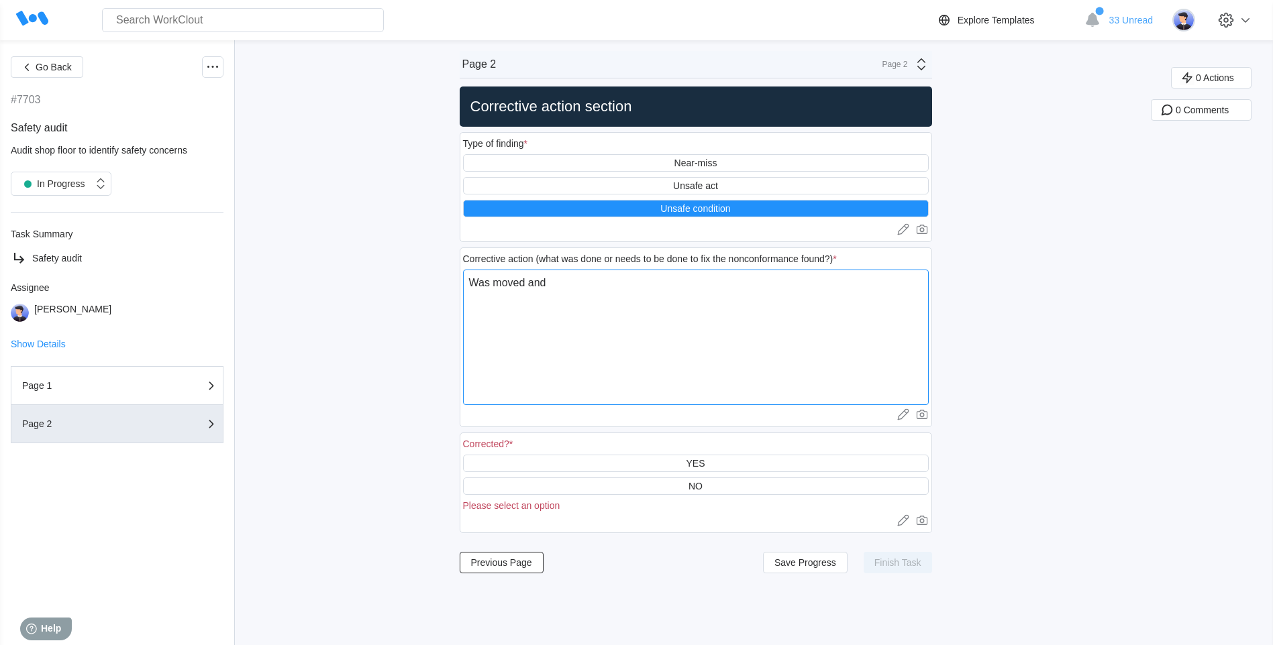
type textarea "x"
type textarea "Was moved and wi"
type textarea "x"
type textarea "Was moved and wil"
type textarea "x"
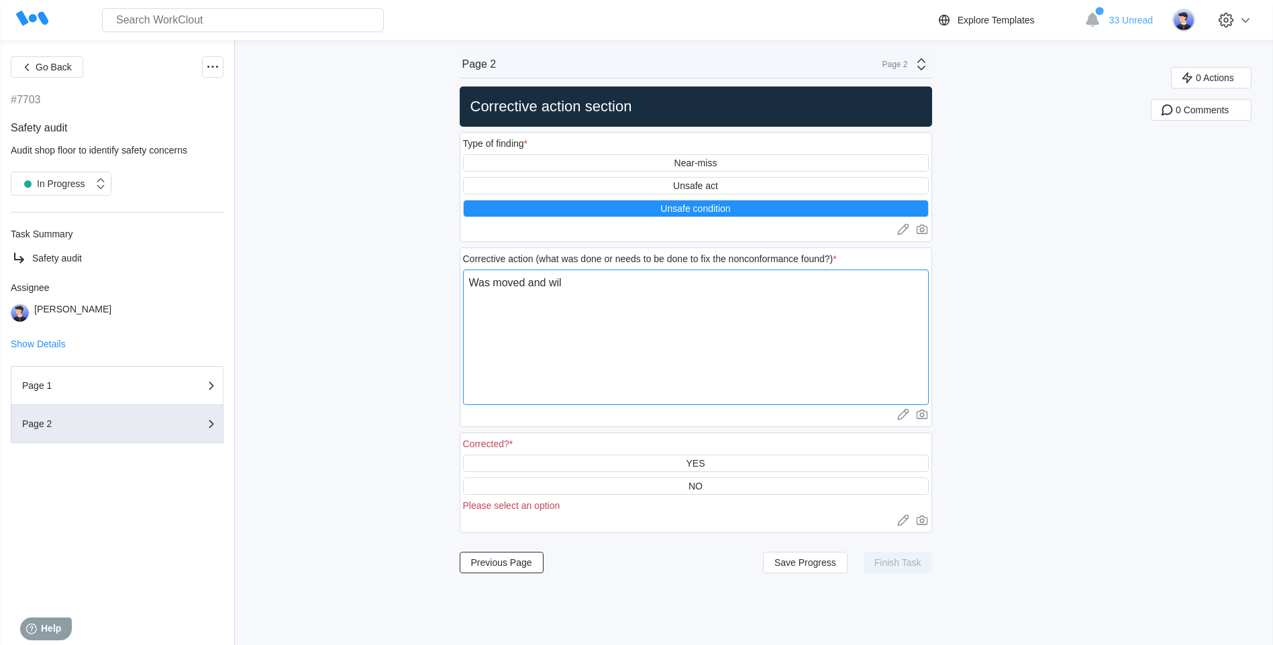
type textarea "Was moved and will"
type textarea "x"
type textarea "Was moved and will"
type textarea "x"
type textarea "Was moved and will k"
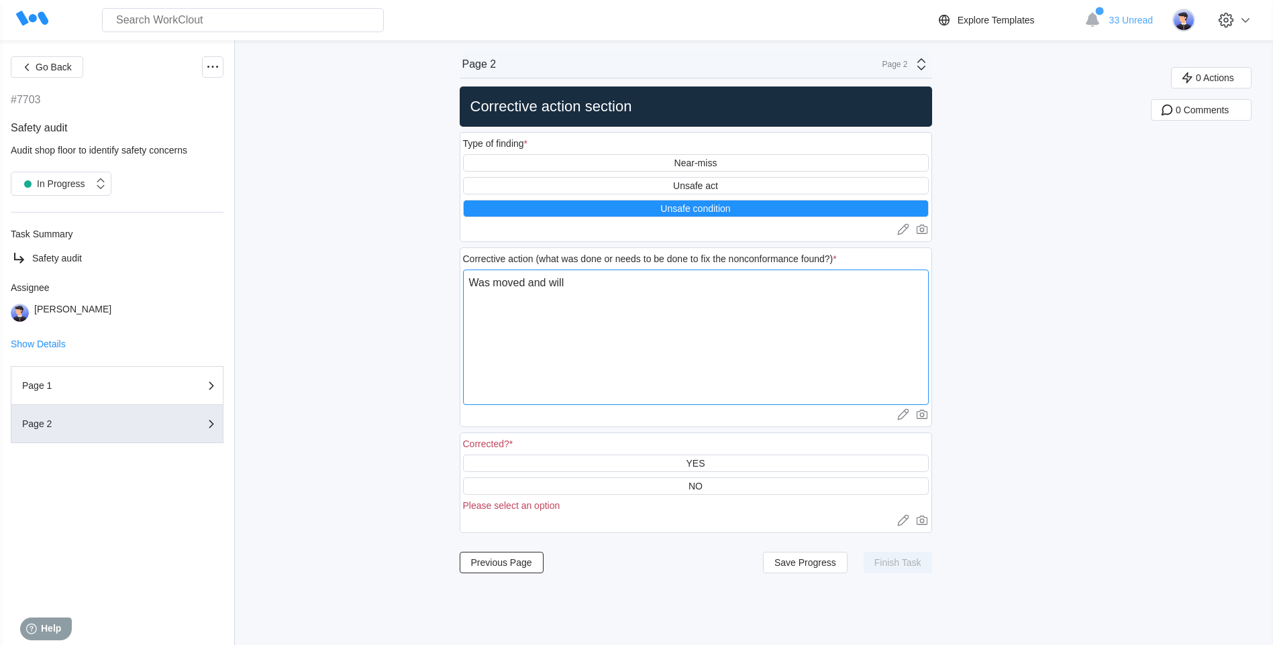
type textarea "x"
type textarea "Was moved and will ke"
type textarea "x"
type textarea "Was moved and [PERSON_NAME]"
type textarea "x"
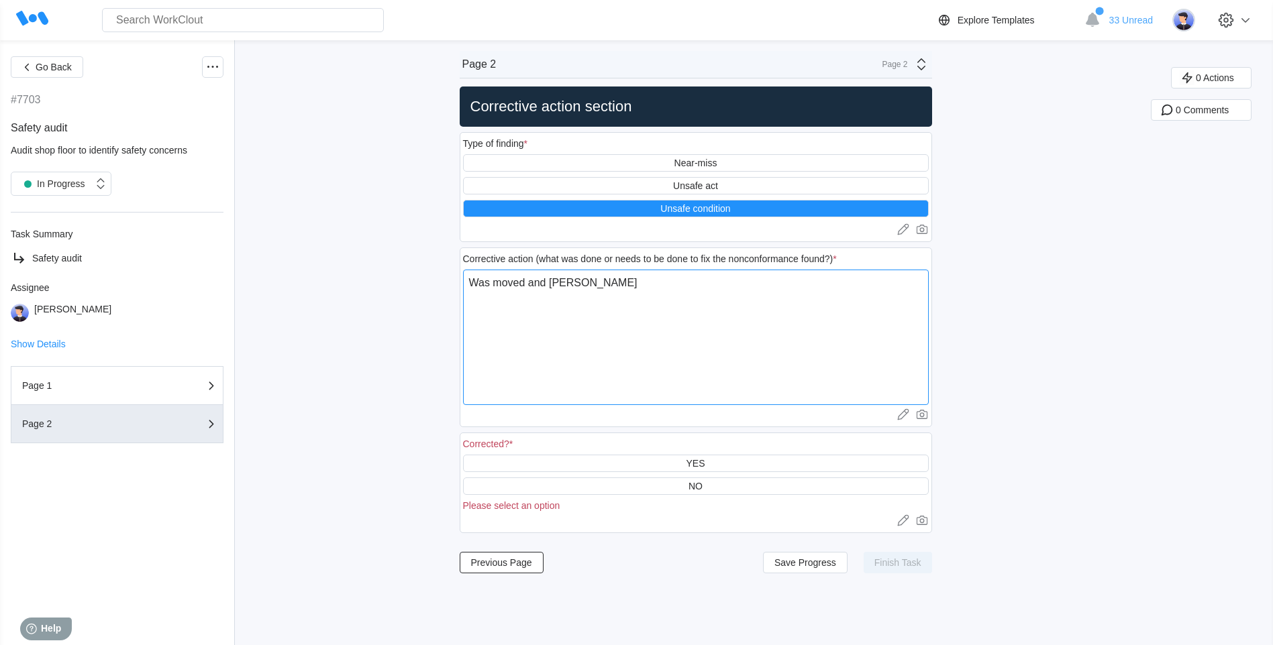
type textarea "Was moved and will keep"
type textarea "x"
type textarea "Was moved and will keep"
type textarea "x"
type textarea "Was moved and will keep m"
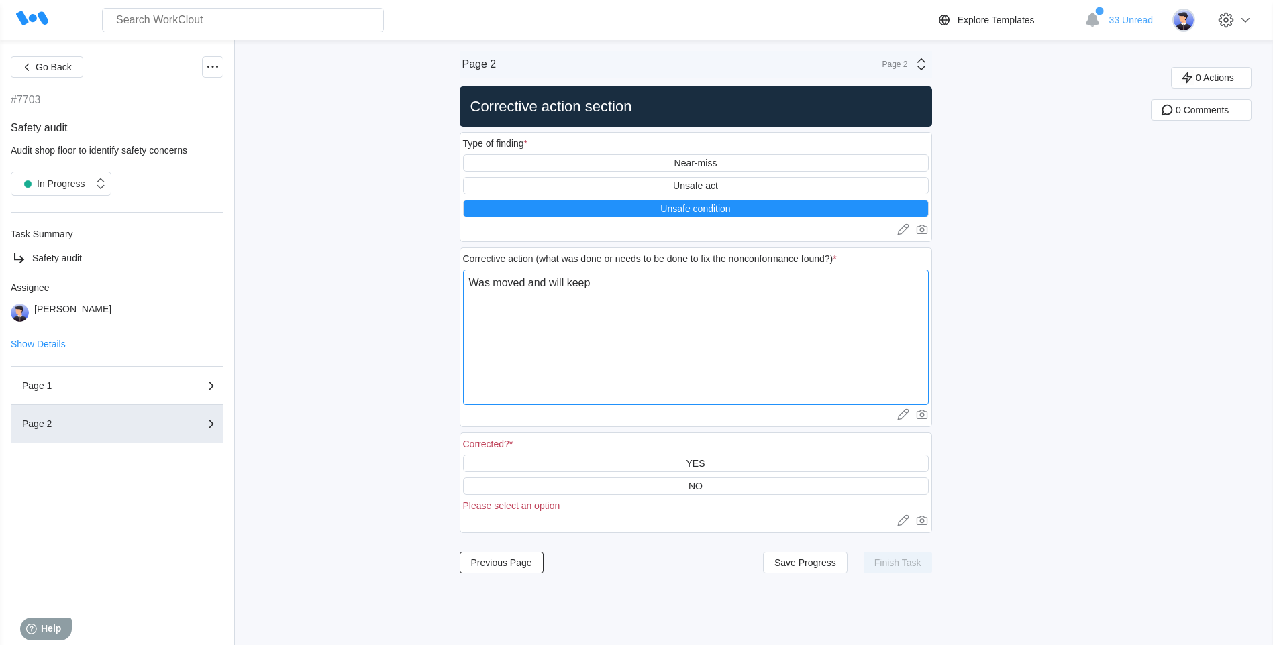
type textarea "x"
type textarea "Was moved and will keep my"
click at [736, 460] on div "YES" at bounding box center [696, 463] width 466 height 17
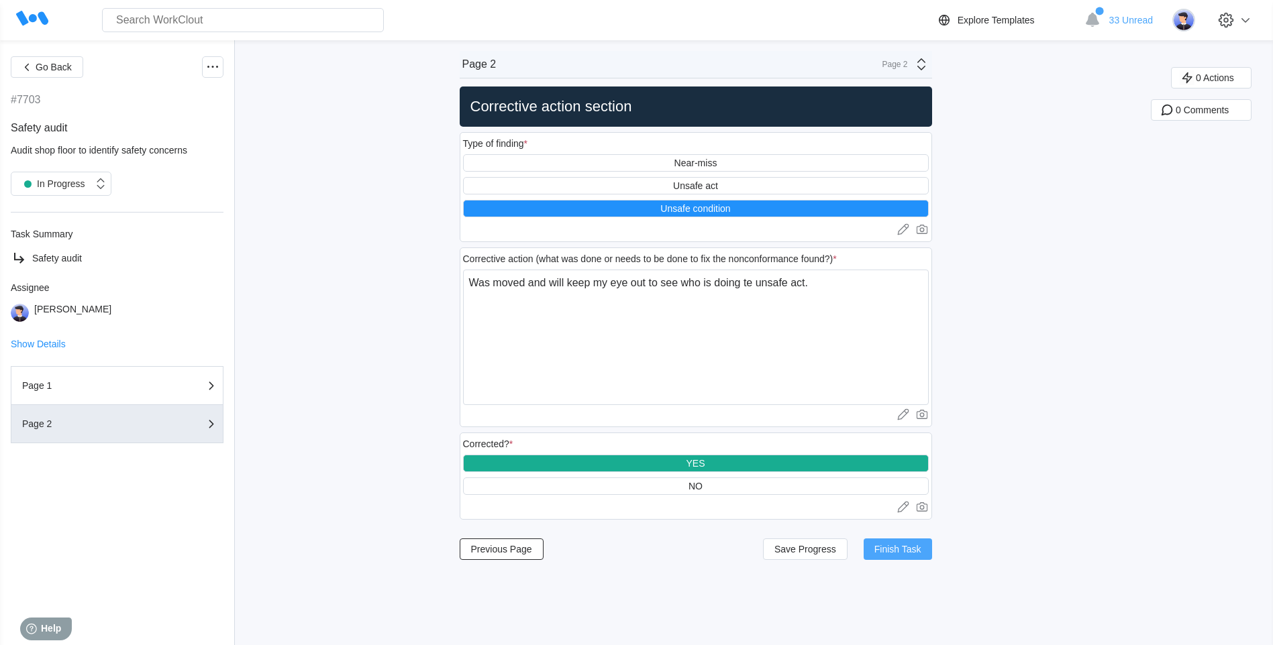
click at [845, 548] on span "Finish Task" at bounding box center [897, 549] width 47 height 9
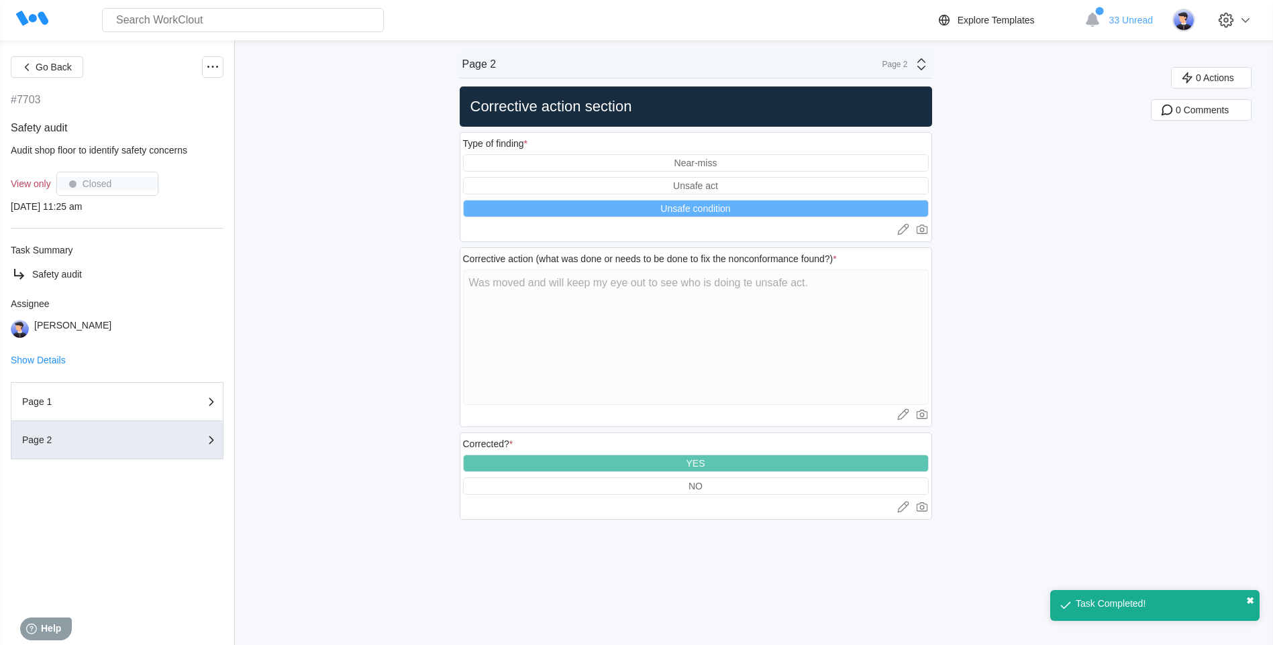
click at [845, 554] on div "Task Completed! ✖" at bounding box center [1154, 605] width 209 height 31
click at [845, 554] on button "✖" at bounding box center [1250, 601] width 8 height 11
click at [715, 484] on div "NO" at bounding box center [696, 486] width 466 height 17
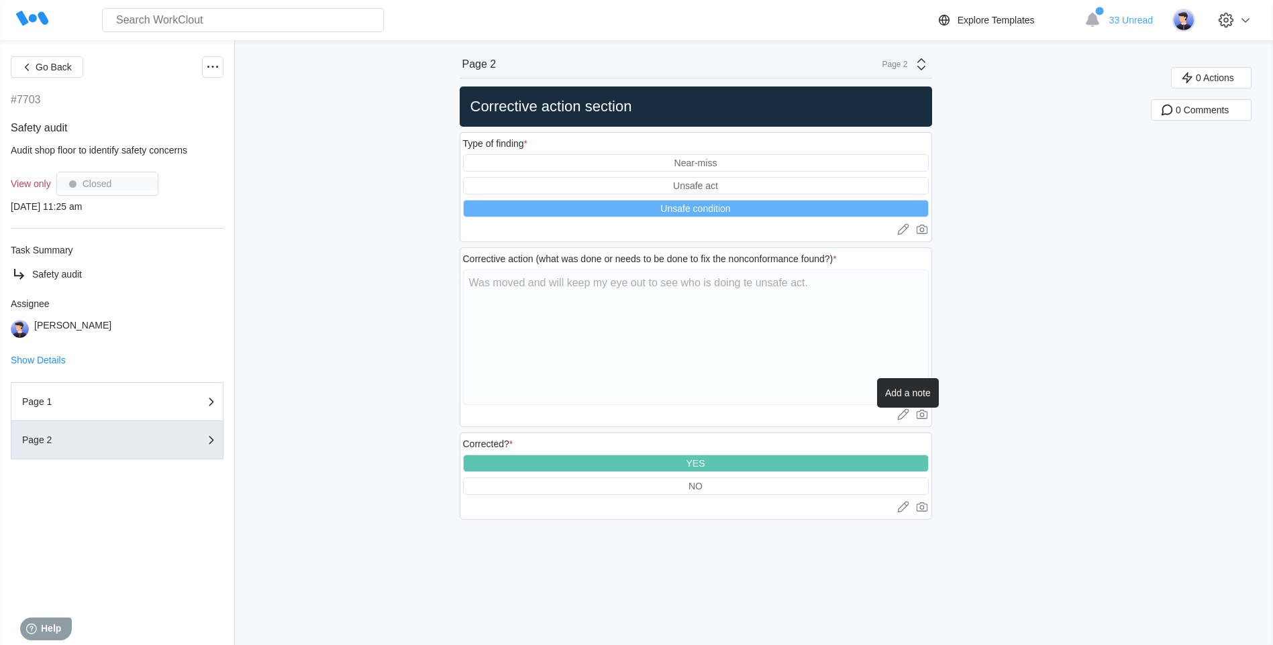
click at [845, 415] on icon at bounding box center [901, 412] width 7 height 7
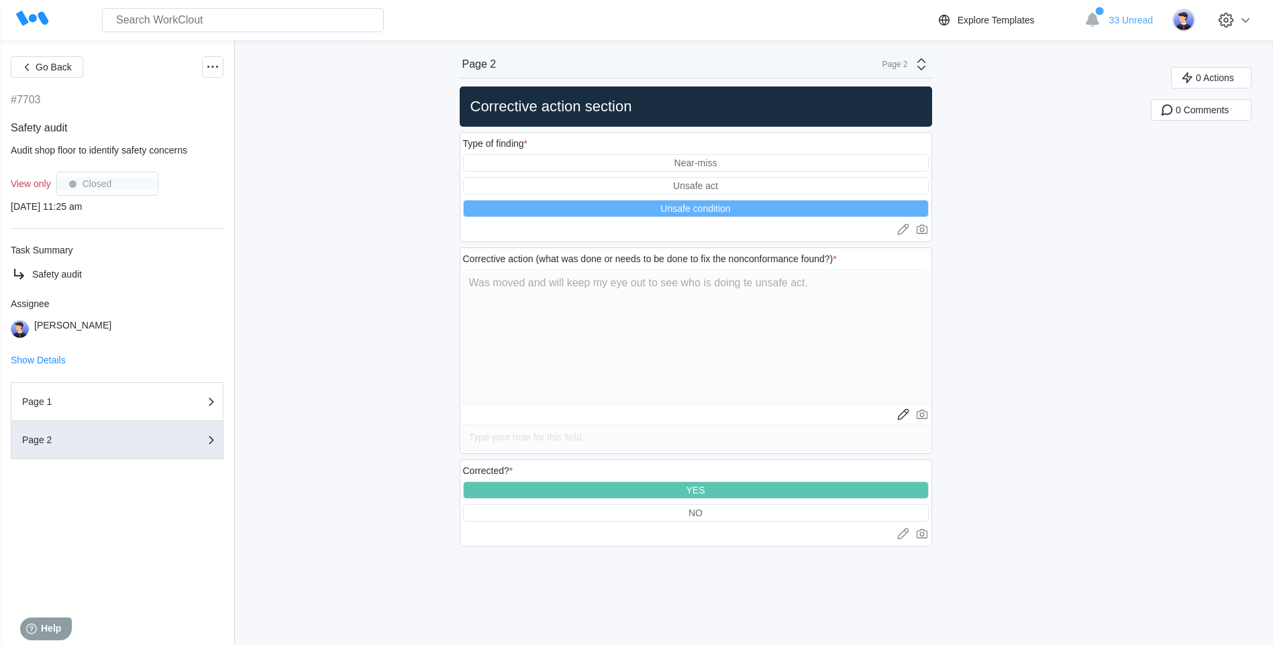
click at [721, 486] on div "YES" at bounding box center [696, 490] width 466 height 17
click at [717, 510] on div "NO" at bounding box center [696, 512] width 466 height 17
click at [704, 211] on div "Unsafe condition" at bounding box center [695, 208] width 70 height 11
click at [736, 488] on div "YES" at bounding box center [696, 490] width 466 height 17
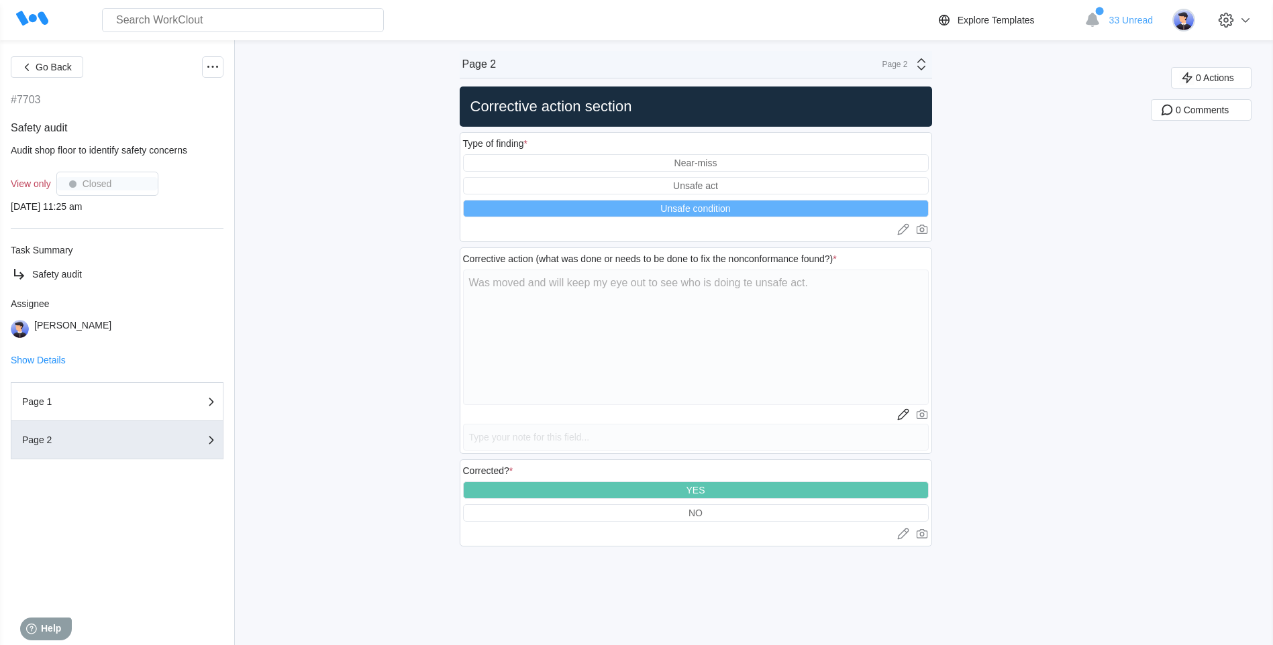
click at [736, 488] on div "YES" at bounding box center [696, 490] width 466 height 17
click at [845, 66] on icon at bounding box center [920, 64] width 8 height 12
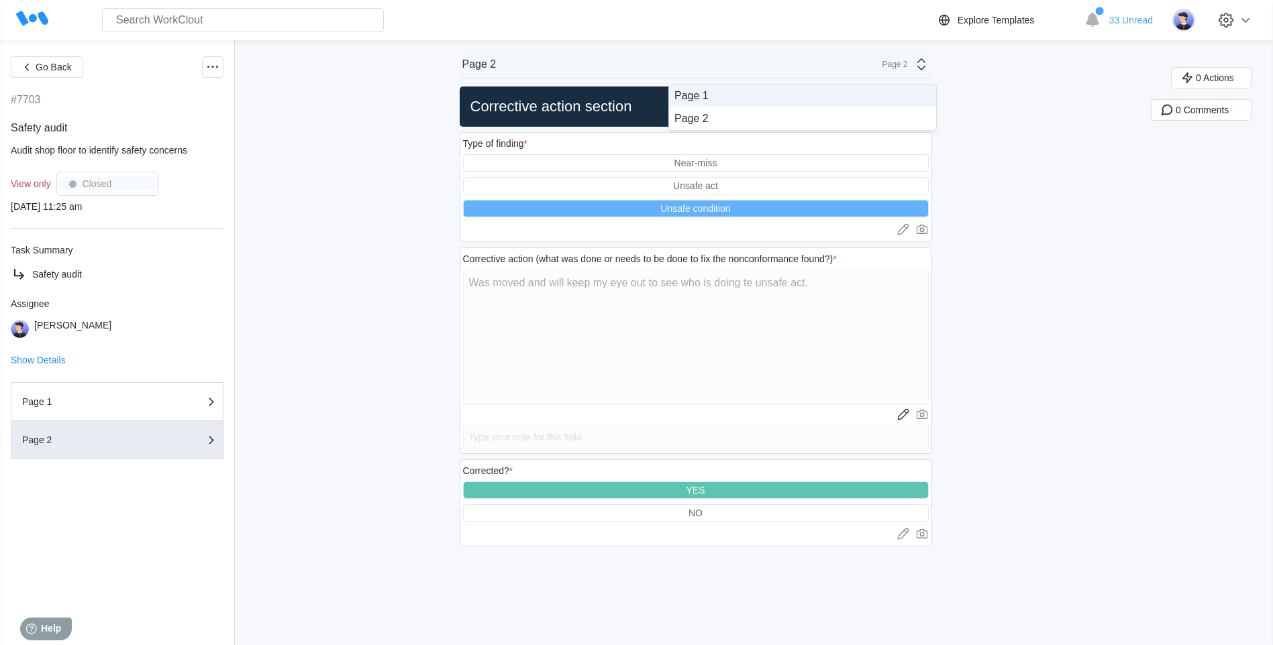
click at [845, 98] on div "Page 1" at bounding box center [802, 96] width 256 height 12
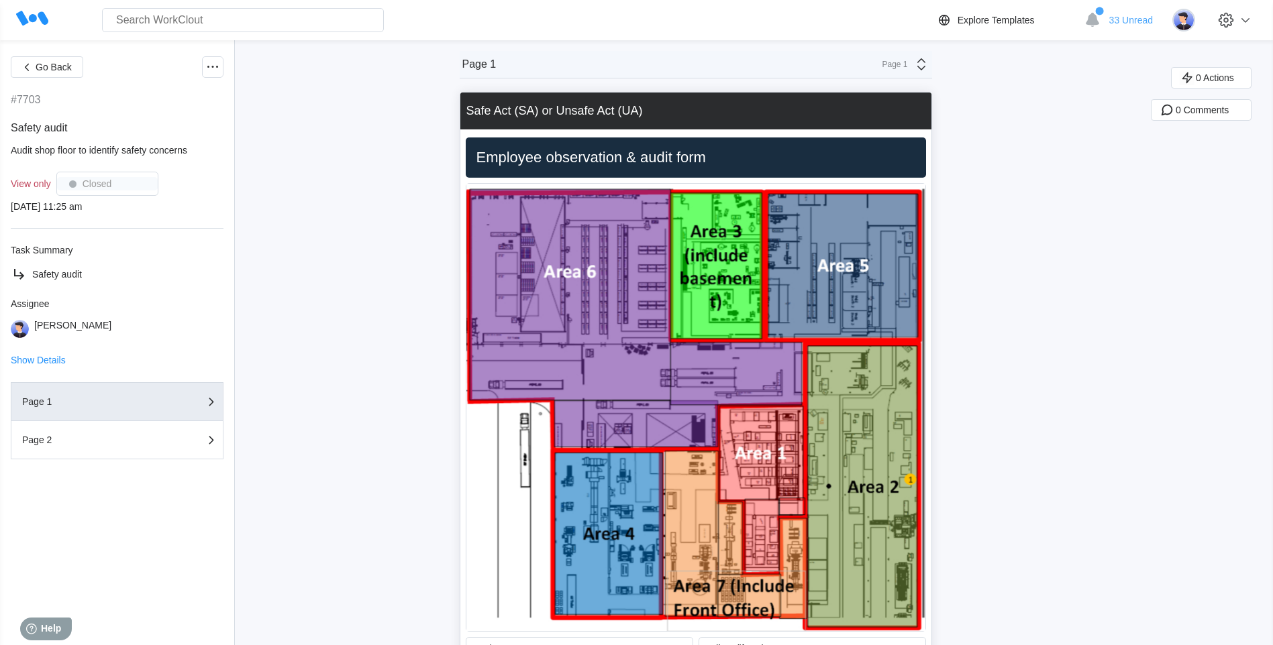
click at [845, 68] on icon at bounding box center [921, 64] width 16 height 16
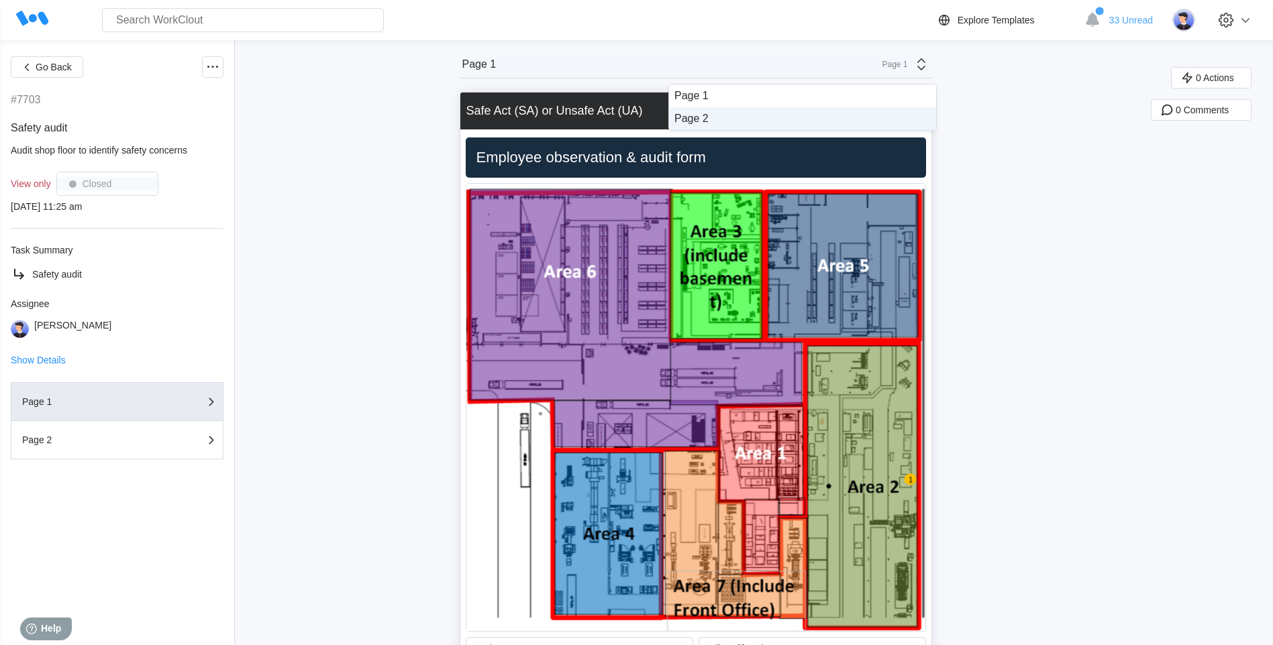
click at [845, 116] on div "Page 2" at bounding box center [802, 119] width 256 height 12
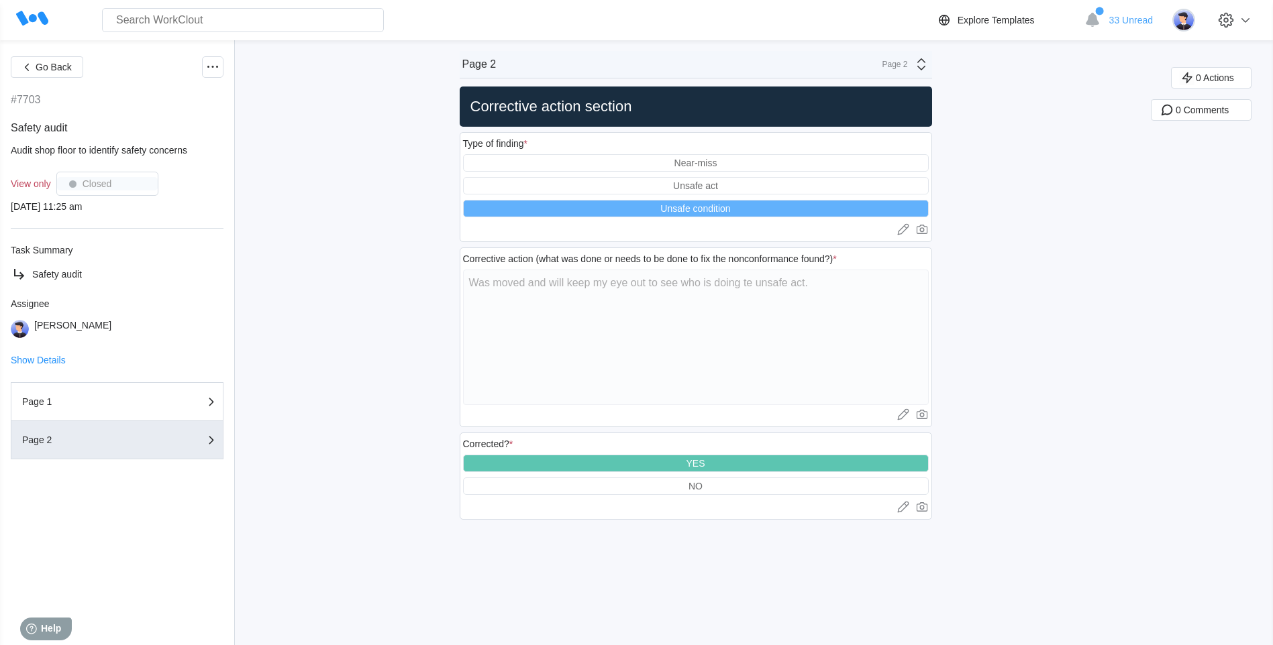
click at [731, 460] on div "YES" at bounding box center [696, 463] width 466 height 17
click at [25, 359] on span "Show Details" at bounding box center [38, 360] width 55 height 9
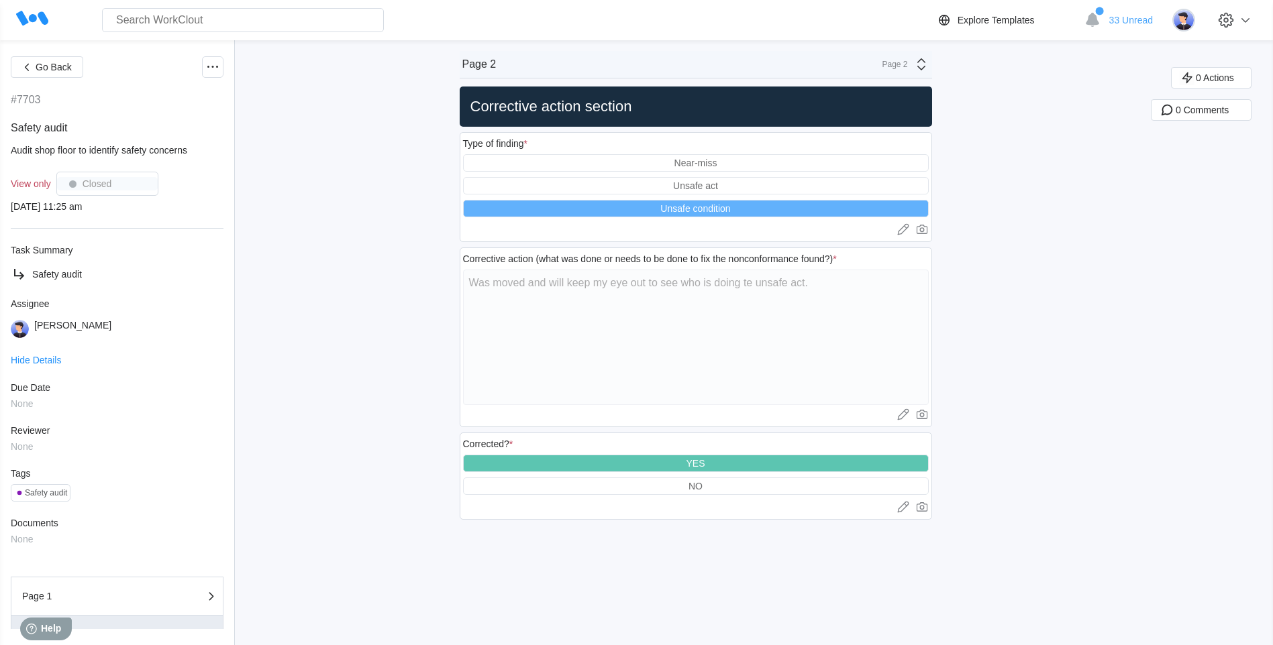
click at [718, 462] on div "YES" at bounding box center [696, 463] width 466 height 17
click at [845, 245] on div "Go Back #7703 Safety audit Audit shop floor to identify safety concerns View on…" at bounding box center [636, 342] width 1273 height 605
click at [738, 464] on div "YES" at bounding box center [696, 463] width 466 height 17
click at [845, 507] on icon at bounding box center [921, 506] width 13 height 13
click at [845, 521] on div "Go Back #7703 Safety audit Audit shop floor to identify safety concerns View on…" at bounding box center [636, 343] width 1273 height 607
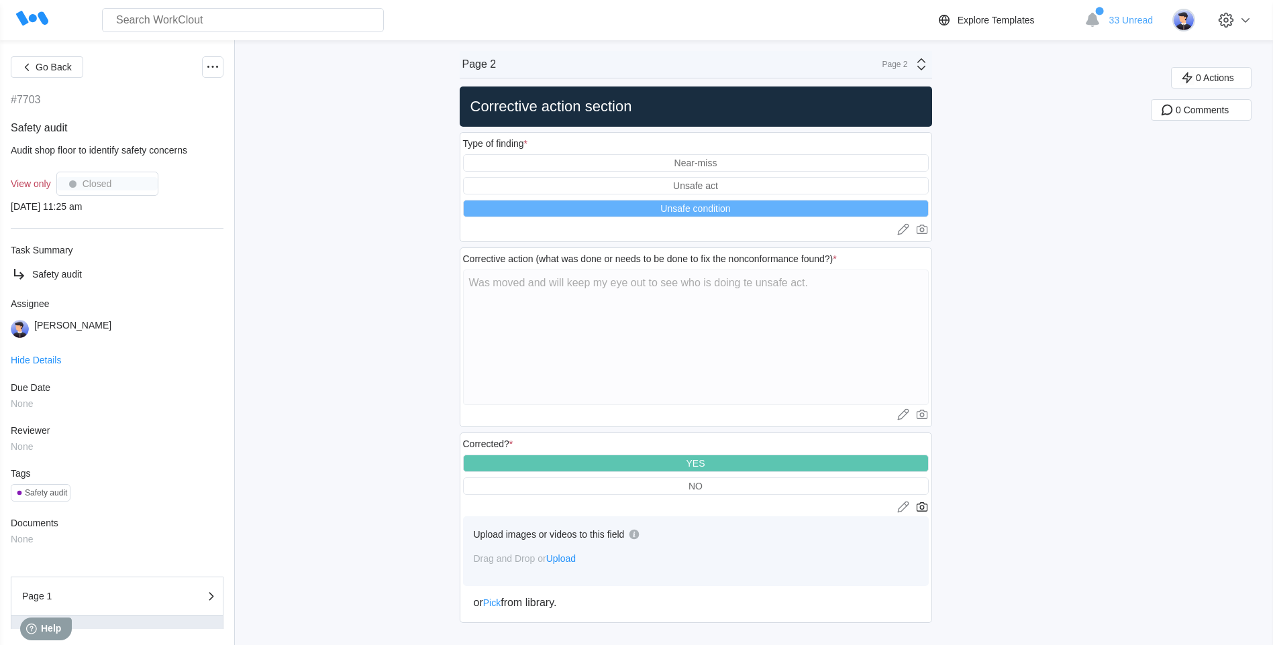
drag, startPoint x: 743, startPoint y: 201, endPoint x: 740, endPoint y: 217, distance: 16.4
click at [743, 202] on div "Unsafe condition" at bounding box center [696, 208] width 466 height 17
click at [109, 554] on div "Page 1" at bounding box center [89, 596] width 134 height 9
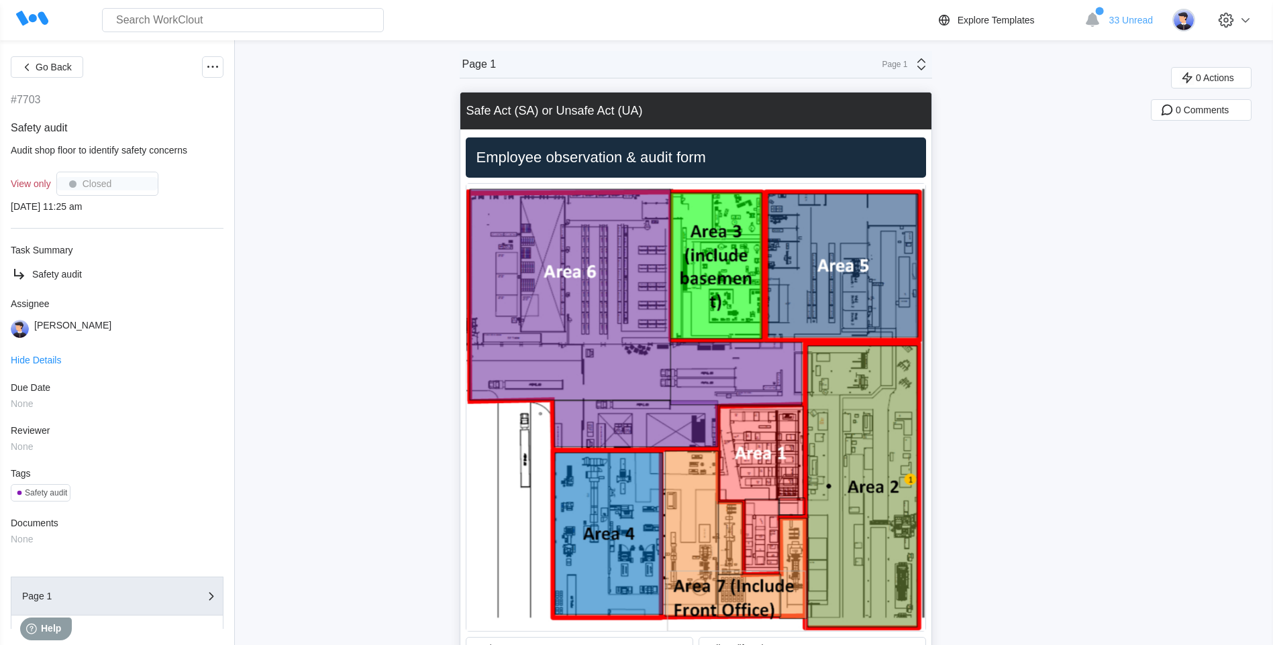
click at [52, 492] on div "Safety audit" at bounding box center [46, 492] width 42 height 9
click at [54, 62] on span "Go Back" at bounding box center [54, 66] width 36 height 9
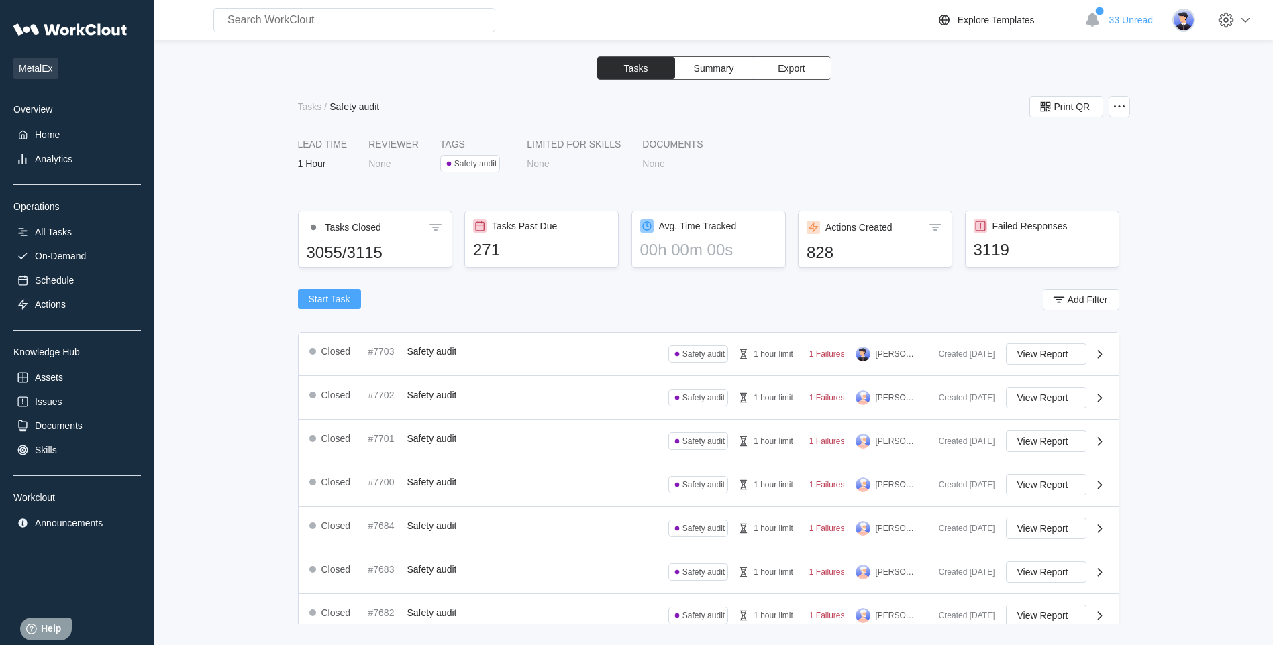
click at [319, 298] on span "Start Task" at bounding box center [330, 299] width 42 height 9
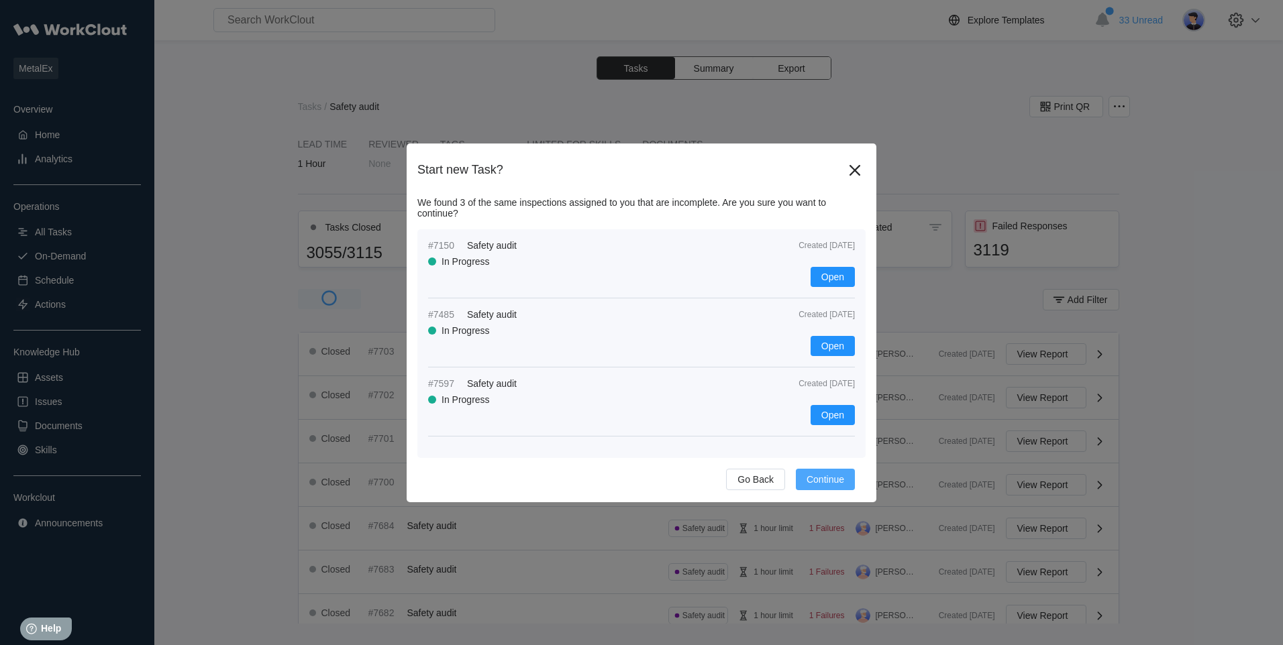
click at [826, 479] on span "Continue" at bounding box center [825, 479] width 38 height 9
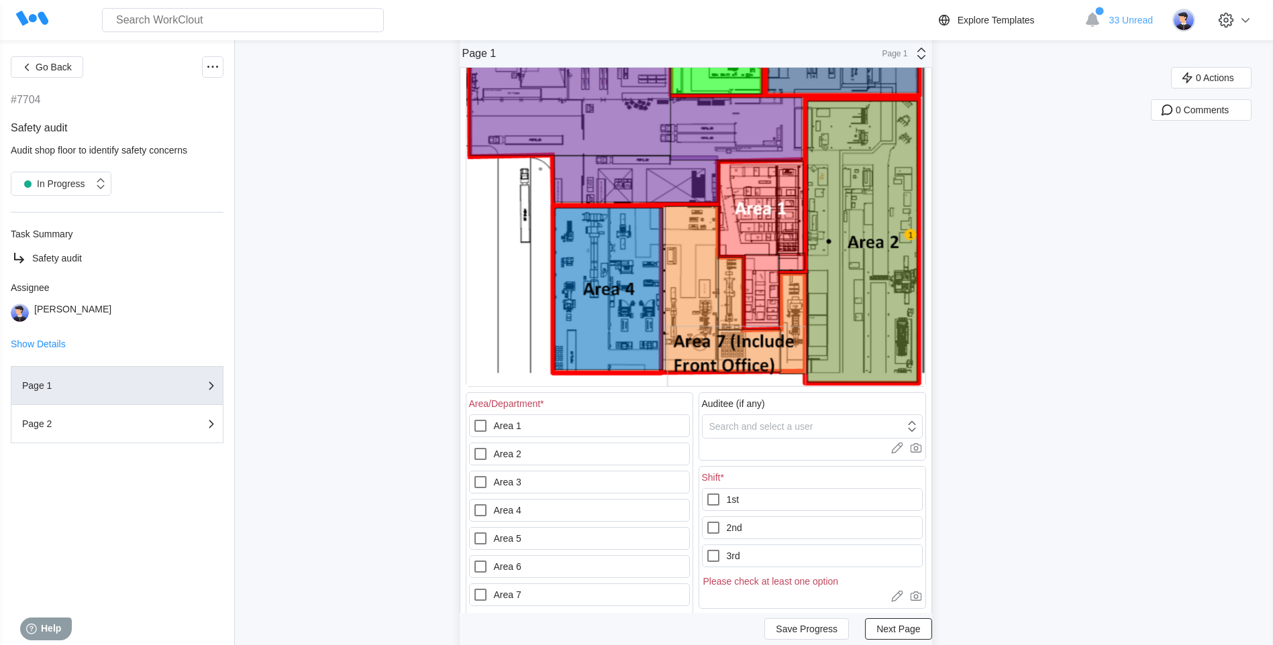
scroll to position [268, 0]
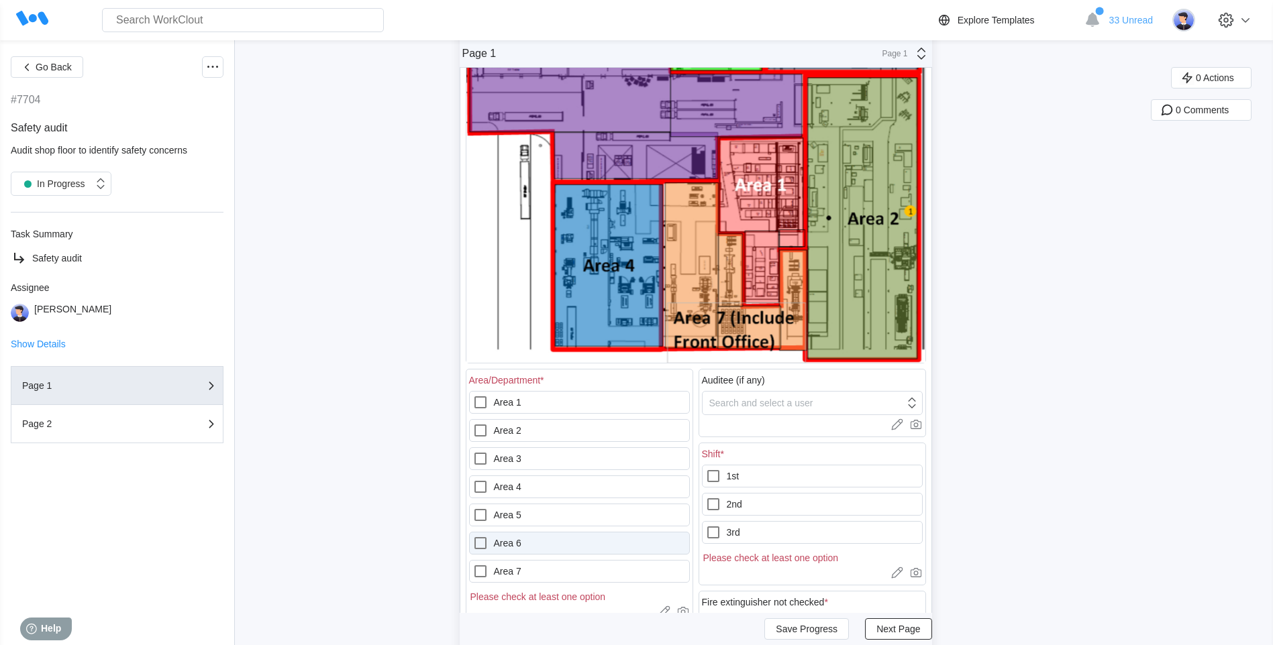
click at [486, 540] on icon at bounding box center [480, 543] width 16 height 16
click at [473, 536] on 6 "Area 6" at bounding box center [472, 535] width 1 height 1
drag, startPoint x: 719, startPoint y: 474, endPoint x: 686, endPoint y: 480, distance: 33.4
click at [718, 474] on icon at bounding box center [713, 476] width 16 height 16
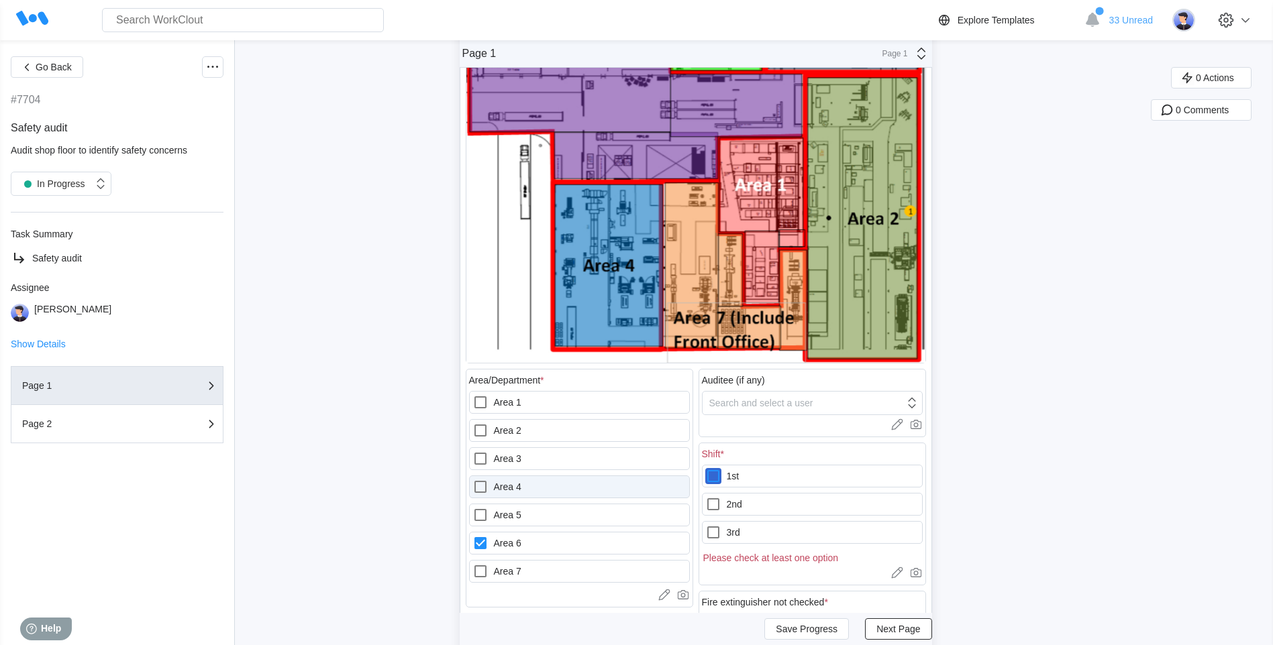
click at [706, 469] on input "1st" at bounding box center [705, 468] width 1 height 1
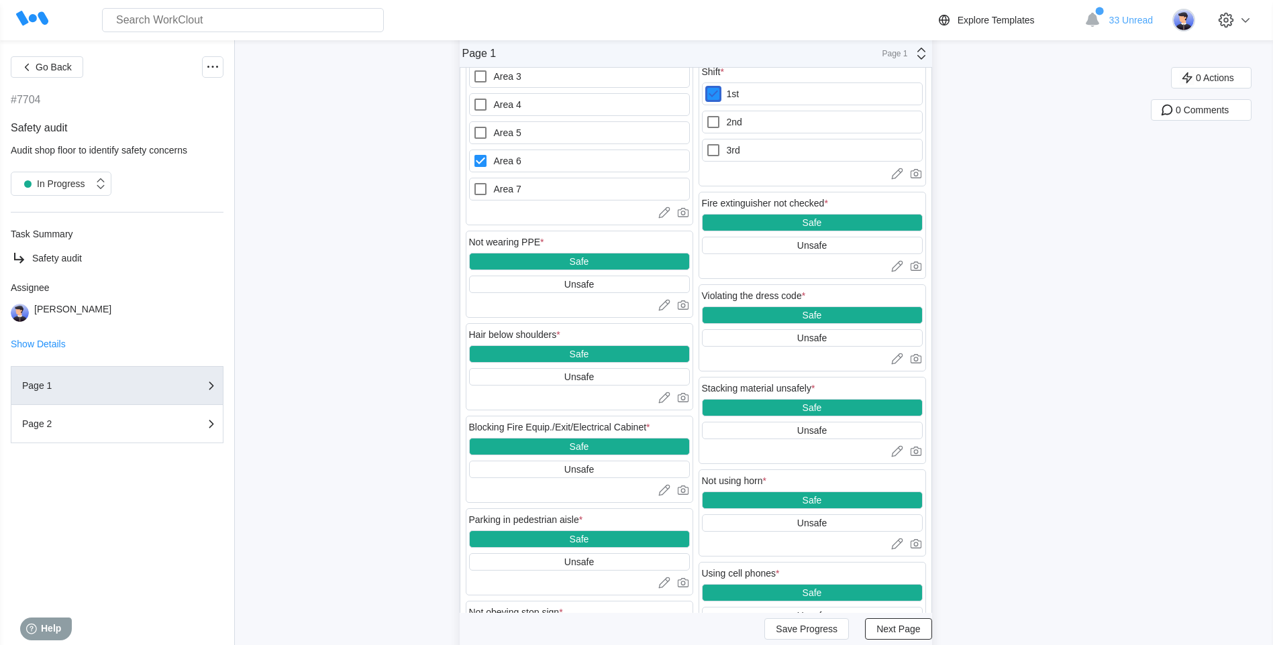
scroll to position [671, 0]
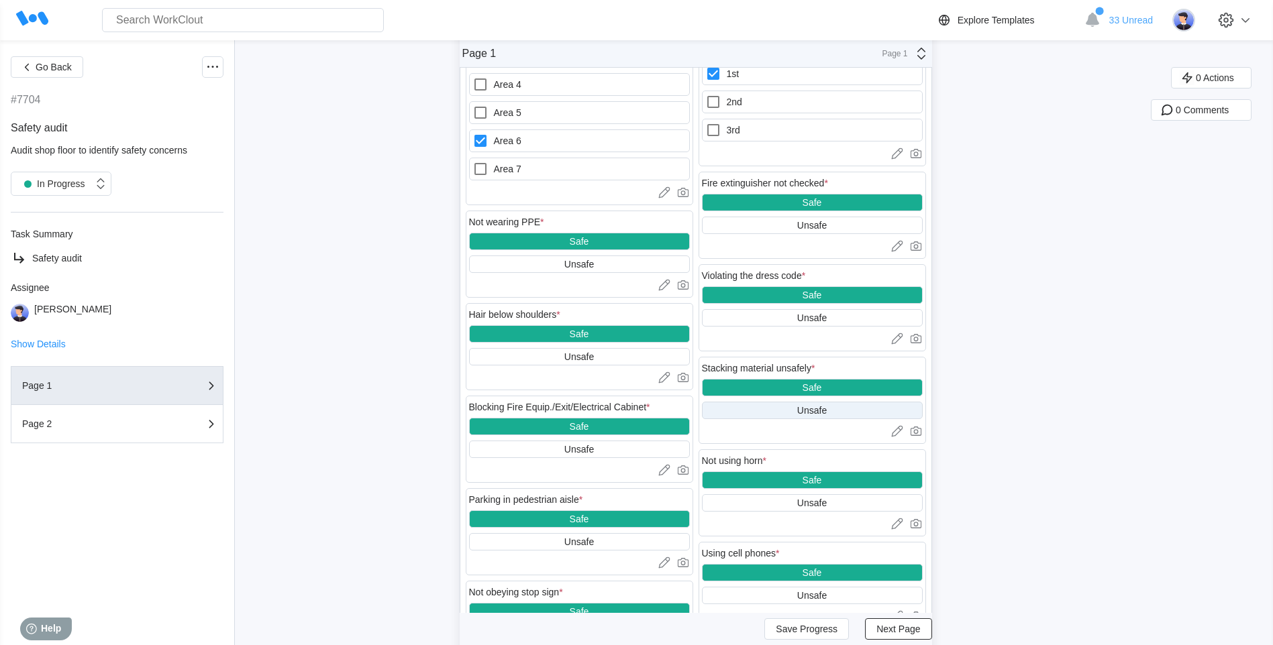
click at [818, 405] on div "Unsafe" at bounding box center [812, 410] width 30 height 11
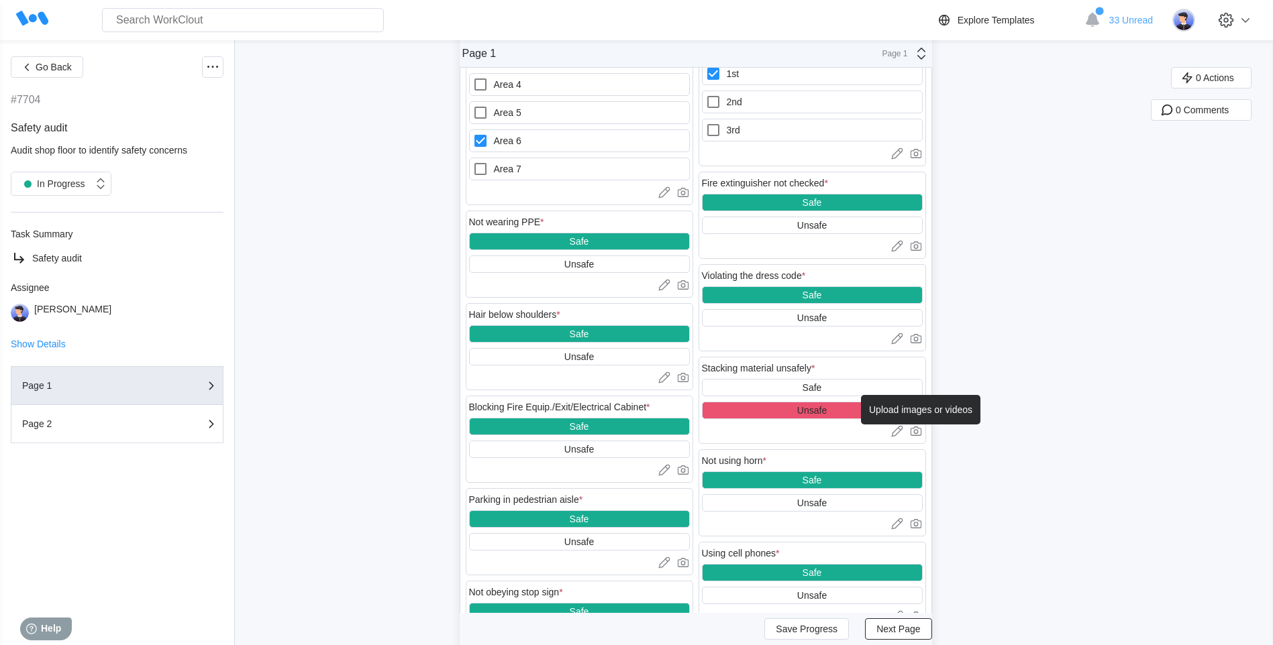
click at [845, 428] on icon at bounding box center [915, 431] width 11 height 9
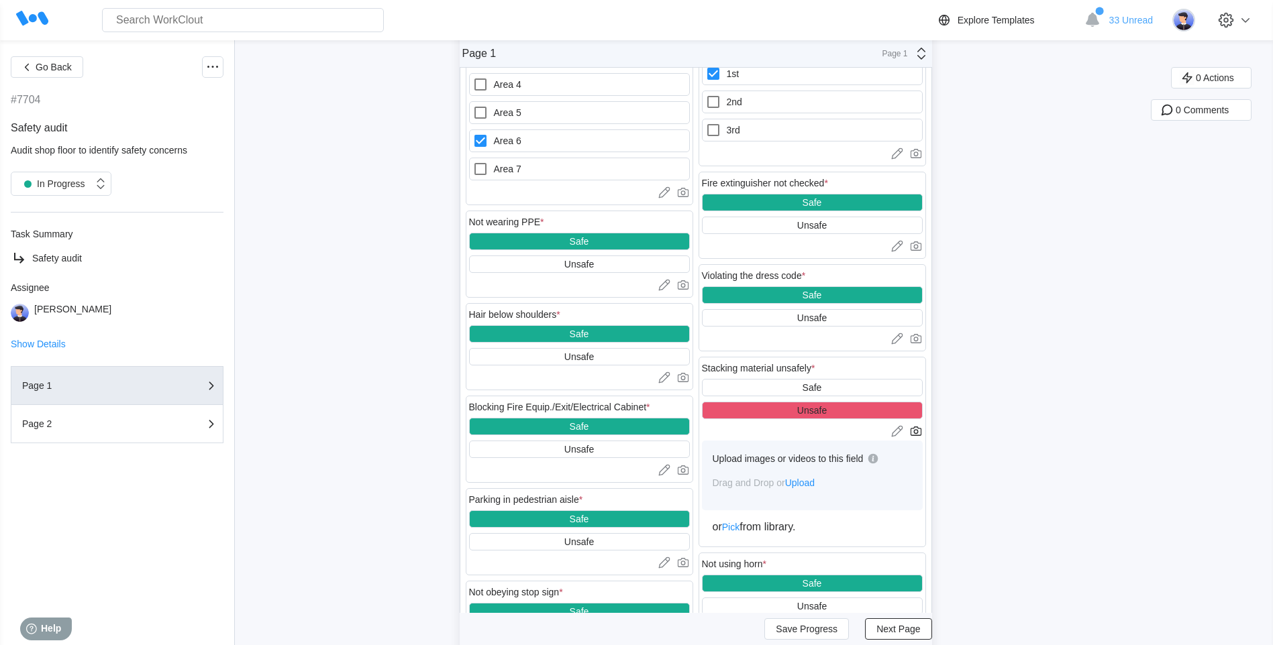
click at [811, 482] on span "Upload" at bounding box center [800, 483] width 30 height 11
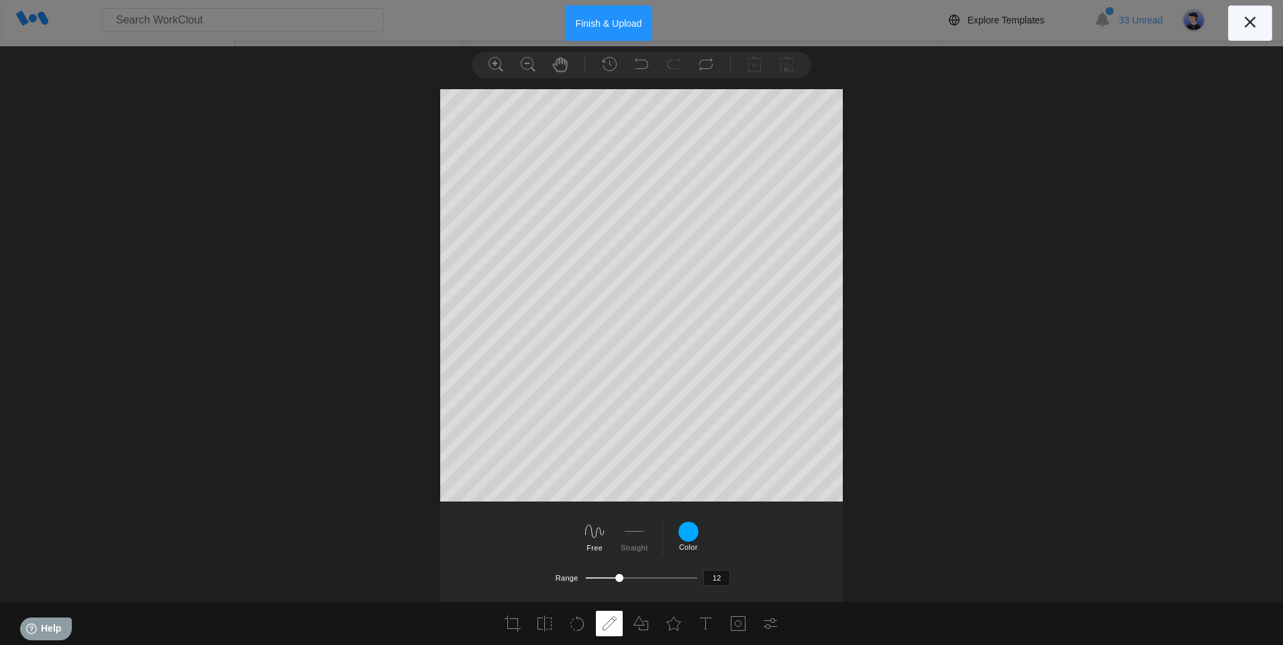
click at [845, 25] on icon at bounding box center [1249, 22] width 11 height 11
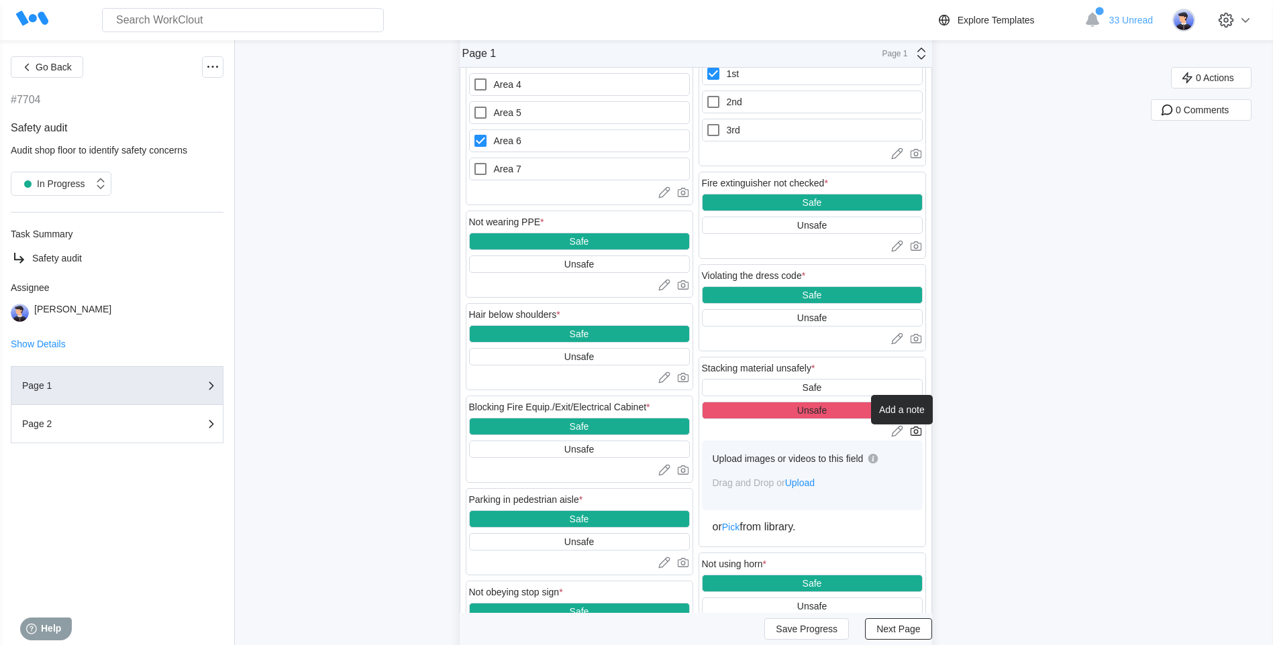
click at [845, 430] on icon at bounding box center [895, 430] width 7 height 7
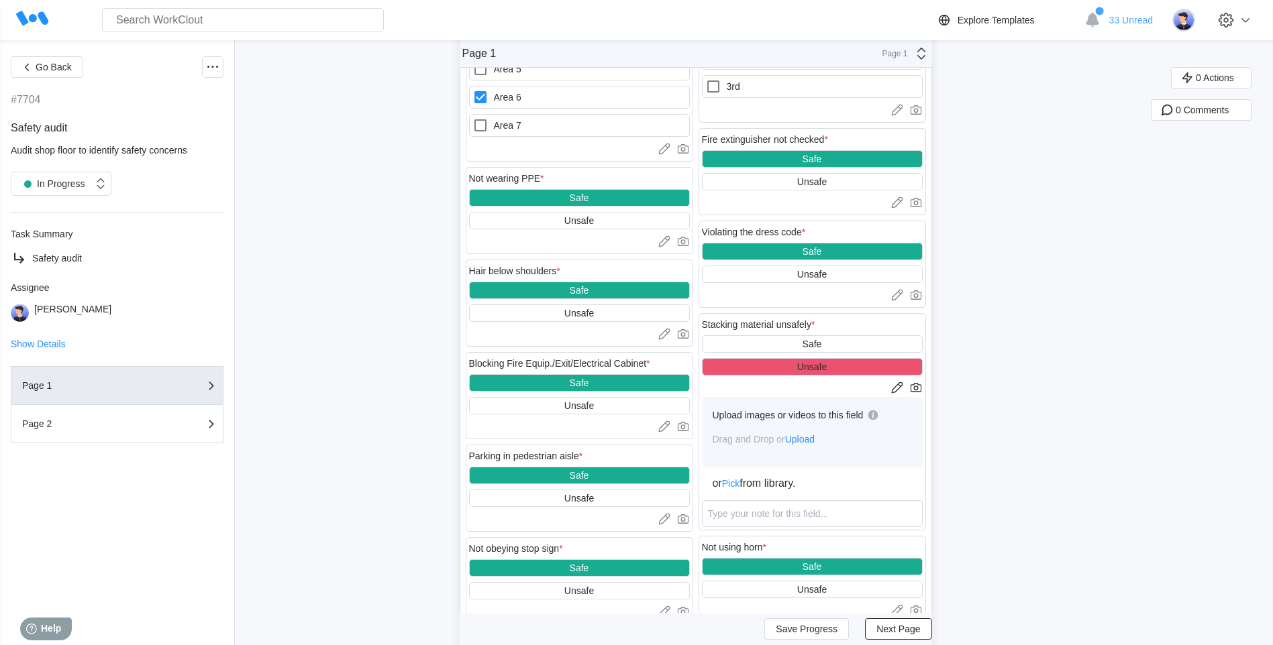
scroll to position [738, 0]
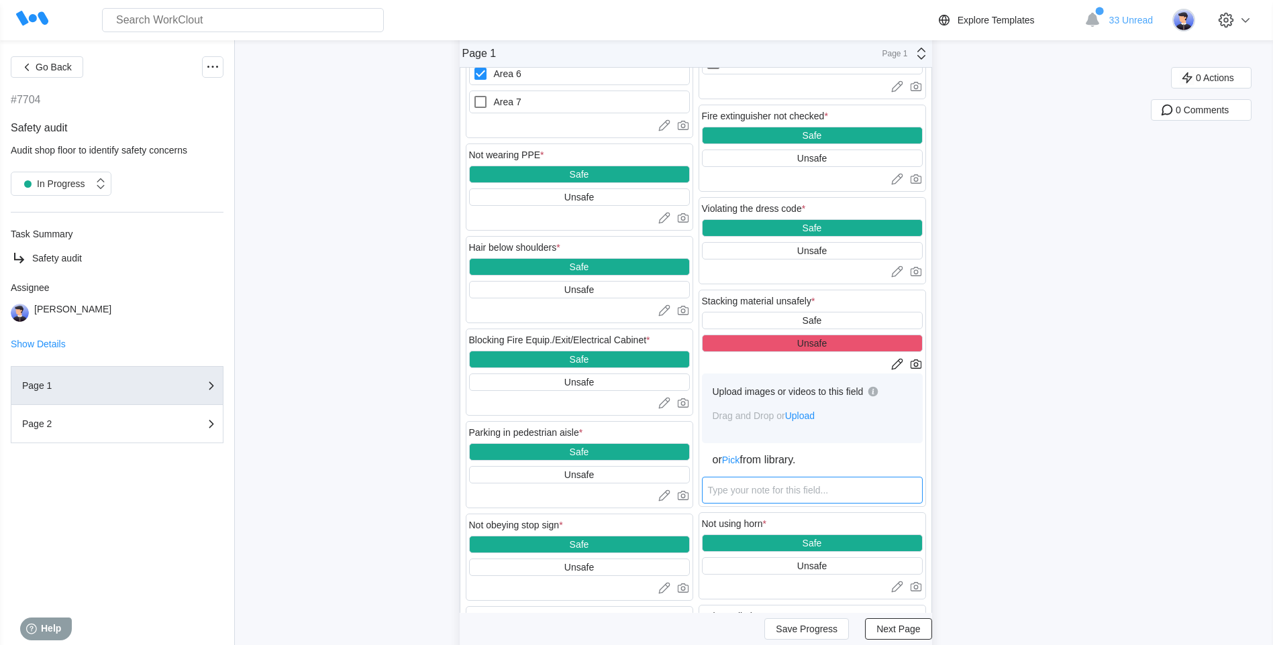
click at [768, 494] on textarea at bounding box center [812, 490] width 221 height 27
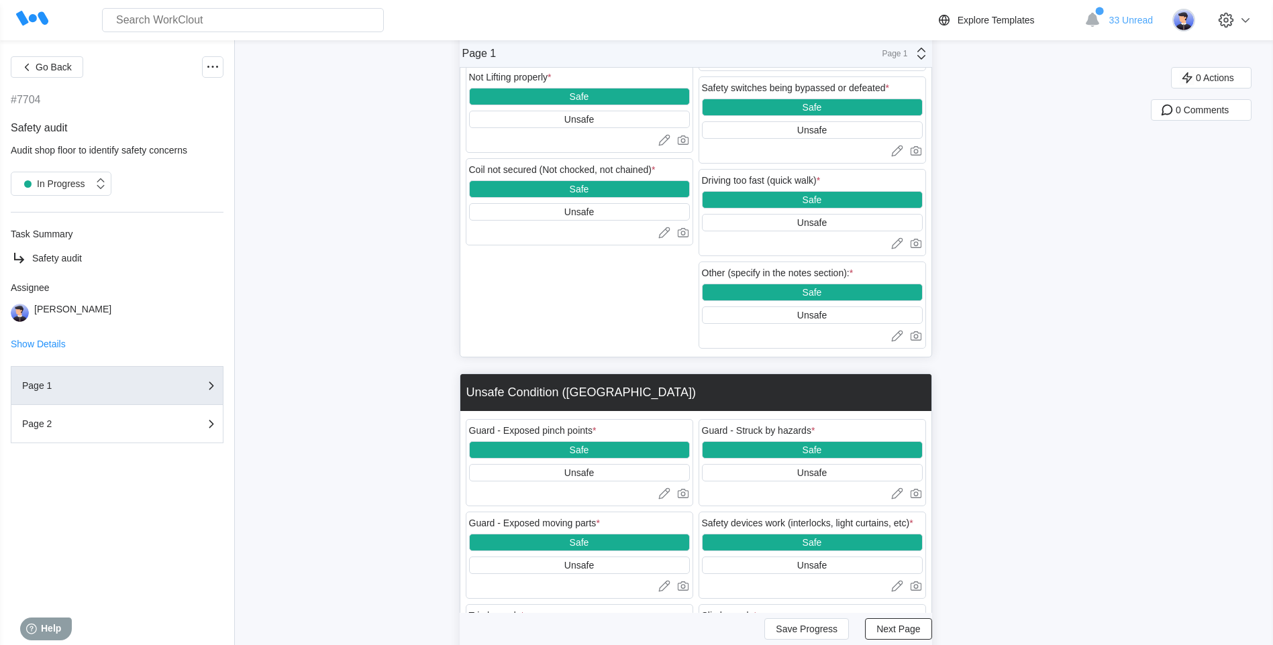
scroll to position [1744, 0]
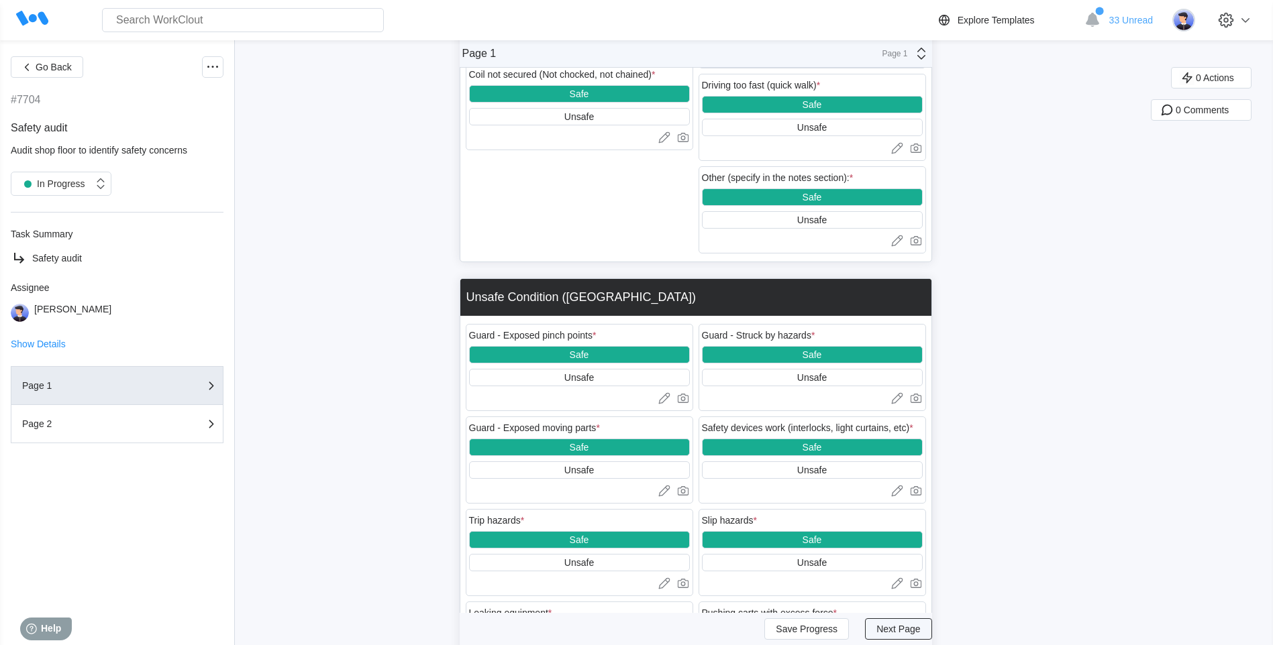
click at [845, 554] on button "Next Page" at bounding box center [898, 629] width 66 height 21
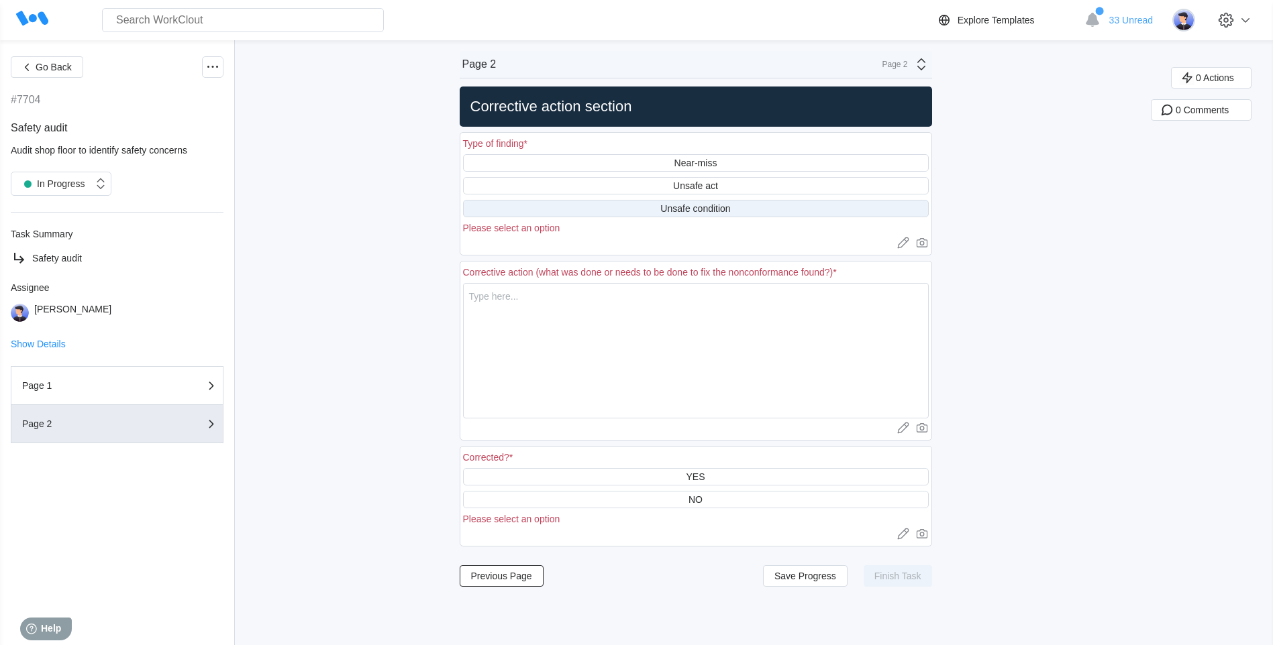
click at [699, 203] on div "Unsafe condition" at bounding box center [695, 208] width 70 height 11
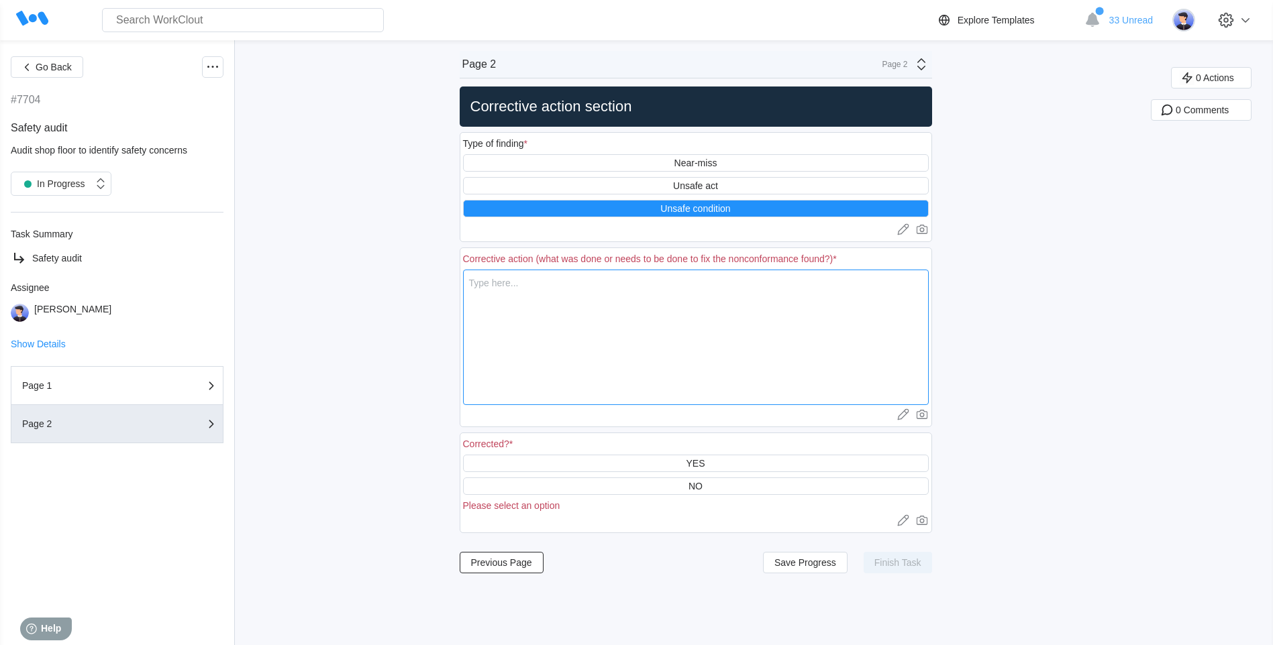
click at [602, 293] on textarea at bounding box center [696, 338] width 466 height 136
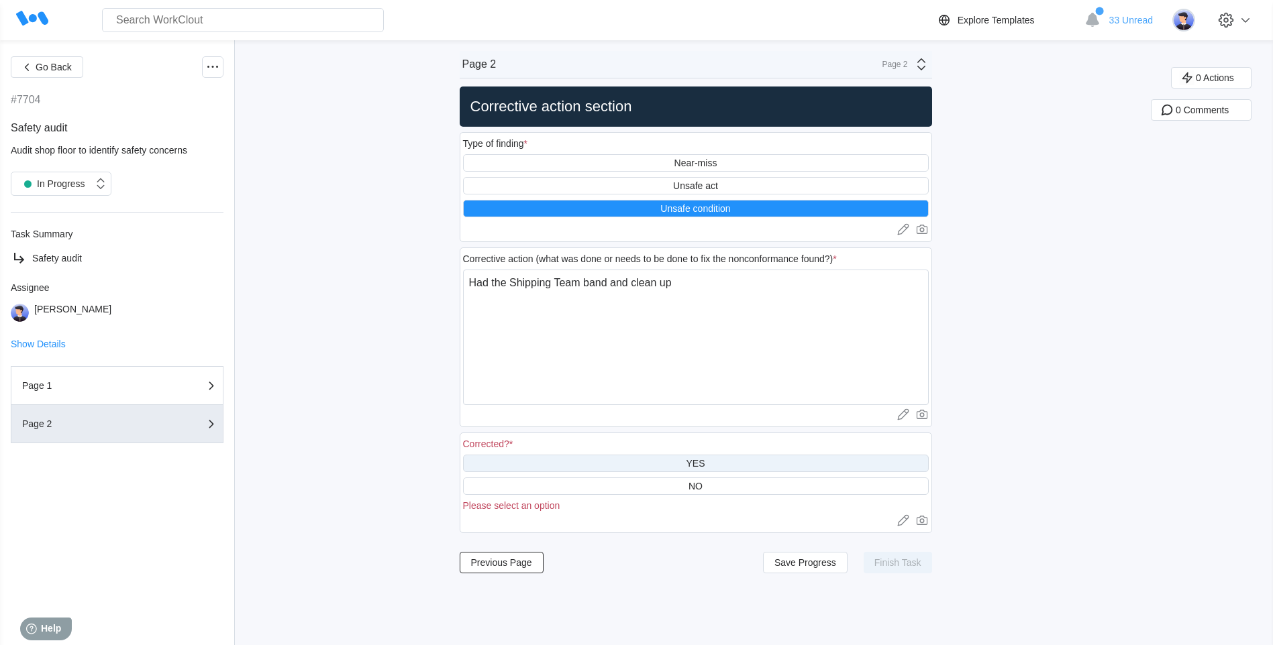
click at [755, 465] on div "YES" at bounding box center [696, 463] width 466 height 17
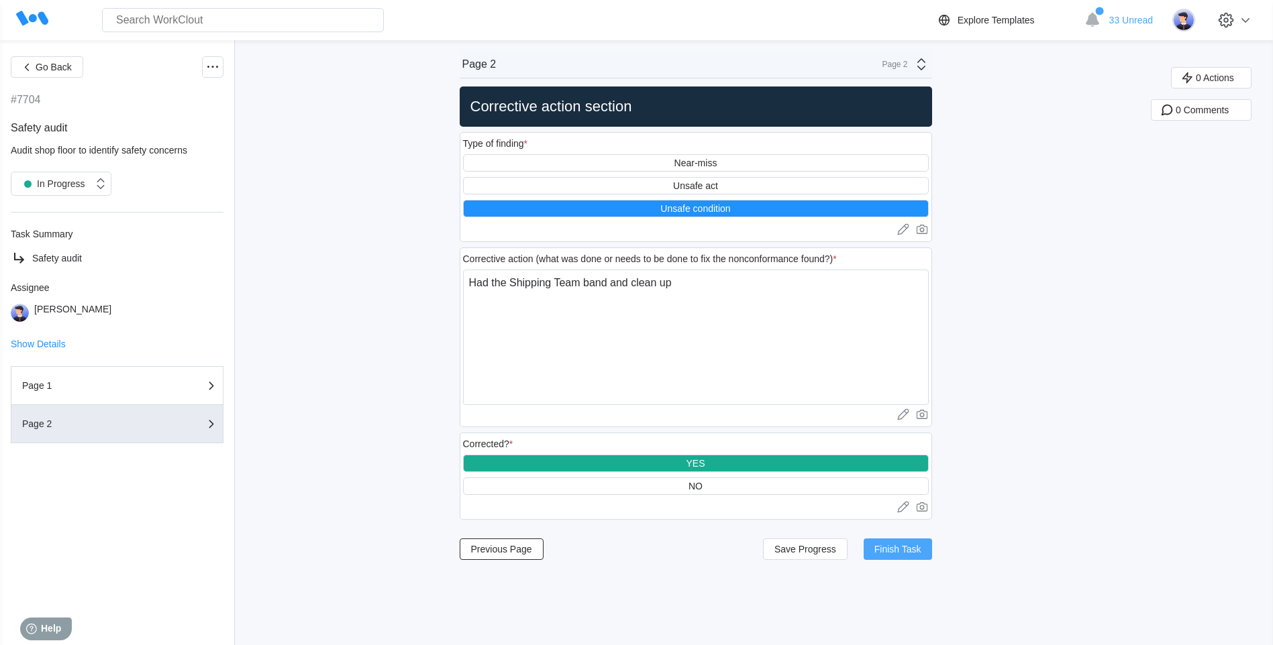
click at [845, 549] on span "Finish Task" at bounding box center [897, 549] width 47 height 9
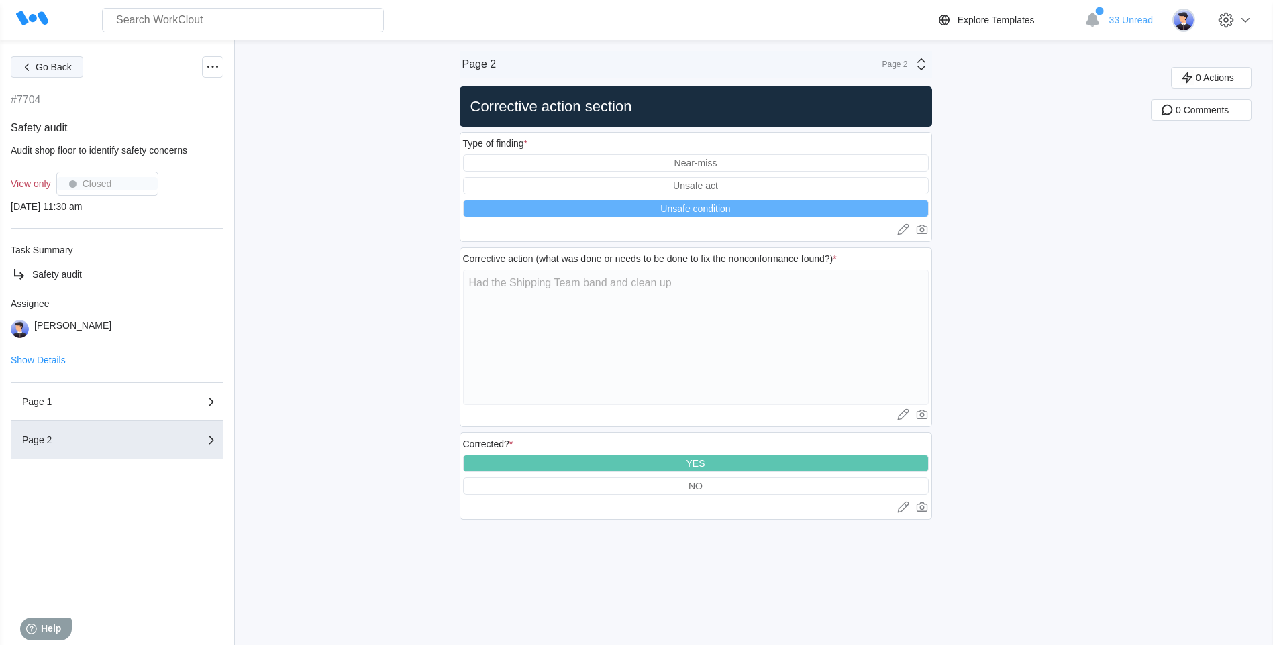
click at [49, 60] on button "Go Back" at bounding box center [47, 66] width 72 height 21
